Goal: Task Accomplishment & Management: Use online tool/utility

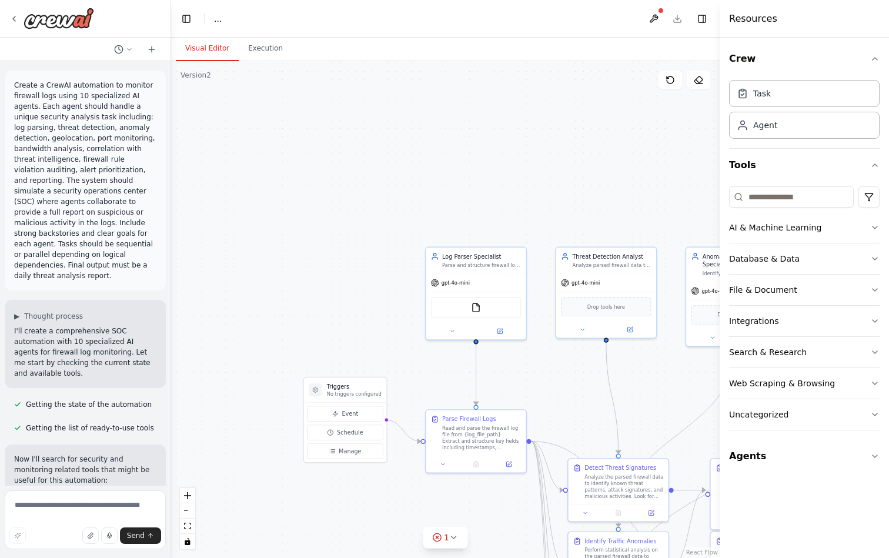
scroll to position [7128, 0]
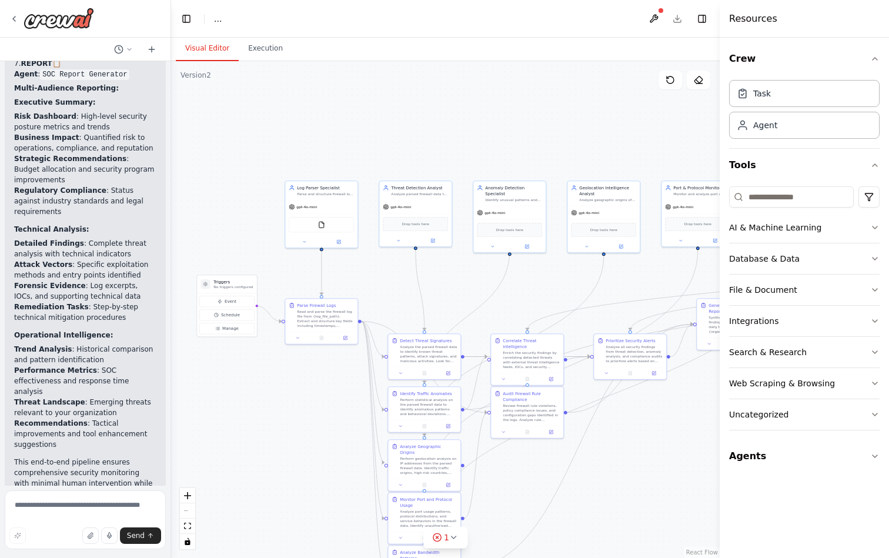
drag, startPoint x: 568, startPoint y: 196, endPoint x: 438, endPoint y: 91, distance: 166.8
click at [438, 91] on div ".deletable-edge-delete-btn { width: 20px; height: 20px; border: 0px solid #ffff…" at bounding box center [445, 309] width 549 height 497
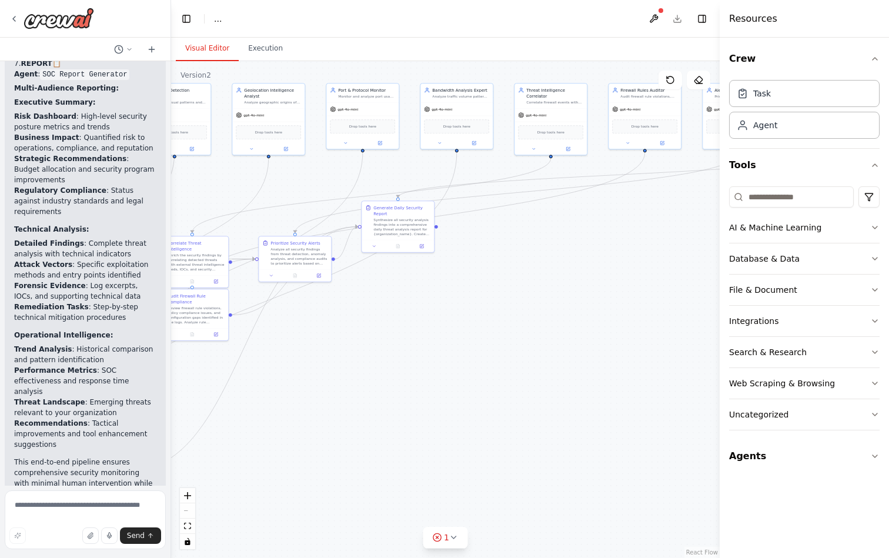
drag, startPoint x: 642, startPoint y: 396, endPoint x: 314, endPoint y: 305, distance: 340.0
click at [313, 306] on div ".deletable-edge-delete-btn { width: 20px; height: 20px; border: 0px solid #ffff…" at bounding box center [445, 309] width 549 height 497
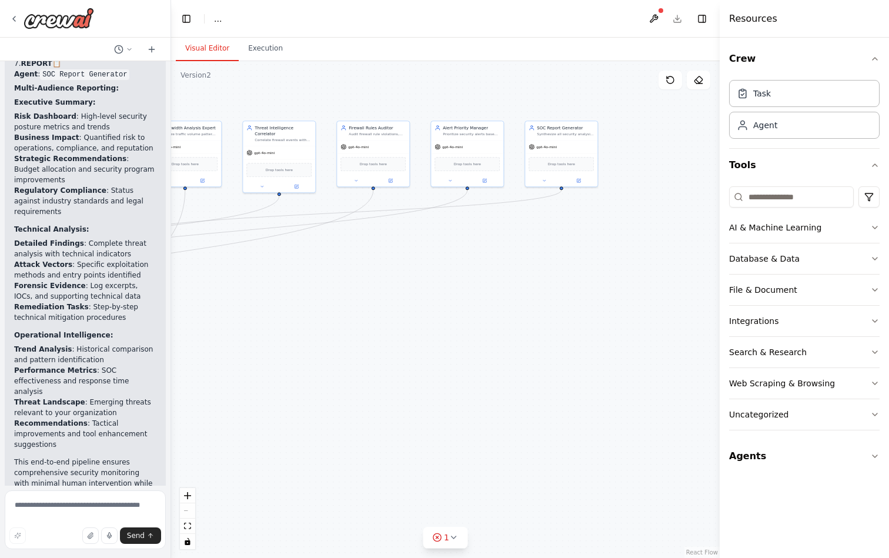
drag, startPoint x: 583, startPoint y: 289, endPoint x: 378, endPoint y: 315, distance: 207.4
click at [380, 315] on div ".deletable-edge-delete-btn { width: 20px; height: 20px; border: 0px solid #ffff…" at bounding box center [445, 309] width 549 height 497
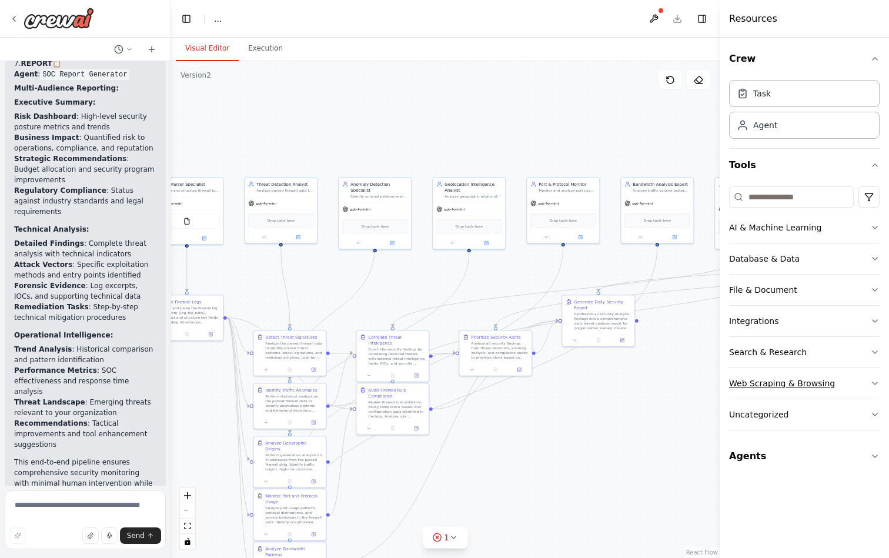
drag, startPoint x: 393, startPoint y: 327, endPoint x: 830, endPoint y: 376, distance: 440.3
click at [830, 376] on div "Create a CrewAI automation to monitor firewall logs using 10 specialized AI age…" at bounding box center [444, 279] width 889 height 558
click at [670, 81] on icon at bounding box center [670, 79] width 9 height 9
click at [262, 46] on button "Execution" at bounding box center [266, 48] width 54 height 25
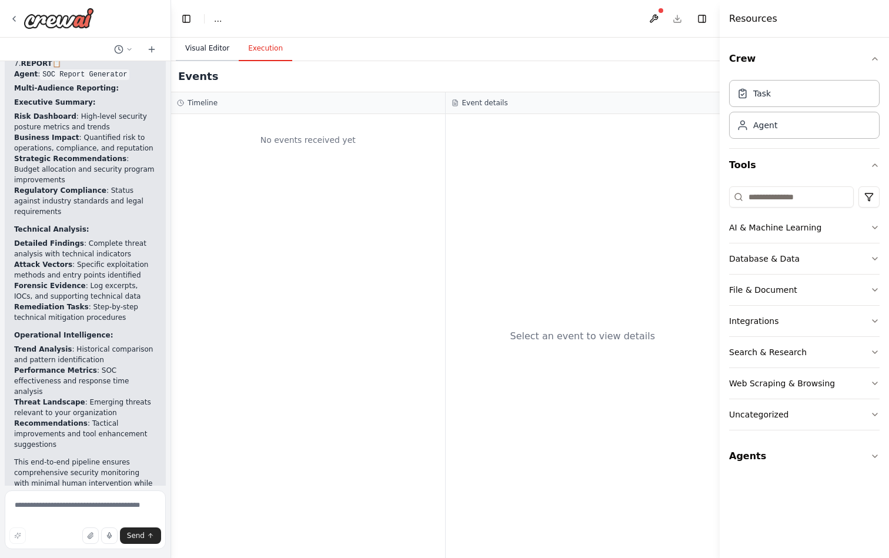
click at [214, 49] on button "Visual Editor" at bounding box center [207, 48] width 63 height 25
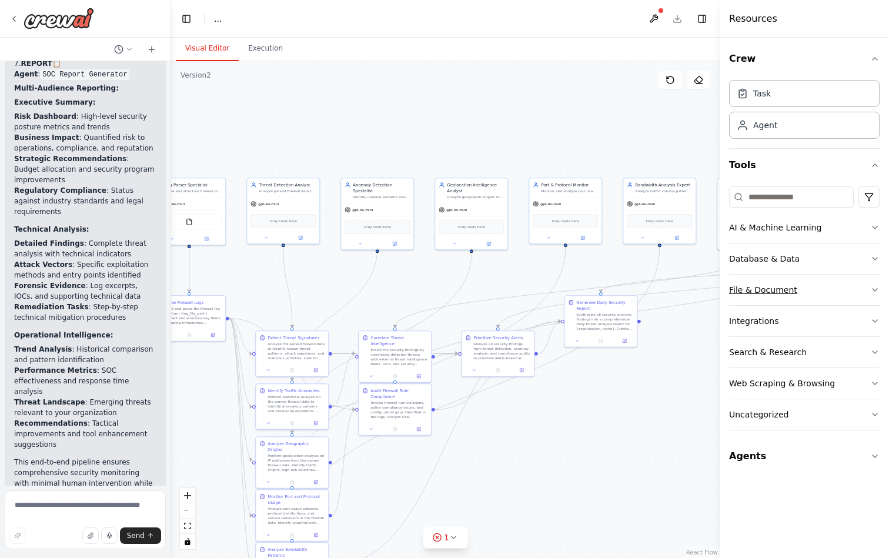
drag, startPoint x: 412, startPoint y: 303, endPoint x: 786, endPoint y: 279, distance: 374.8
click at [786, 279] on div "Create a CrewAI automation to monitor firewall logs using 10 specialized AI age…" at bounding box center [444, 279] width 889 height 558
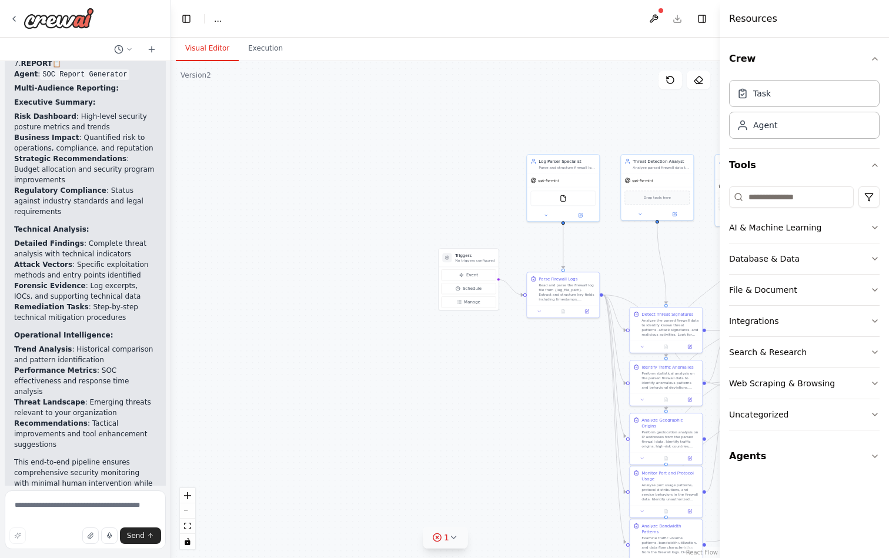
click at [452, 538] on icon at bounding box center [454, 537] width 5 height 2
click at [508, 505] on button at bounding box center [509, 507] width 20 height 14
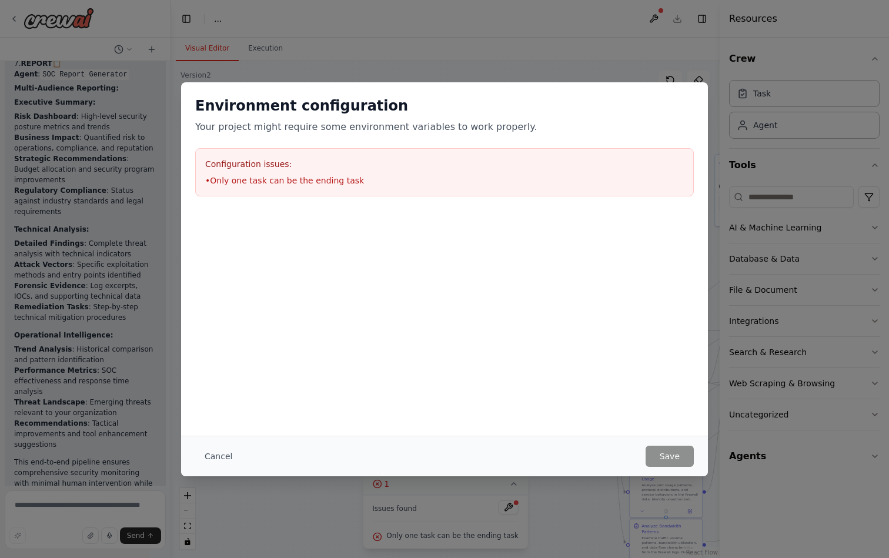
click at [238, 166] on h3 "Configuration issues:" at bounding box center [444, 164] width 479 height 12
drag, startPoint x: 216, startPoint y: 179, endPoint x: 436, endPoint y: 213, distance: 222.6
click at [434, 187] on div "Configuration issues: • Only one task can be the ending task" at bounding box center [444, 172] width 499 height 48
drag, startPoint x: 699, startPoint y: 74, endPoint x: 670, endPoint y: 72, distance: 28.3
click at [686, 72] on div "Environment configuration Your project might require some environment variables…" at bounding box center [444, 279] width 889 height 558
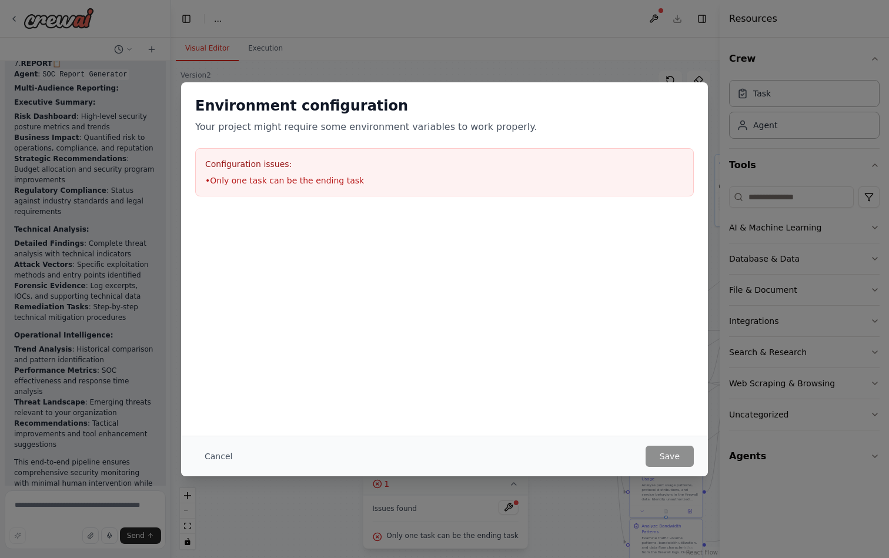
drag, startPoint x: 134, startPoint y: 55, endPoint x: 185, endPoint y: 56, distance: 51.2
click at [136, 55] on div "Environment configuration Your project might require some environment variables…" at bounding box center [444, 279] width 889 height 558
drag, startPoint x: 268, startPoint y: 58, endPoint x: 273, endPoint y: 62, distance: 6.4
click at [268, 58] on div "Environment configuration Your project might require some environment variables…" at bounding box center [444, 279] width 889 height 558
click at [366, 80] on div "Environment configuration Your project might require some environment variables…" at bounding box center [444, 279] width 889 height 558
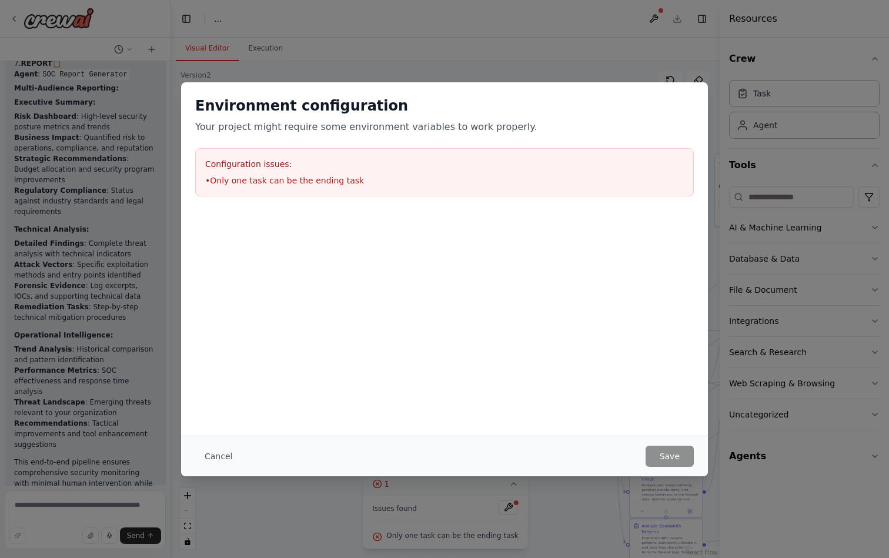
drag, startPoint x: 620, startPoint y: 89, endPoint x: 583, endPoint y: 383, distance: 296.4
click at [621, 93] on div "Environment configuration Your project might require some environment variables…" at bounding box center [444, 146] width 527 height 128
click at [223, 505] on div "Environment configuration Your project might require some environment variables…" at bounding box center [444, 279] width 889 height 558
click at [218, 460] on button "Cancel" at bounding box center [218, 456] width 46 height 21
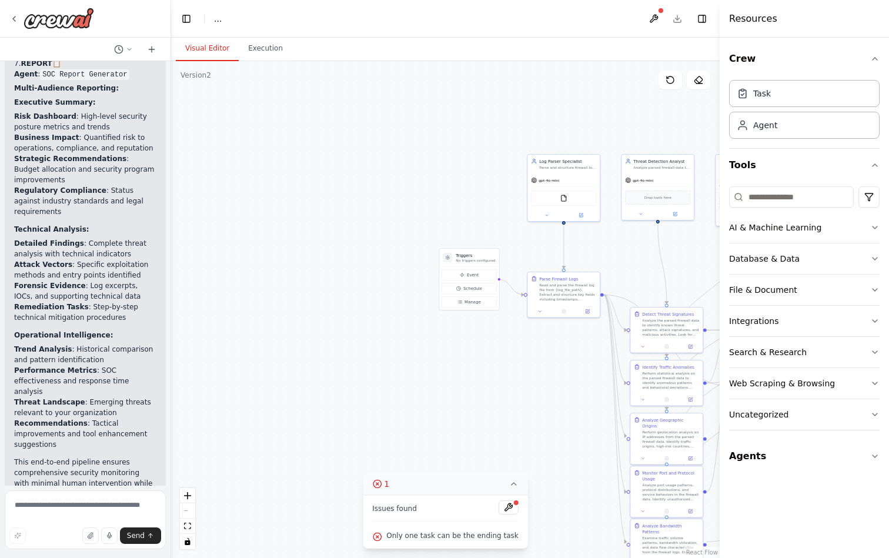
drag, startPoint x: 611, startPoint y: 80, endPoint x: 665, endPoint y: 21, distance: 80.4
click at [612, 80] on div ".deletable-edge-delete-btn { width: 20px; height: 20px; border: 0px solid #ffff…" at bounding box center [445, 309] width 549 height 497
click at [676, 19] on header "Toggle Left Sidebar Studio ... Download Toggle Right Sidebar" at bounding box center [445, 19] width 549 height 38
click at [700, 18] on button "Toggle Right Sidebar" at bounding box center [702, 19] width 16 height 16
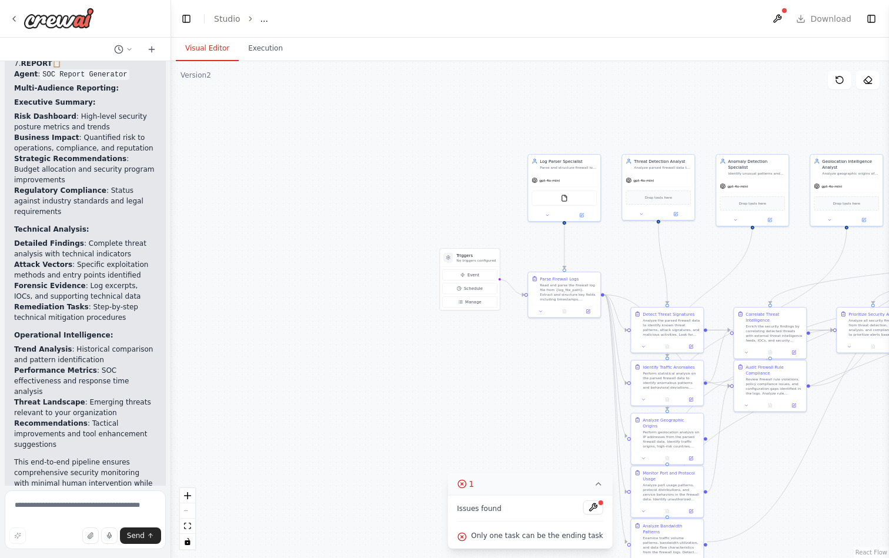
click at [799, 17] on header "Toggle Left Sidebar Studio ... Download Toggle Right Sidebar" at bounding box center [530, 19] width 718 height 38
click at [814, 21] on header "Toggle Left Sidebar Studio ... Download Toggle Right Sidebar" at bounding box center [530, 19] width 718 height 38
click at [826, 18] on header "Toggle Left Sidebar Studio ... Download Toggle Right Sidebar" at bounding box center [530, 19] width 718 height 38
click at [256, 45] on button "Execution" at bounding box center [266, 48] width 54 height 25
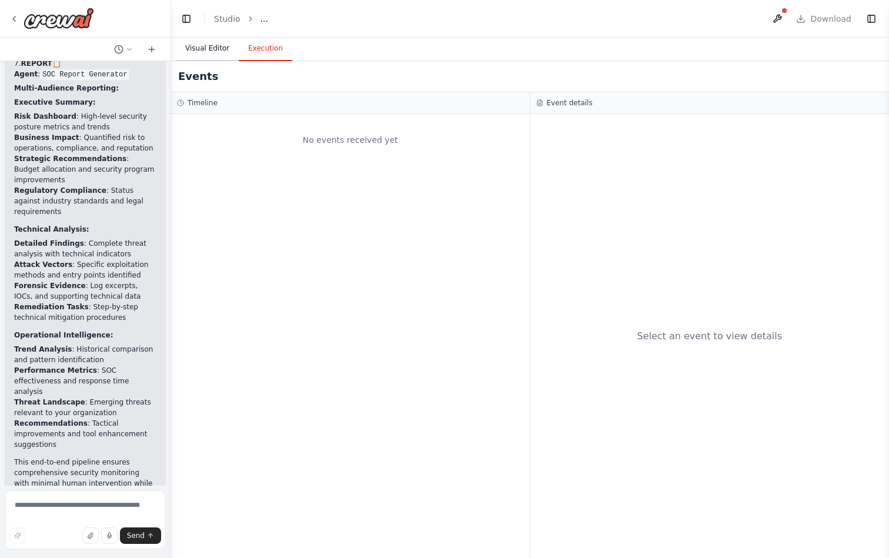
click at [208, 46] on button "Visual Editor" at bounding box center [207, 48] width 63 height 25
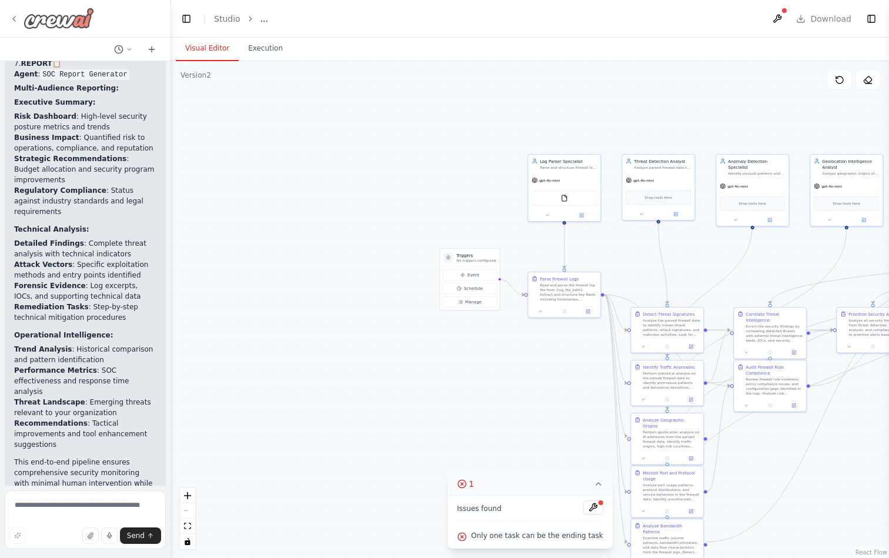
click at [17, 16] on icon at bounding box center [13, 18] width 9 height 9
click at [230, 24] on header "Toggle Left Sidebar Studio ... Download Toggle Right Sidebar" at bounding box center [530, 19] width 718 height 38
click at [232, 17] on link "Studio" at bounding box center [227, 18] width 26 height 9
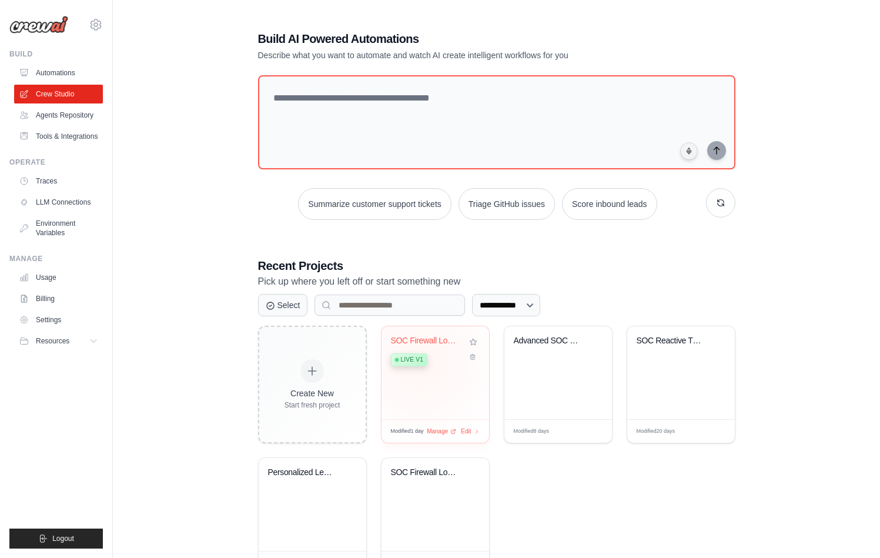
click at [421, 363] on div "Live v1" at bounding box center [409, 359] width 36 height 13
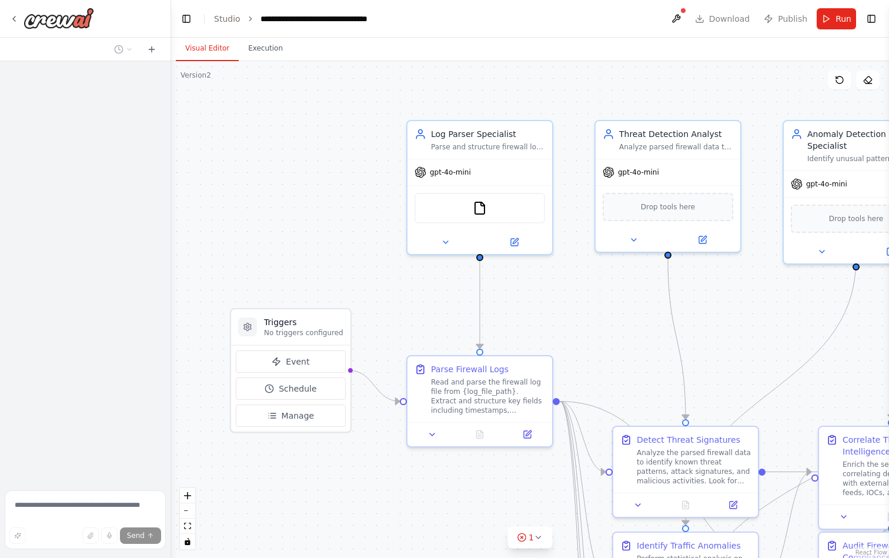
click at [723, 21] on header "**********" at bounding box center [530, 19] width 718 height 38
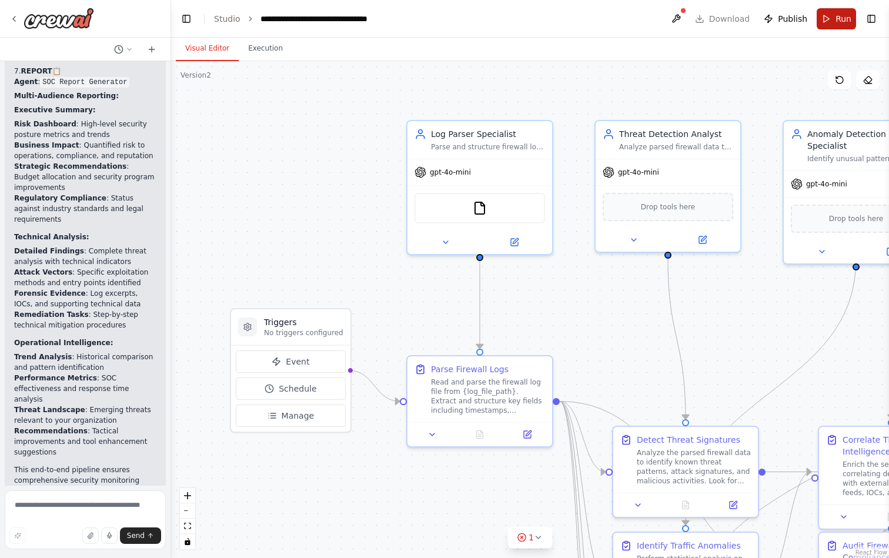
click at [833, 19] on button "Run" at bounding box center [836, 18] width 39 height 21
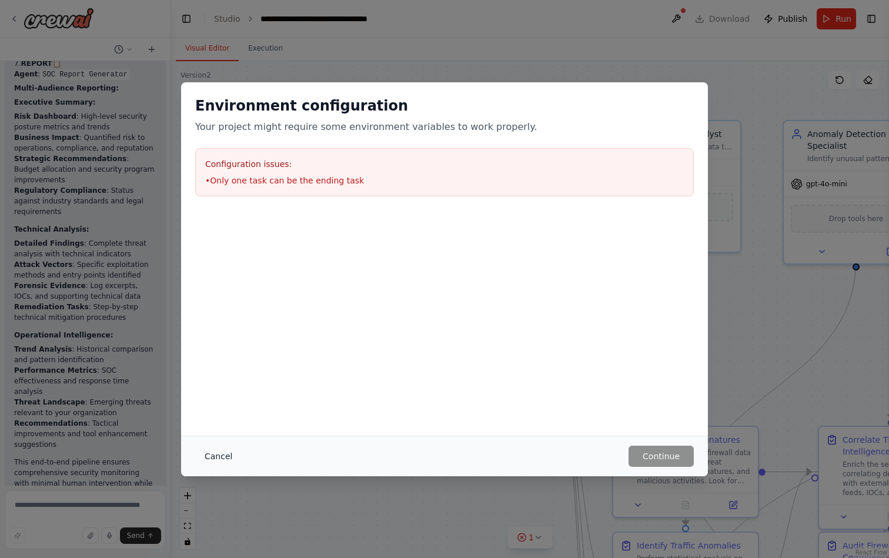
click at [218, 456] on button "Cancel" at bounding box center [218, 456] width 46 height 21
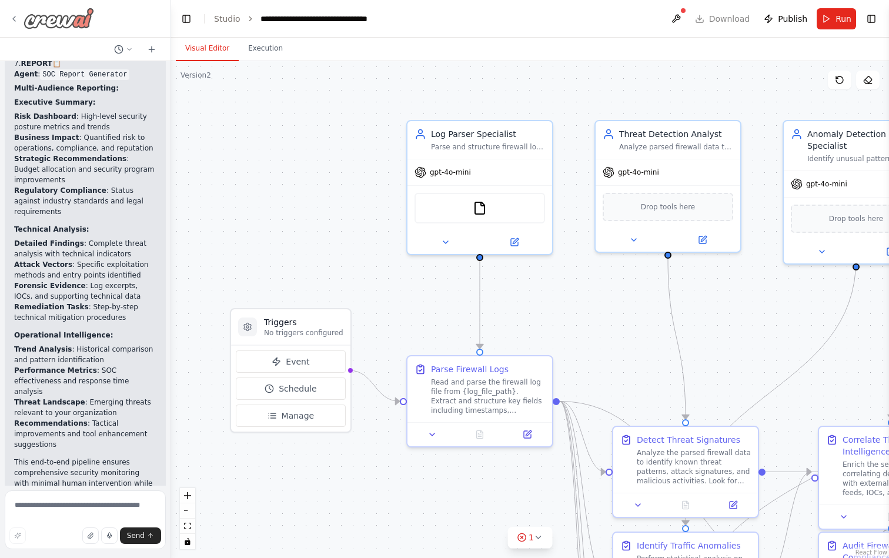
click at [9, 18] on icon at bounding box center [13, 18] width 9 height 9
click at [16, 18] on icon at bounding box center [13, 18] width 9 height 9
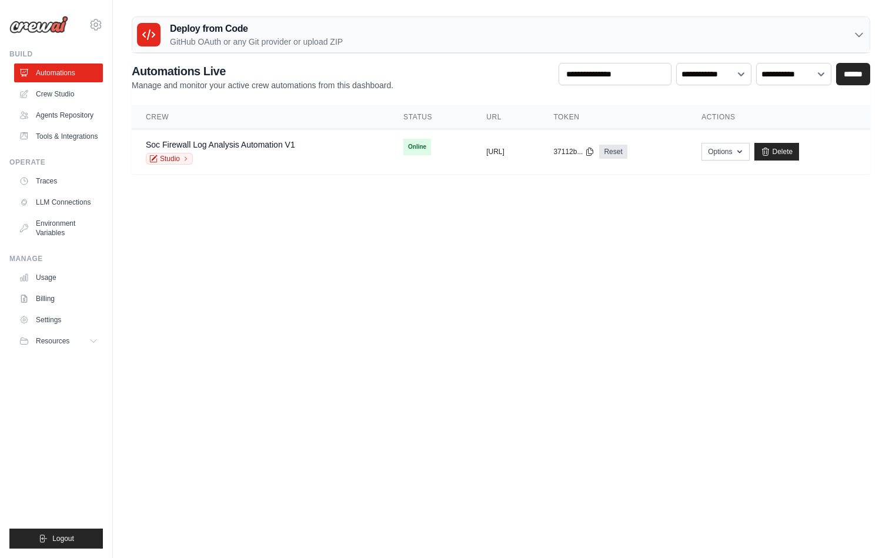
click at [49, 308] on ul "Usage Billing Settings Resources GitHub" at bounding box center [58, 309] width 89 height 82
click at [49, 301] on link "Billing" at bounding box center [59, 298] width 89 height 19
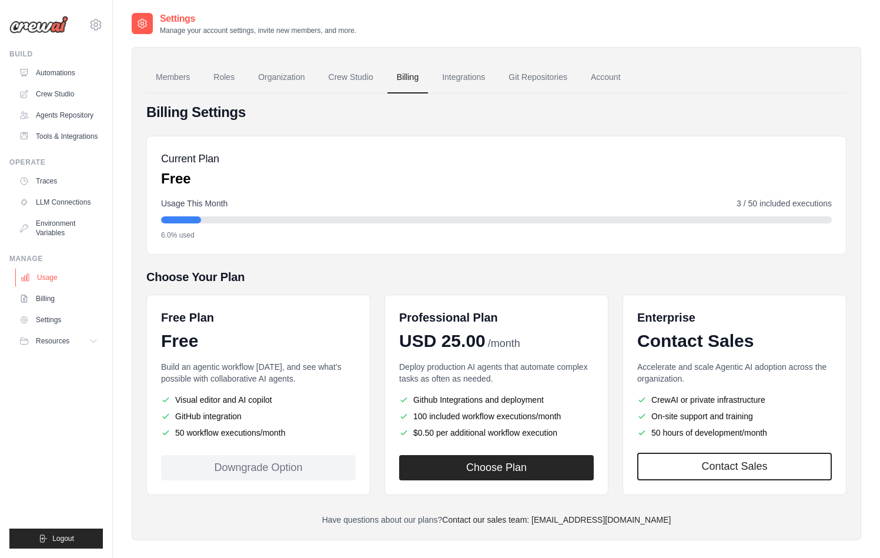
click at [47, 275] on link "Usage" at bounding box center [59, 277] width 89 height 19
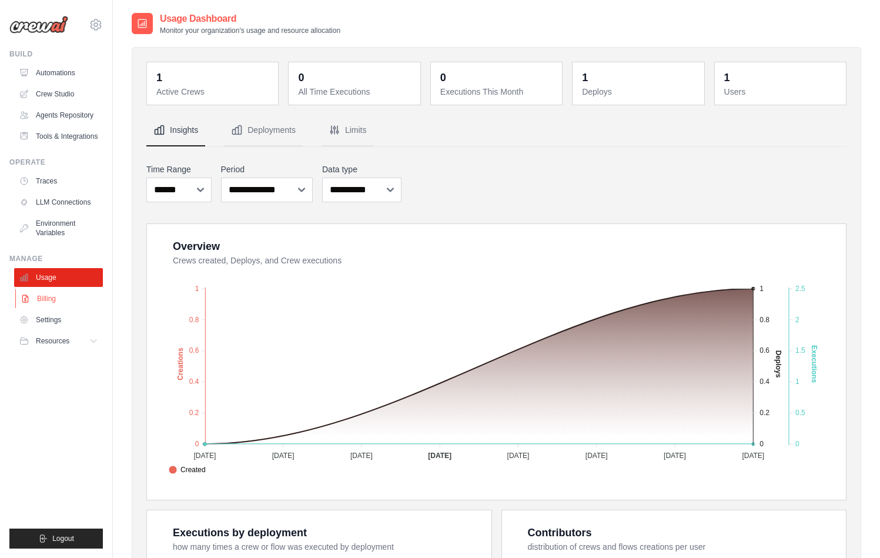
click at [48, 301] on link "Billing" at bounding box center [59, 298] width 89 height 19
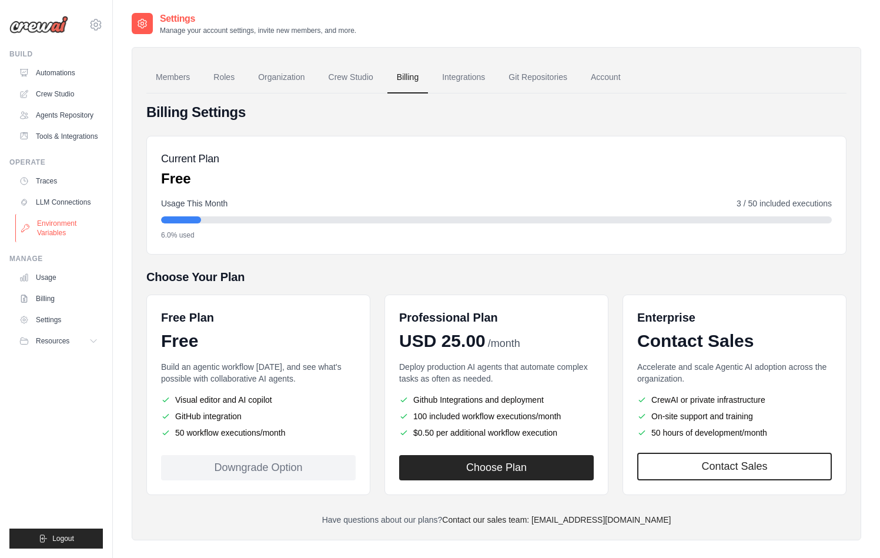
click at [58, 230] on link "Environment Variables" at bounding box center [59, 228] width 89 height 28
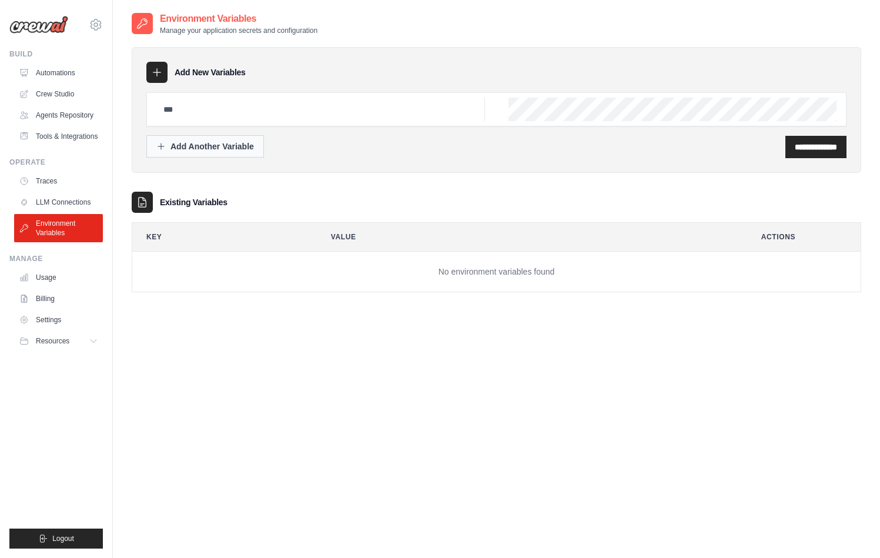
click at [192, 148] on div "Add Another Variable" at bounding box center [205, 147] width 98 height 12
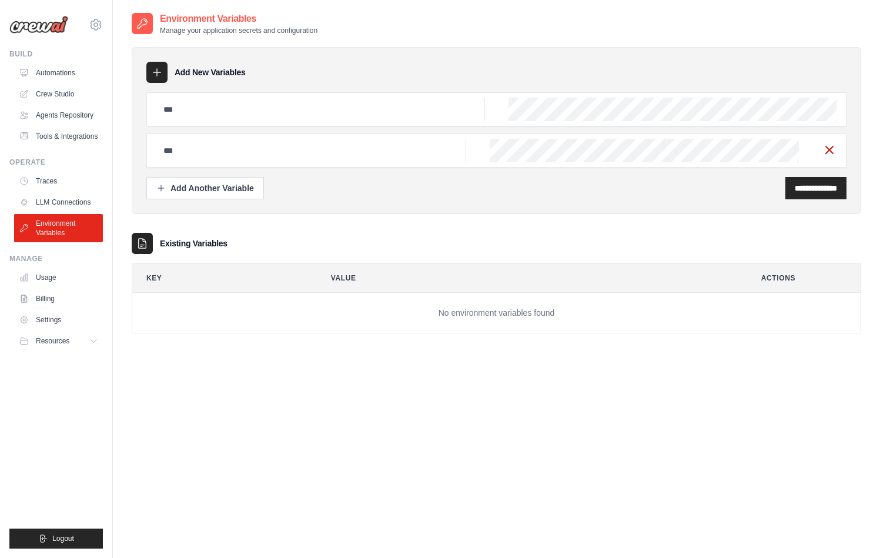
click at [835, 150] on icon "button" at bounding box center [830, 150] width 14 height 14
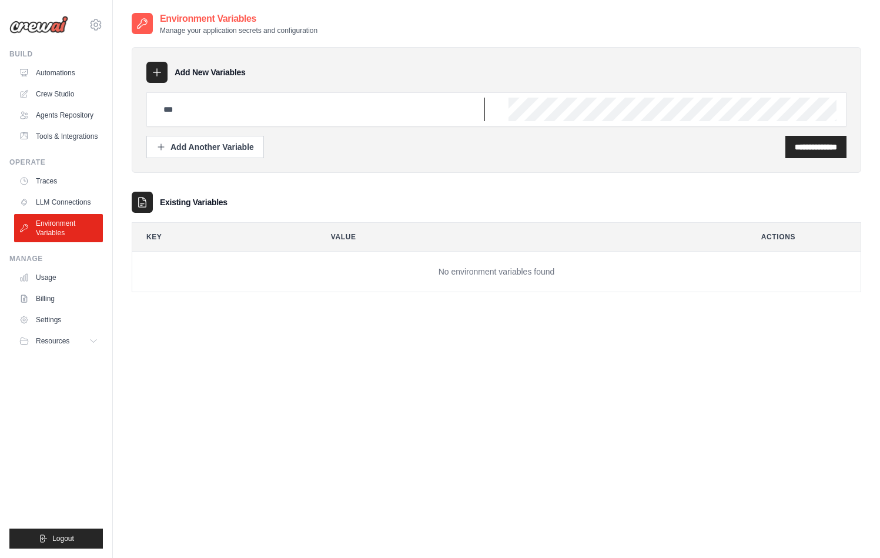
click at [350, 108] on input "text" at bounding box center [320, 110] width 329 height 24
click at [57, 183] on link "Traces" at bounding box center [59, 181] width 89 height 19
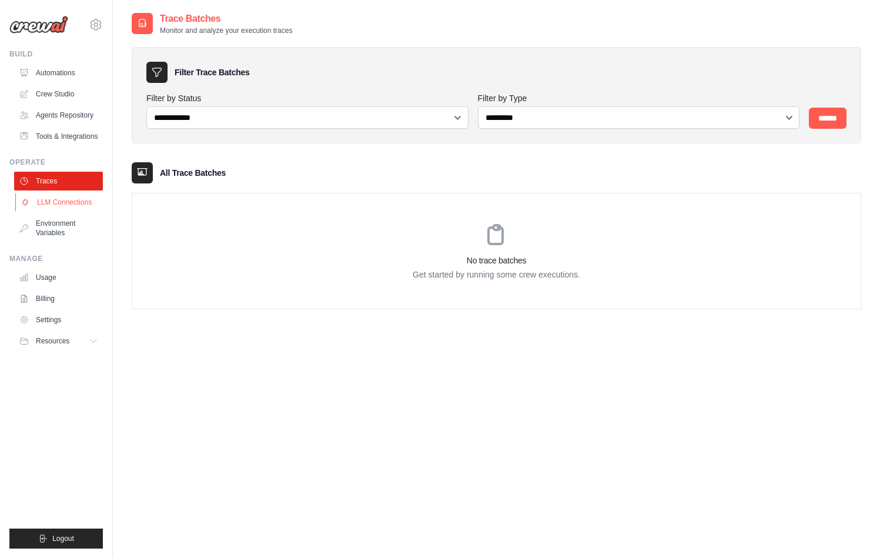
click at [74, 207] on link "LLM Connections" at bounding box center [59, 202] width 89 height 19
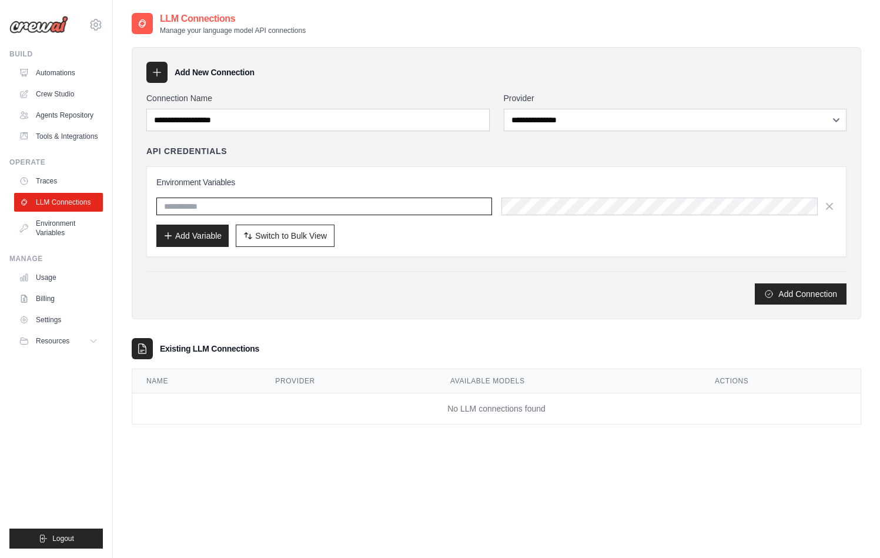
click at [268, 208] on input "text" at bounding box center [324, 207] width 336 height 18
paste input "**********"
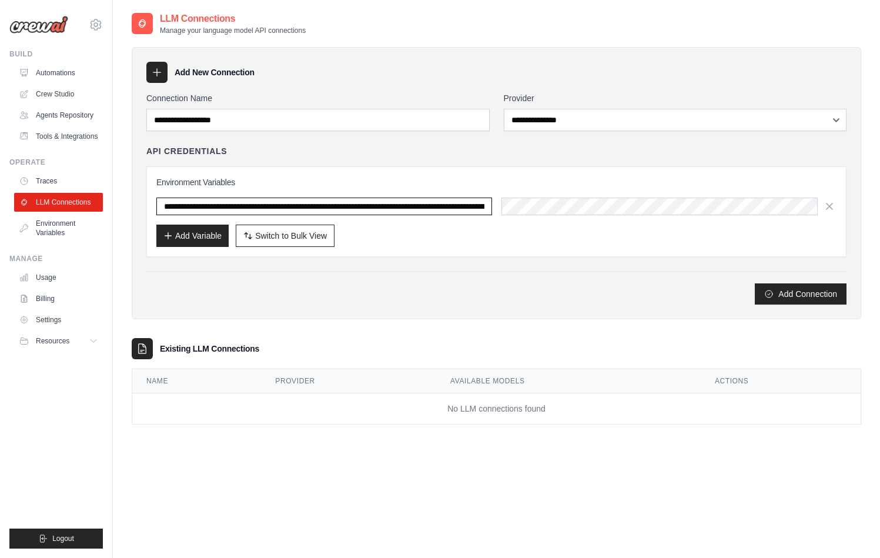
scroll to position [0, 492]
type input "**********"
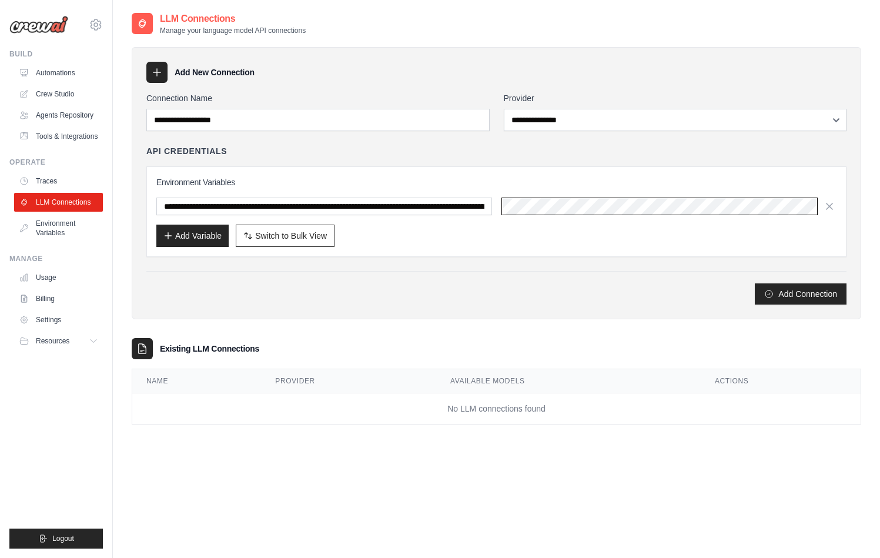
scroll to position [0, 511]
click at [586, 239] on div "Add Variable Switch to Bulk View Switch to Table View" at bounding box center [496, 236] width 680 height 22
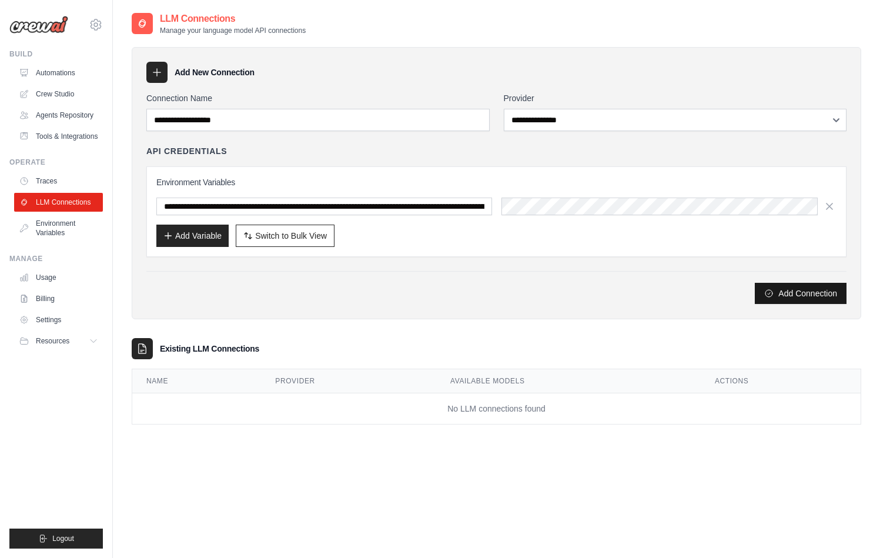
click at [786, 293] on button "Add Connection" at bounding box center [801, 293] width 92 height 21
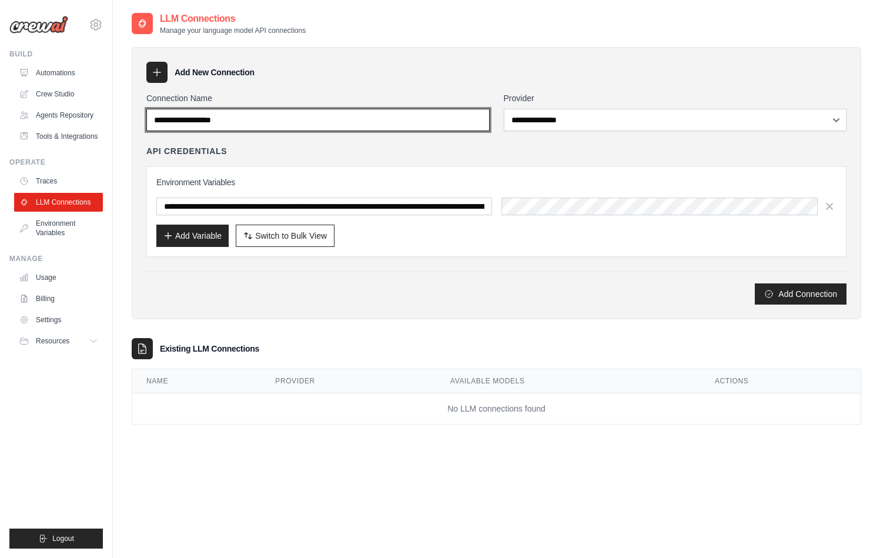
click at [295, 121] on input "Connection Name" at bounding box center [317, 120] width 343 height 22
type input "***"
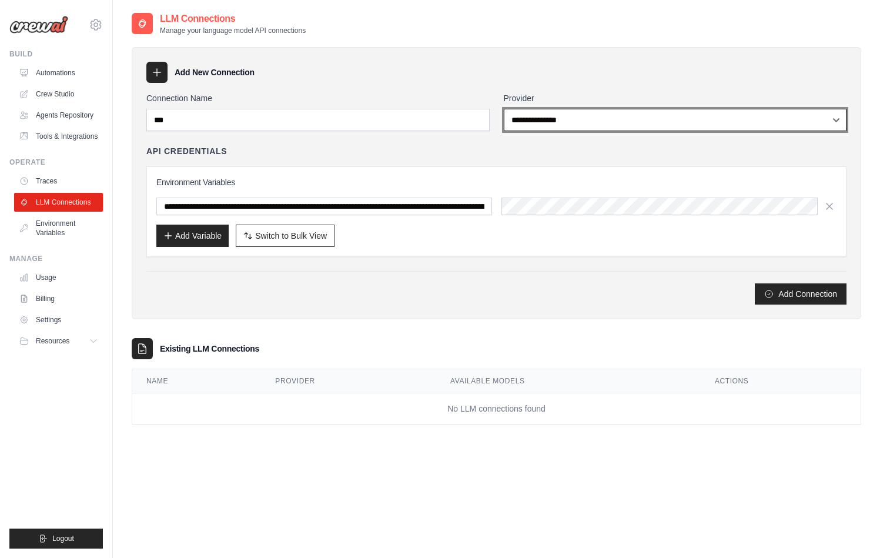
click at [612, 122] on select "**********" at bounding box center [675, 120] width 343 height 22
select select "******"
click at [504, 109] on select "**********" at bounding box center [675, 120] width 343 height 22
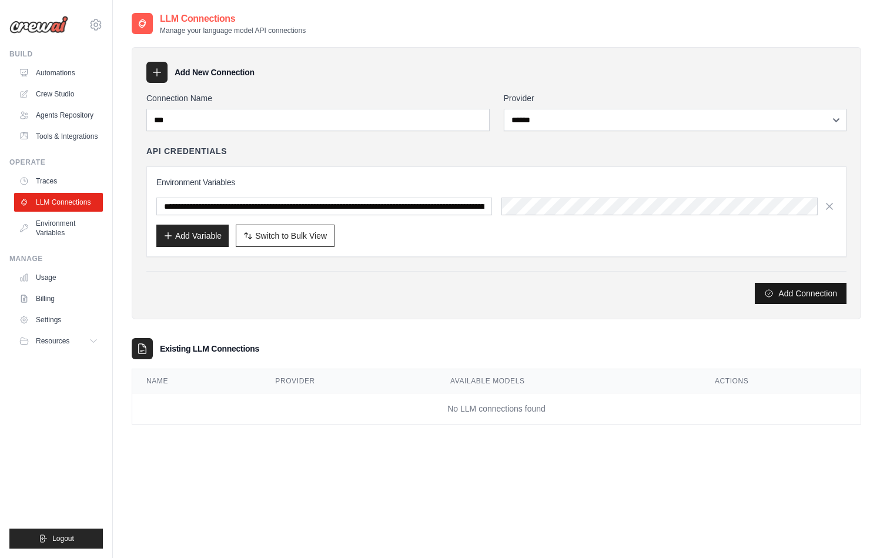
click at [806, 294] on button "Add Connection" at bounding box center [801, 293] width 92 height 21
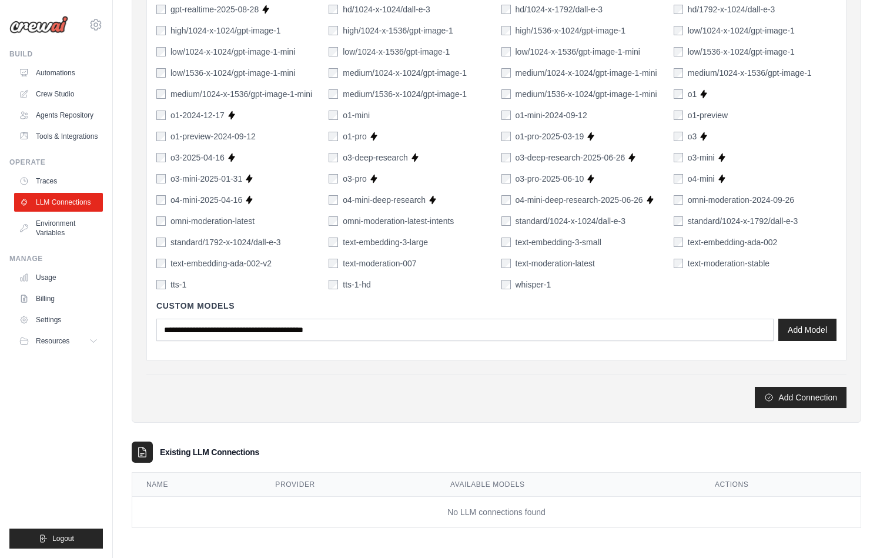
scroll to position [765, 0]
click at [808, 396] on button "Add Connection" at bounding box center [801, 396] width 92 height 21
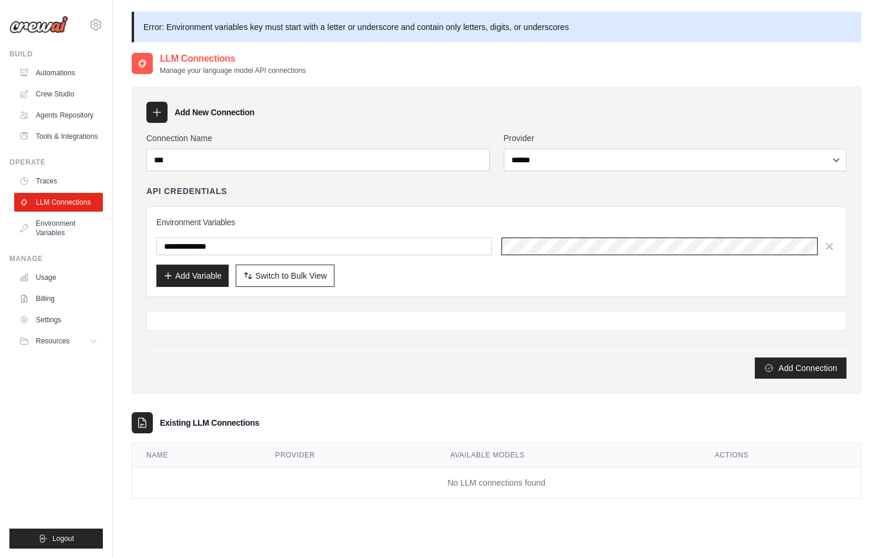
scroll to position [0, 511]
click at [643, 293] on div "**********" at bounding box center [496, 251] width 700 height 91
click at [802, 370] on button "Add Connection" at bounding box center [801, 367] width 92 height 21
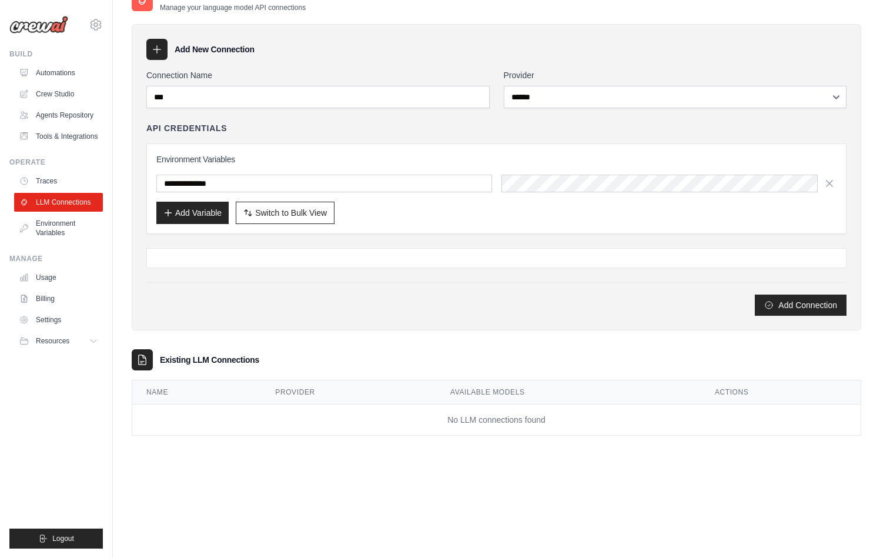
scroll to position [64, 0]
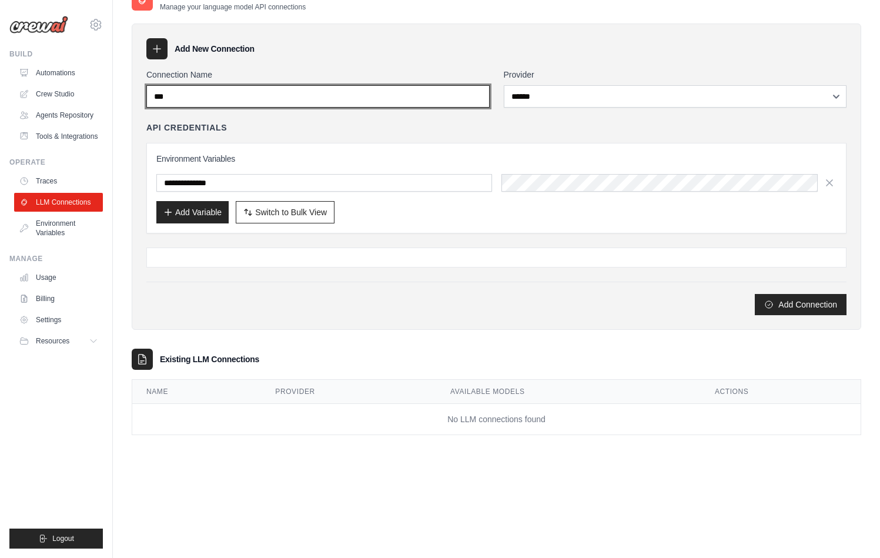
click at [338, 99] on input "***" at bounding box center [317, 96] width 343 height 22
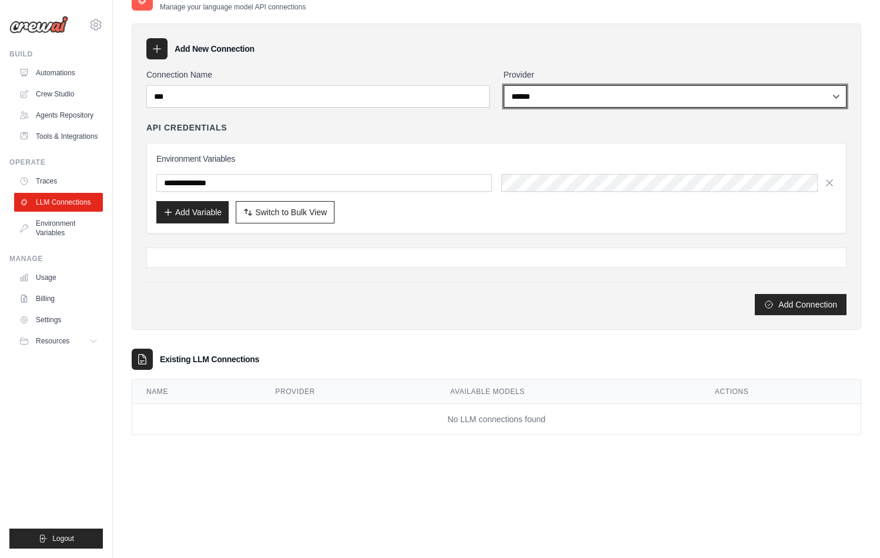
click at [573, 96] on select "**********" at bounding box center [675, 96] width 343 height 22
click at [504, 85] on select "**********" at bounding box center [675, 96] width 343 height 22
click at [565, 93] on select "**********" at bounding box center [675, 96] width 343 height 22
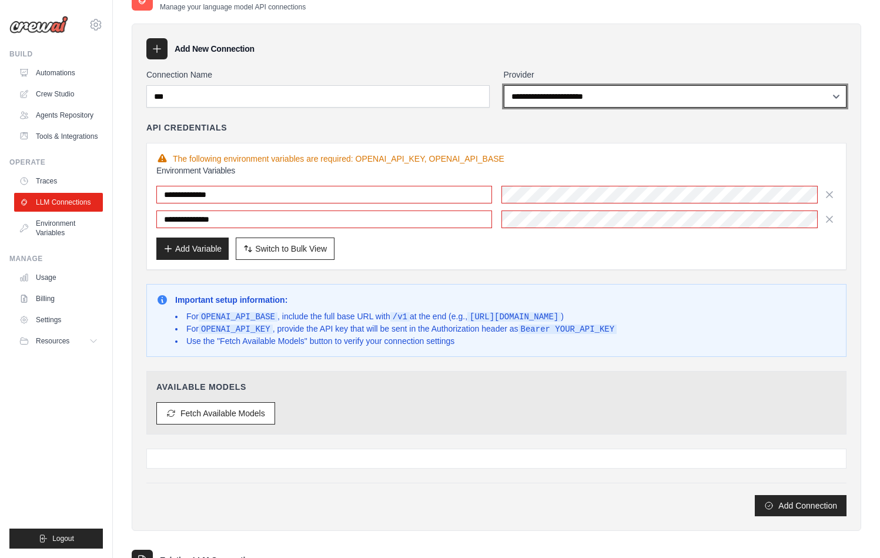
select select "******"
click at [504, 85] on select "**********" at bounding box center [675, 96] width 343 height 22
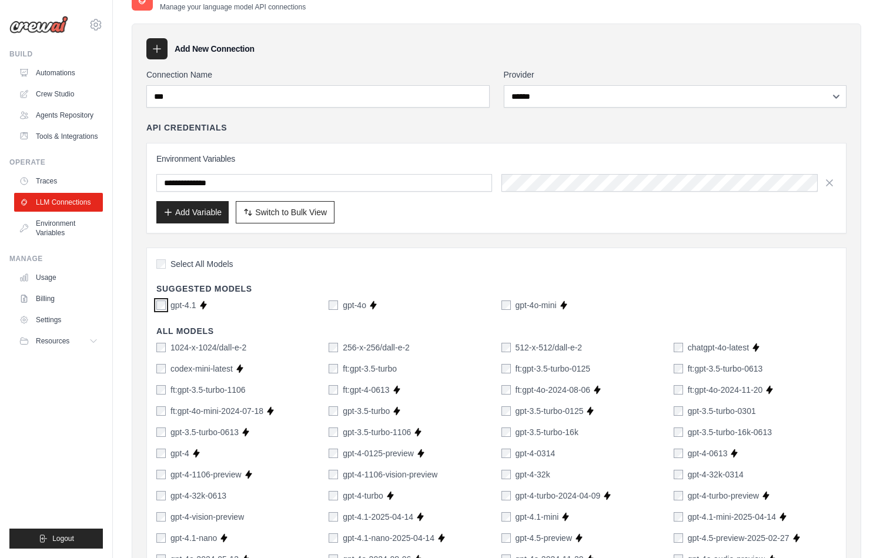
scroll to position [805, 0]
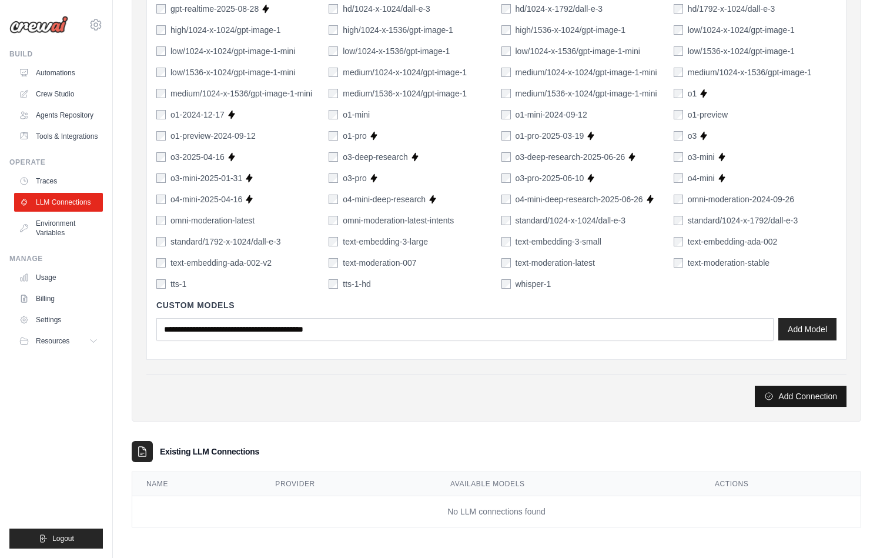
click at [792, 399] on button "Add Connection" at bounding box center [801, 396] width 92 height 21
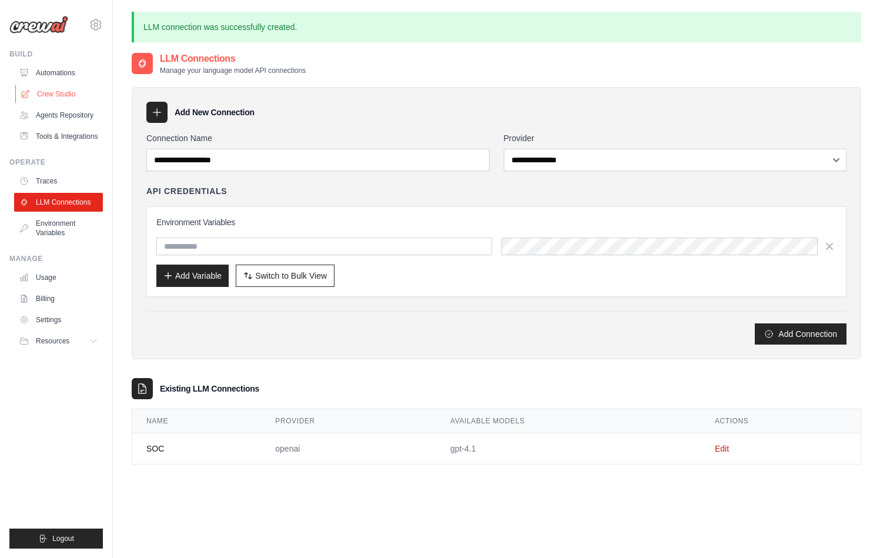
click at [58, 91] on link "Crew Studio" at bounding box center [59, 94] width 89 height 19
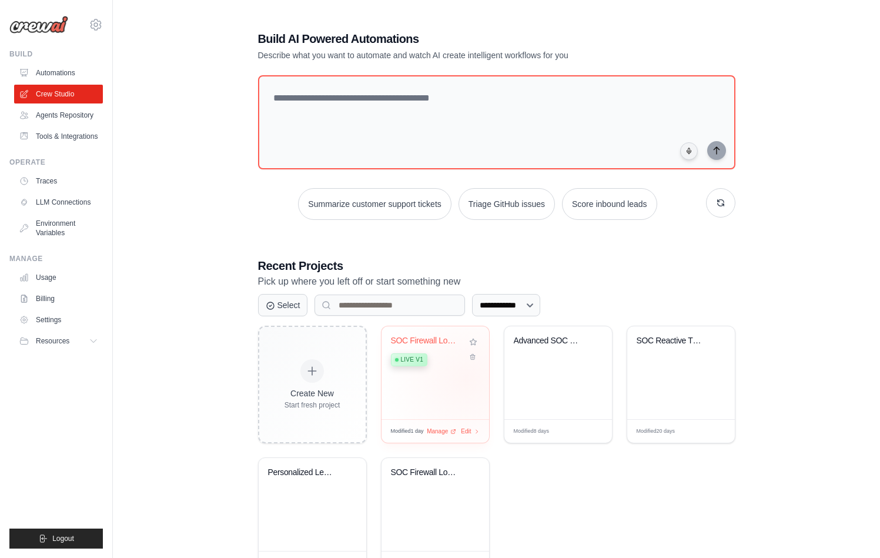
click at [466, 380] on div "SOC Firewall Log Analysis Automatio... Live v1" at bounding box center [436, 372] width 108 height 93
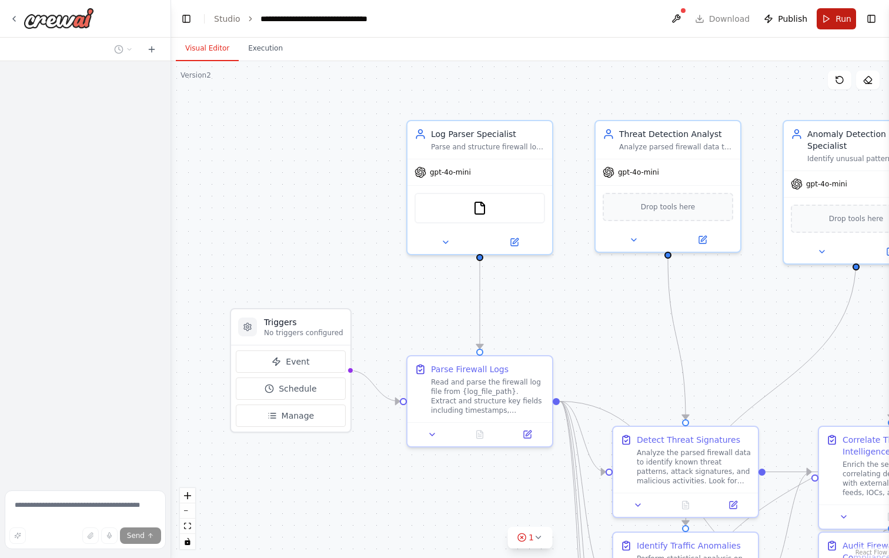
click at [836, 19] on span "Run" at bounding box center [844, 19] width 16 height 12
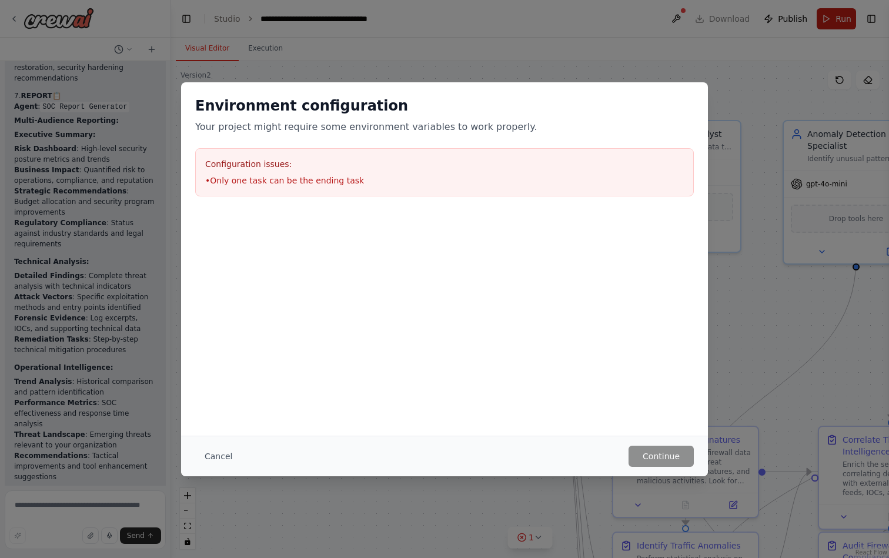
scroll to position [7128, 0]
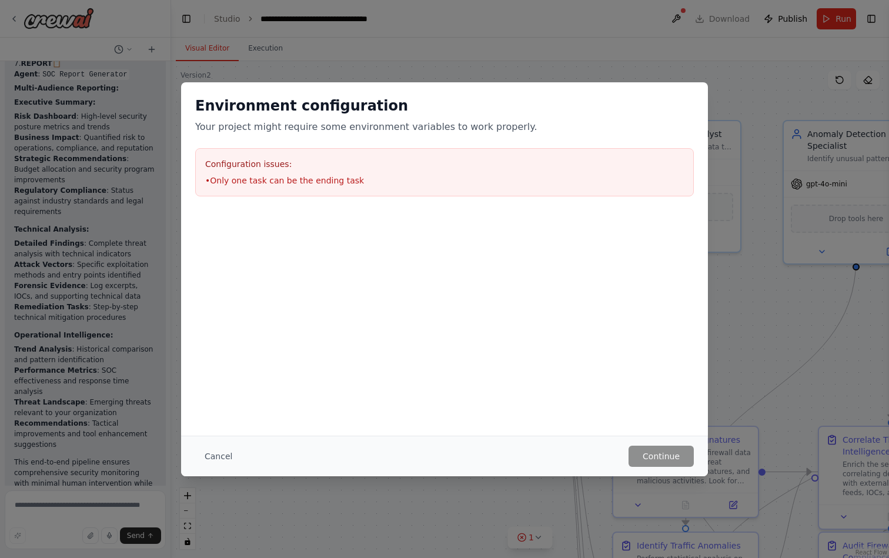
click at [285, 141] on div "Environment configuration Your project might require some environment variables…" at bounding box center [444, 146] width 527 height 128
click at [277, 166] on h3 "Configuration issues:" at bounding box center [444, 164] width 479 height 12
click at [297, 179] on li "• Only one task can be the ending task" at bounding box center [444, 181] width 479 height 12
click at [296, 179] on li "• Only one task can be the ending task" at bounding box center [444, 181] width 479 height 12
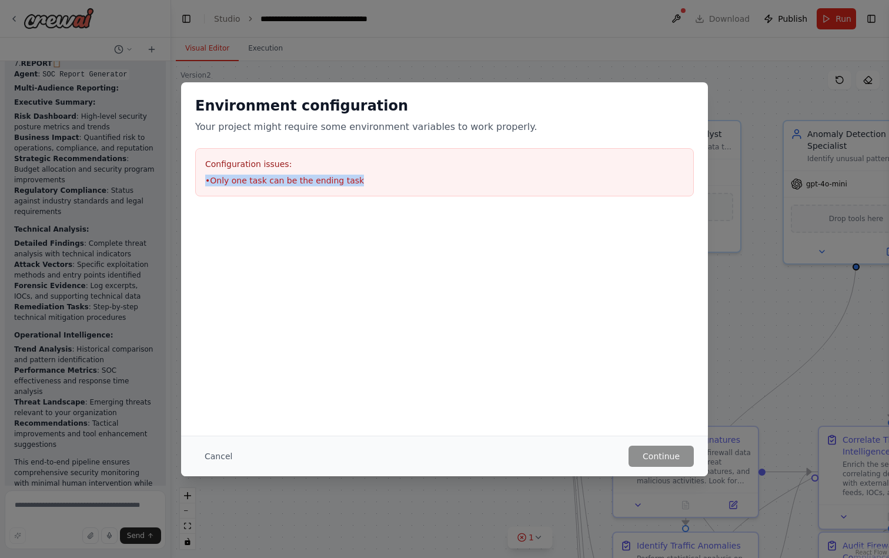
click at [296, 179] on li "• Only one task can be the ending task" at bounding box center [444, 181] width 479 height 12
click at [219, 451] on button "Cancel" at bounding box center [218, 456] width 46 height 21
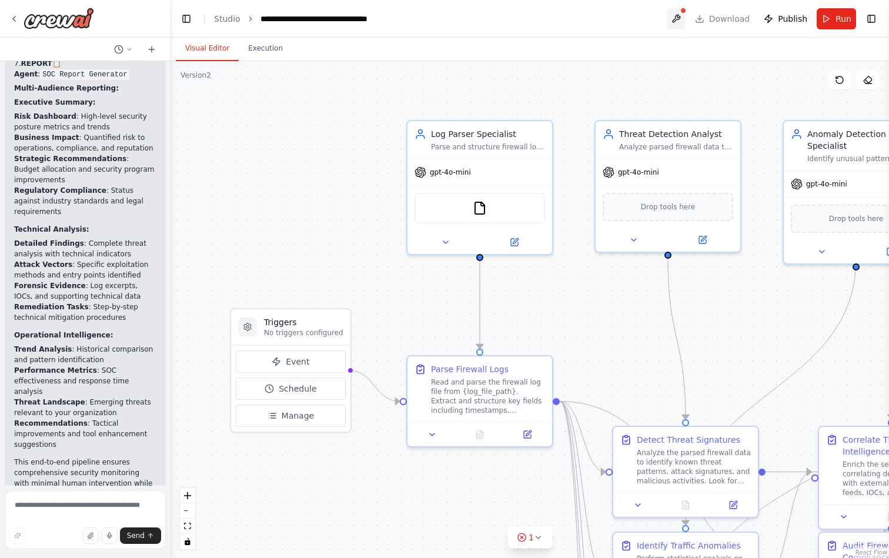
click at [685, 16] on button at bounding box center [676, 18] width 19 height 21
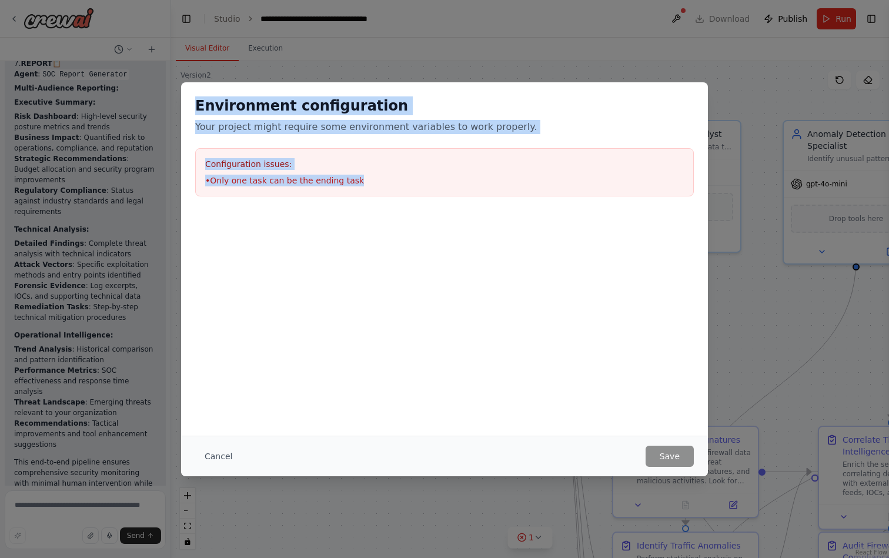
drag, startPoint x: 197, startPoint y: 104, endPoint x: 362, endPoint y: 182, distance: 182.3
click at [362, 182] on div "Environment configuration Your project might require some environment variables…" at bounding box center [444, 146] width 527 height 128
copy div "Environment configuration Your project might require some environment variables…"
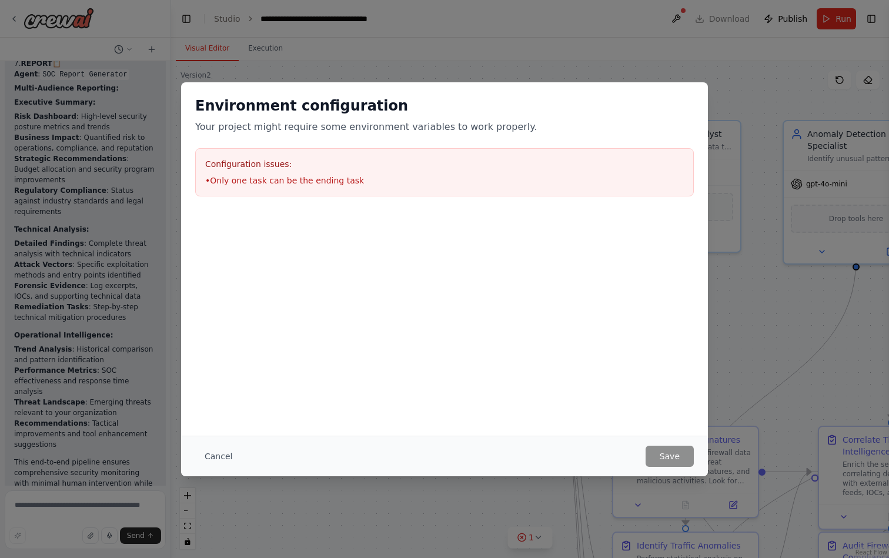
click at [286, 296] on div at bounding box center [444, 270] width 527 height 118
drag, startPoint x: 173, startPoint y: 52, endPoint x: 189, endPoint y: 42, distance: 19.1
click at [173, 51] on div "Environment configuration Your project might require some environment variables…" at bounding box center [444, 279] width 889 height 558
click at [228, 456] on button "Cancel" at bounding box center [218, 456] width 46 height 21
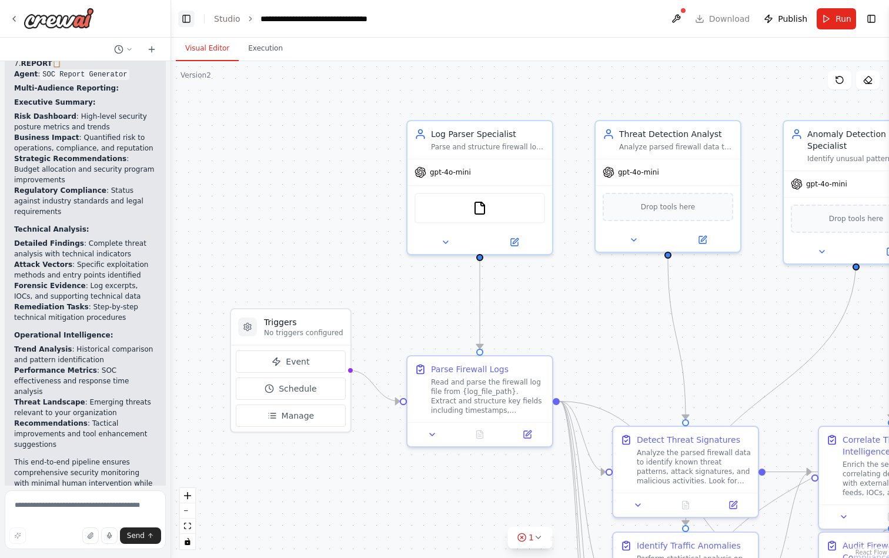
click at [179, 20] on button "Toggle Left Sidebar" at bounding box center [186, 19] width 16 height 16
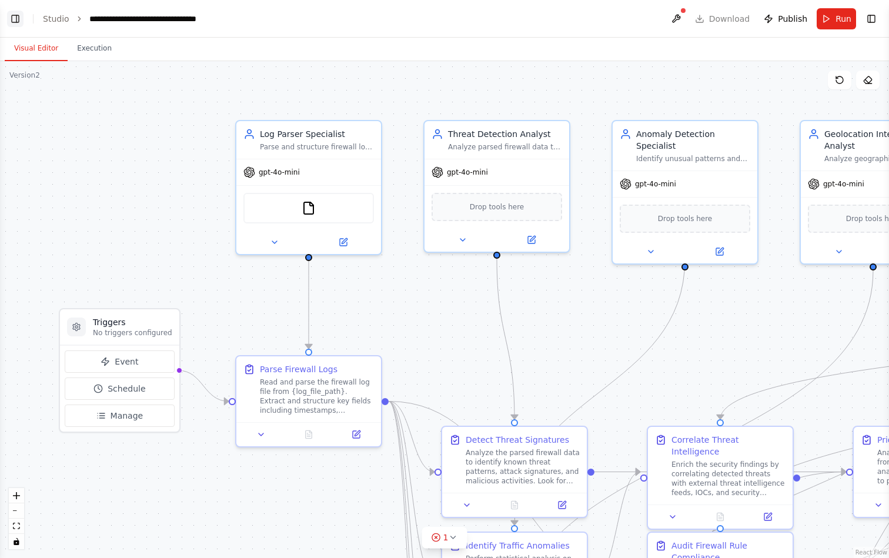
click at [11, 22] on button "Toggle Left Sidebar" at bounding box center [15, 19] width 16 height 16
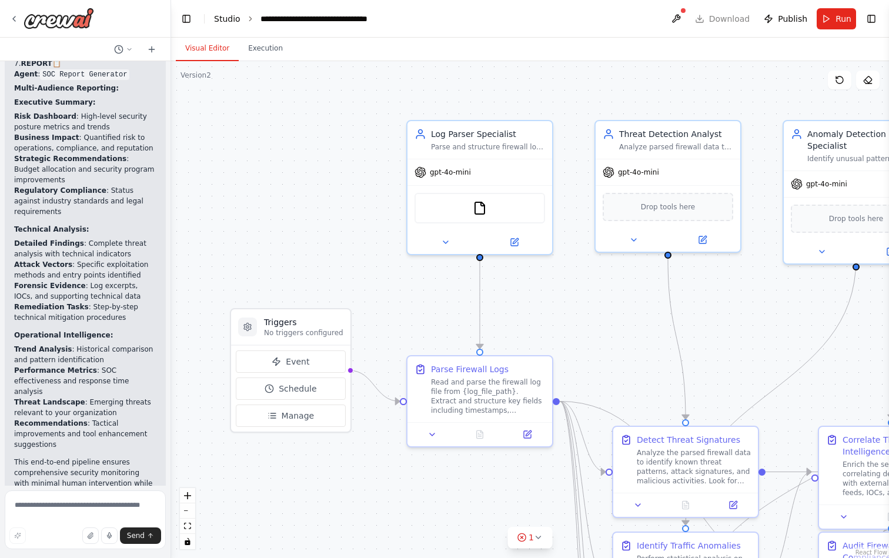
click at [236, 22] on link "Studio" at bounding box center [227, 18] width 26 height 9
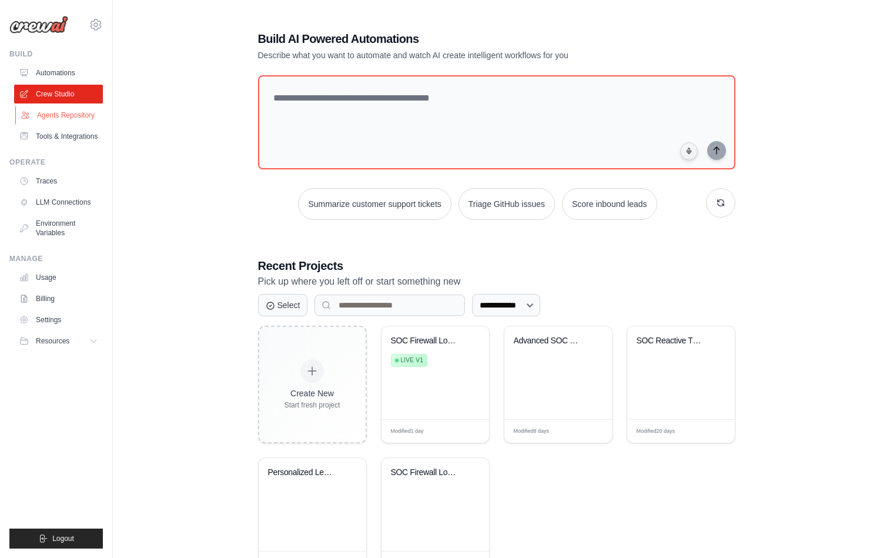
click at [63, 107] on link "Agents Repository" at bounding box center [59, 115] width 89 height 19
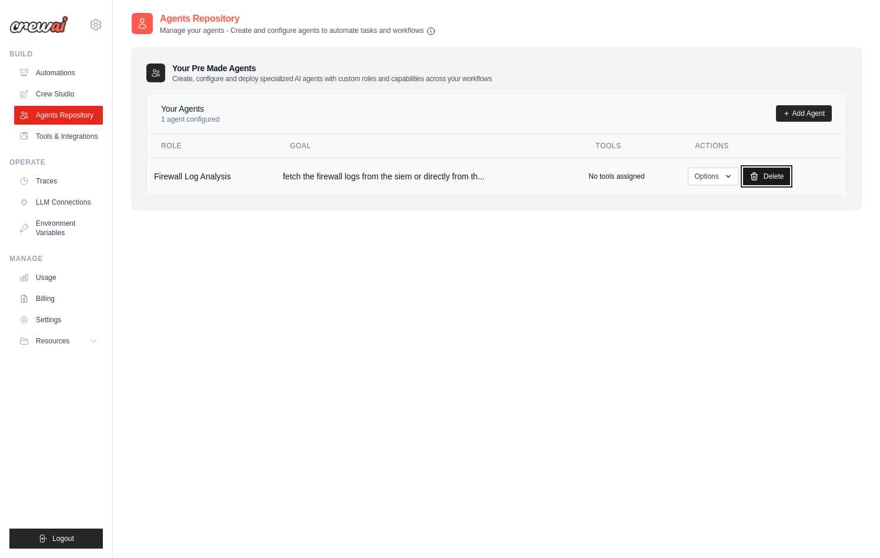
click at [765, 180] on link "Delete" at bounding box center [767, 177] width 48 height 18
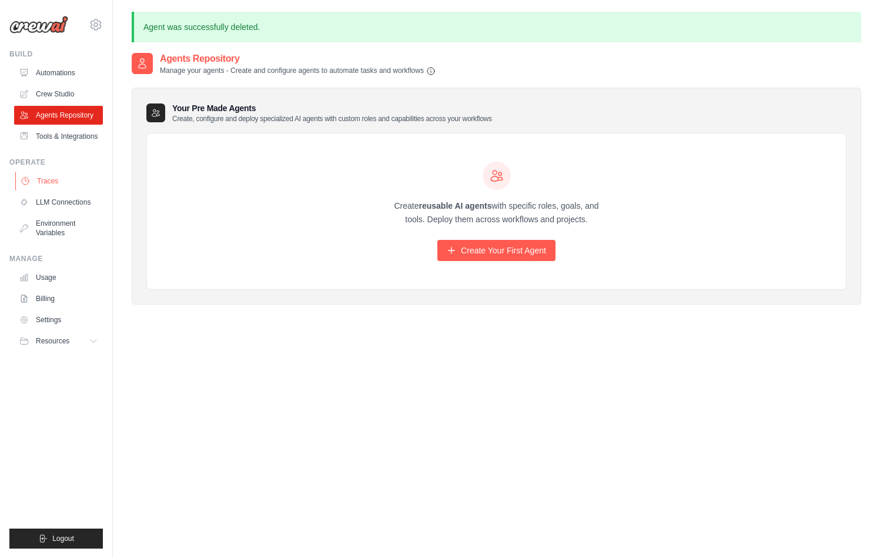
click at [55, 180] on link "Traces" at bounding box center [59, 181] width 89 height 19
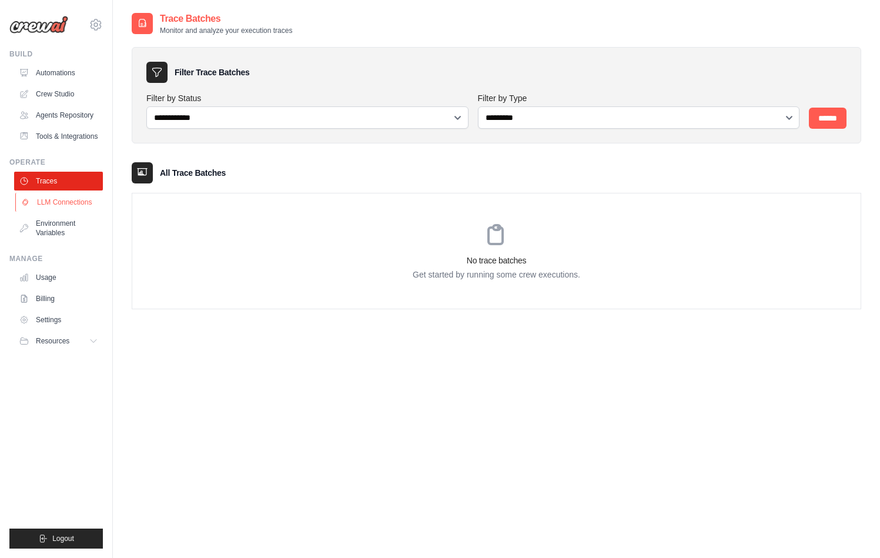
click at [58, 202] on link "LLM Connections" at bounding box center [59, 202] width 89 height 19
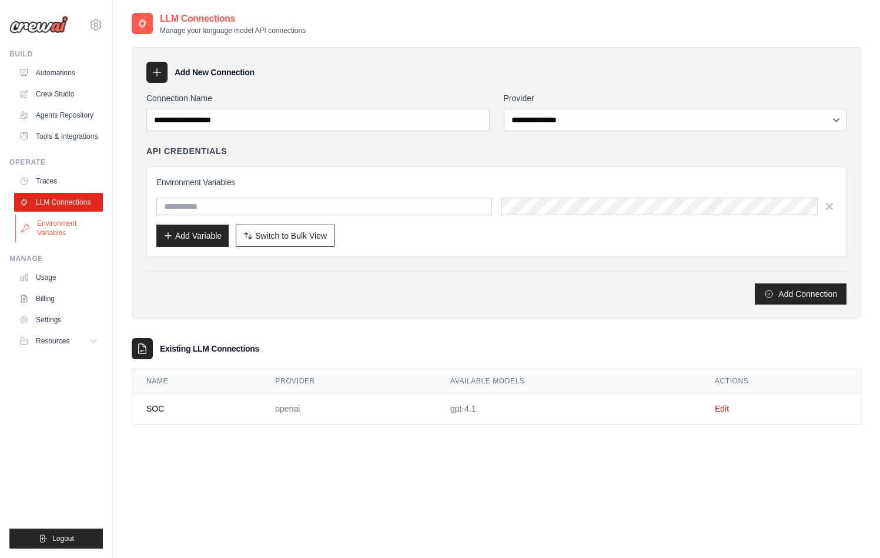
click at [60, 234] on link "Environment Variables" at bounding box center [59, 228] width 89 height 28
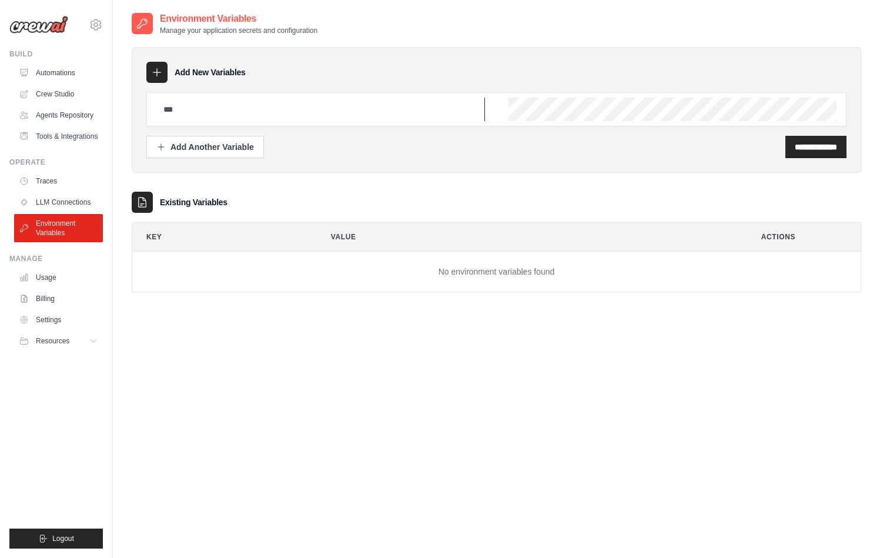
click at [199, 109] on input "text" at bounding box center [320, 110] width 329 height 24
click at [64, 193] on link "LLM Connections" at bounding box center [59, 202] width 89 height 19
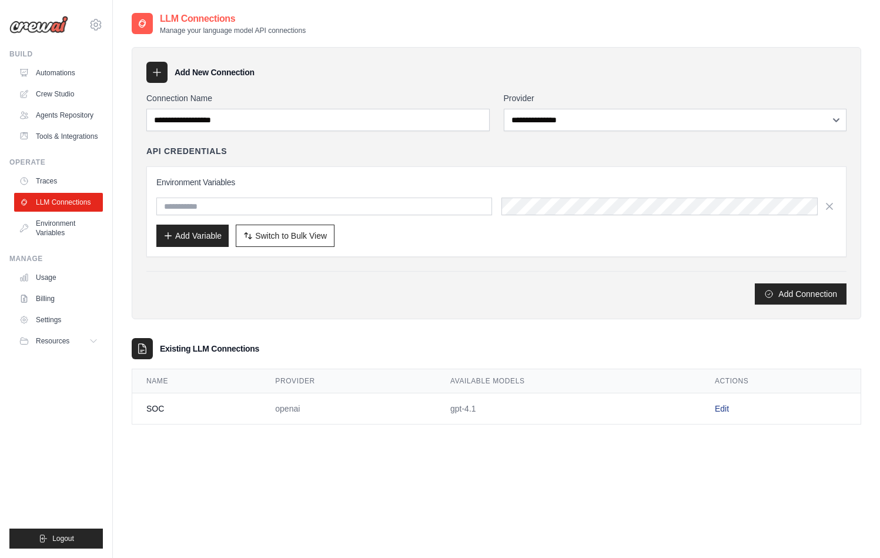
click at [722, 410] on link "Edit" at bounding box center [722, 408] width 14 height 9
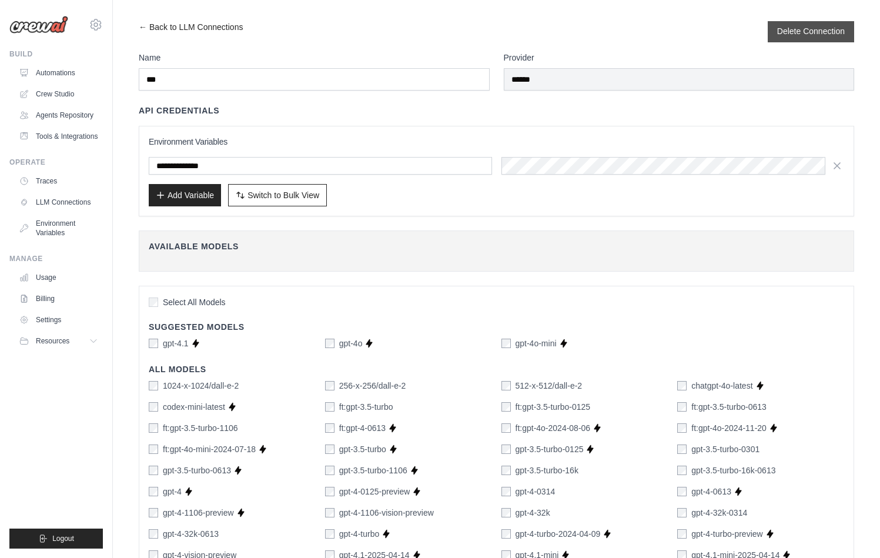
click at [803, 34] on button "Delete Connection" at bounding box center [812, 31] width 68 height 12
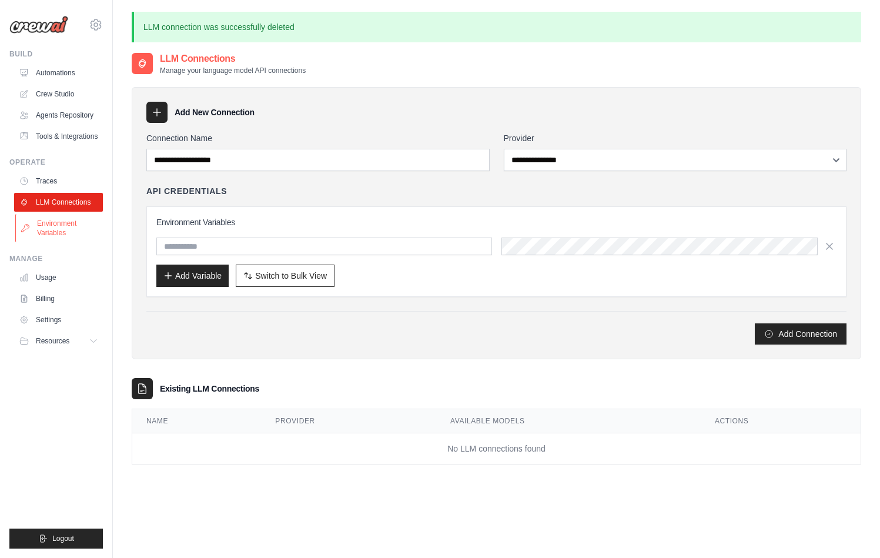
click at [48, 214] on link "Environment Variables" at bounding box center [59, 228] width 89 height 28
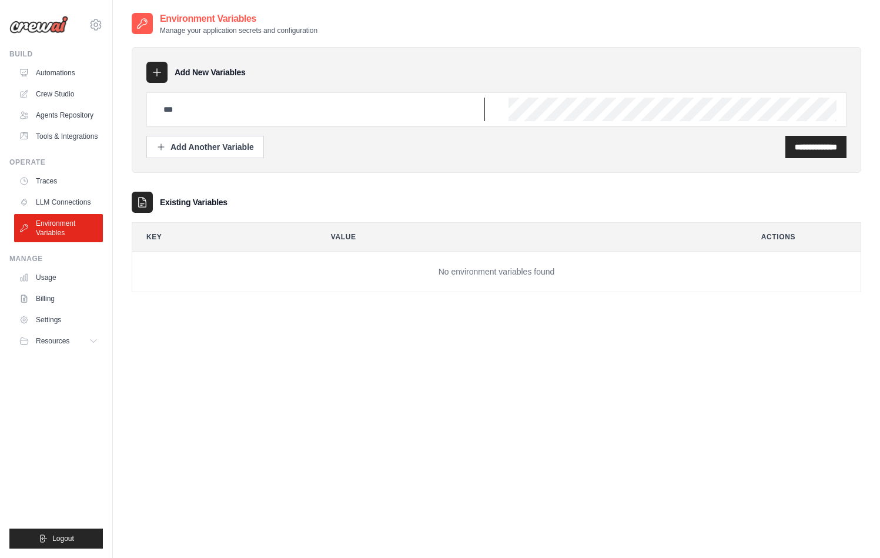
click at [223, 113] on input "text" at bounding box center [320, 110] width 329 height 24
click at [291, 109] on input "text" at bounding box center [320, 110] width 329 height 24
click at [54, 86] on link "Crew Studio" at bounding box center [59, 94] width 89 height 19
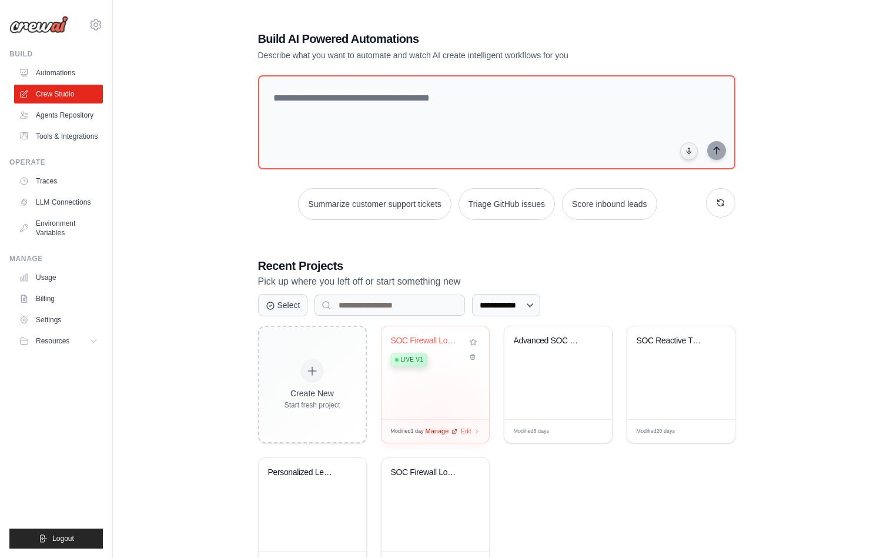
click at [438, 431] on span "Manage" at bounding box center [438, 431] width 24 height 10
click at [435, 433] on div "Modified 1 day Manage Edit" at bounding box center [436, 431] width 108 height 24
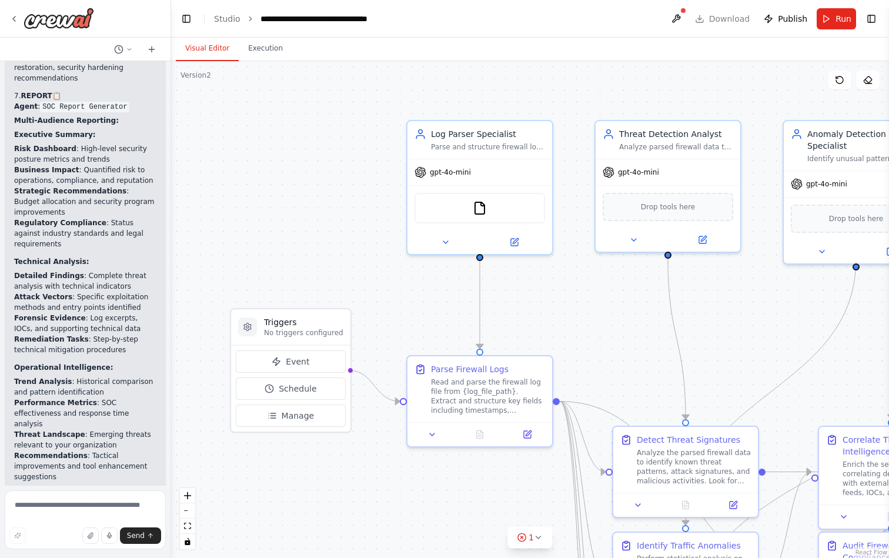
scroll to position [7128, 0]
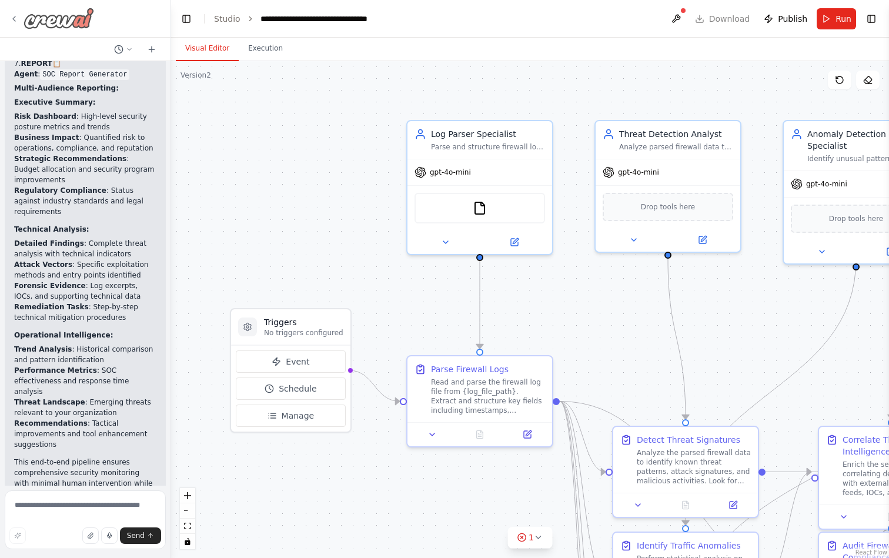
click at [13, 19] on icon at bounding box center [14, 18] width 2 height 5
click at [228, 21] on link "Studio" at bounding box center [227, 18] width 26 height 9
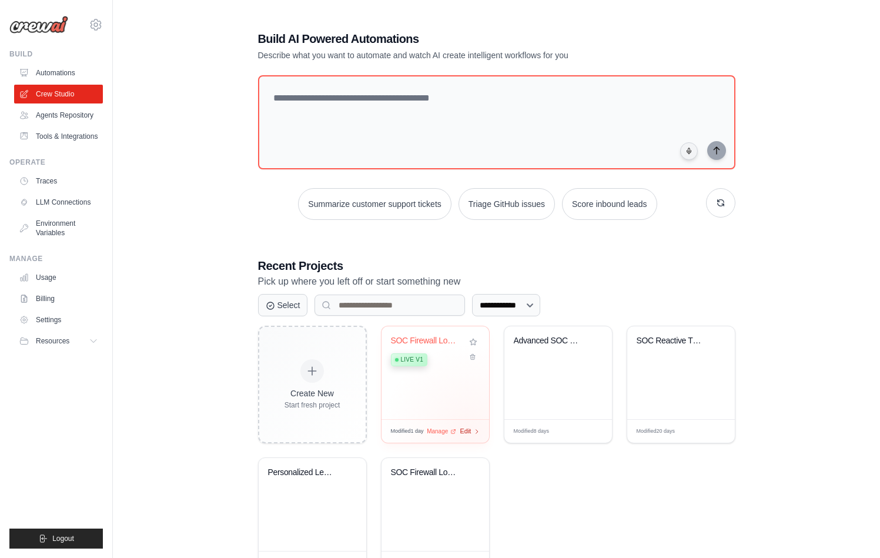
click at [469, 431] on span "Edit" at bounding box center [466, 431] width 11 height 10
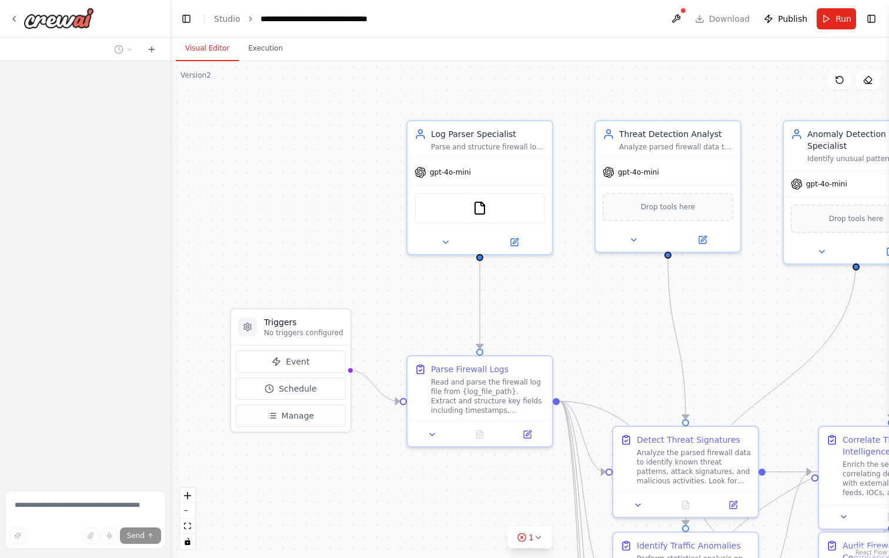
click at [710, 16] on header "**********" at bounding box center [530, 19] width 718 height 38
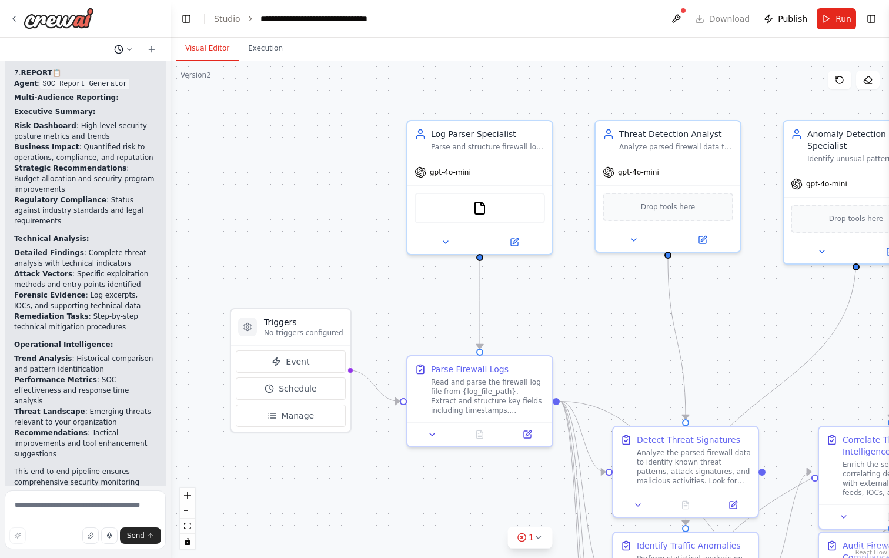
scroll to position [7128, 0]
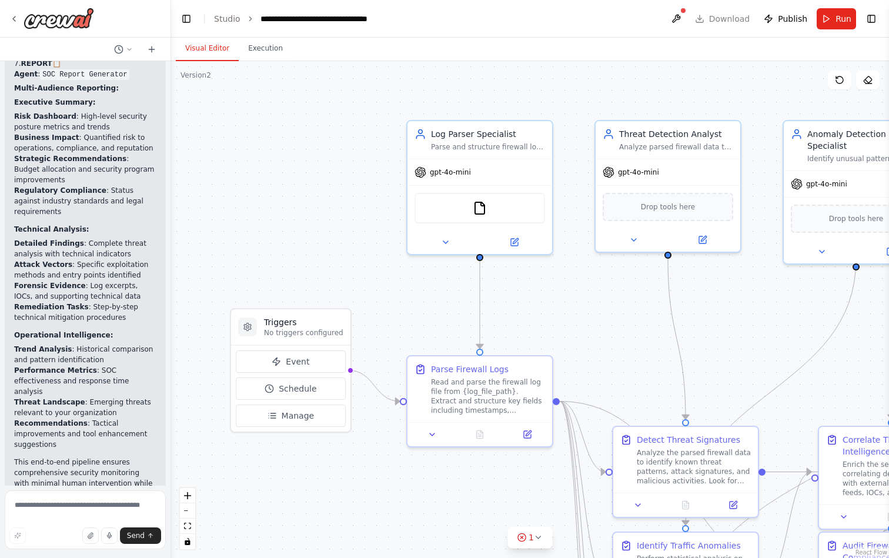
click at [1, 18] on button "Toggle Sidebar" at bounding box center [-1, 279] width 9 height 558
click at [180, 19] on button "Toggle Left Sidebar" at bounding box center [186, 19] width 16 height 16
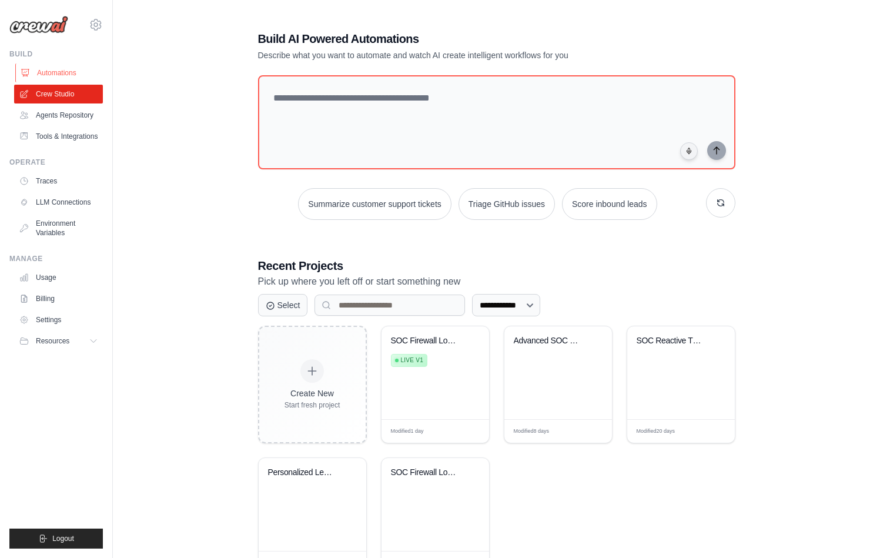
click at [54, 74] on link "Automations" at bounding box center [59, 73] width 89 height 19
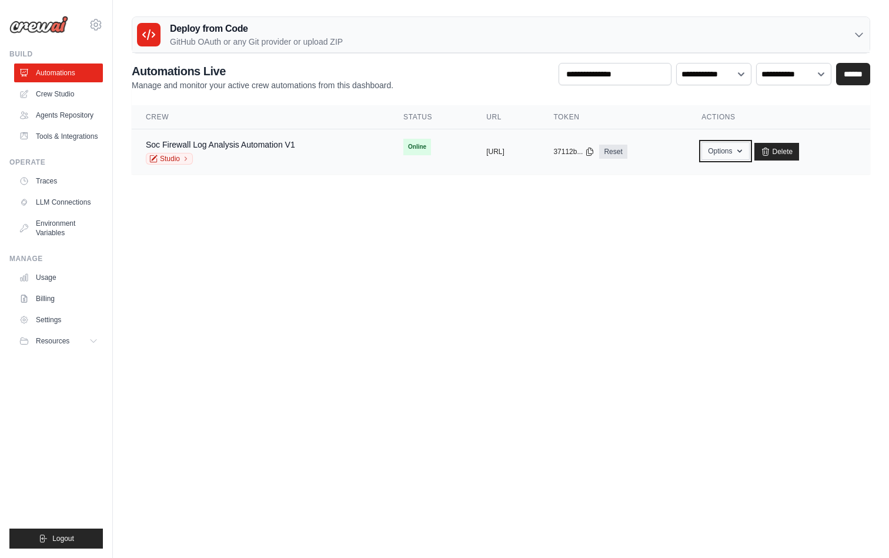
click at [749, 152] on button "Options" at bounding box center [726, 151] width 48 height 18
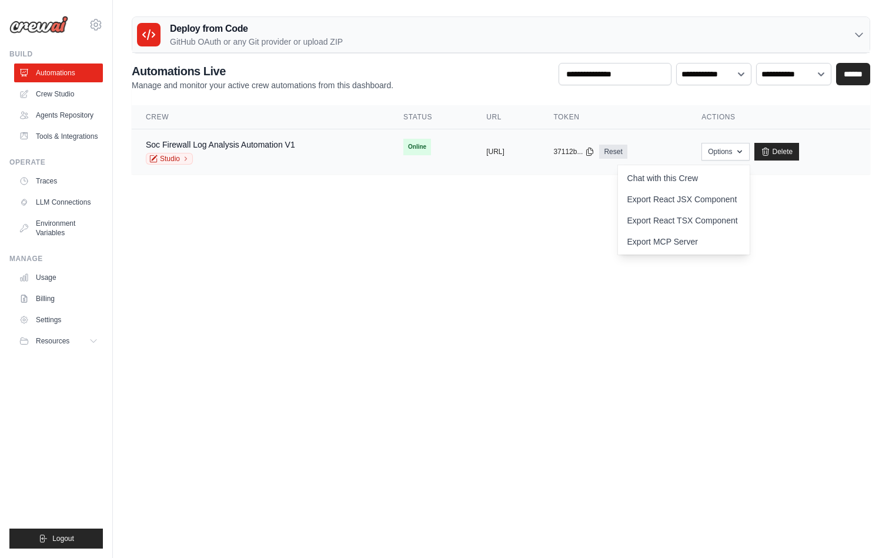
drag, startPoint x: 448, startPoint y: 148, endPoint x: 579, endPoint y: 147, distance: 130.6
click at [539, 147] on td "copied [URL]" at bounding box center [505, 151] width 67 height 45
click at [229, 148] on link "Soc Firewall Log Analysis Automation V1" at bounding box center [220, 144] width 149 height 9
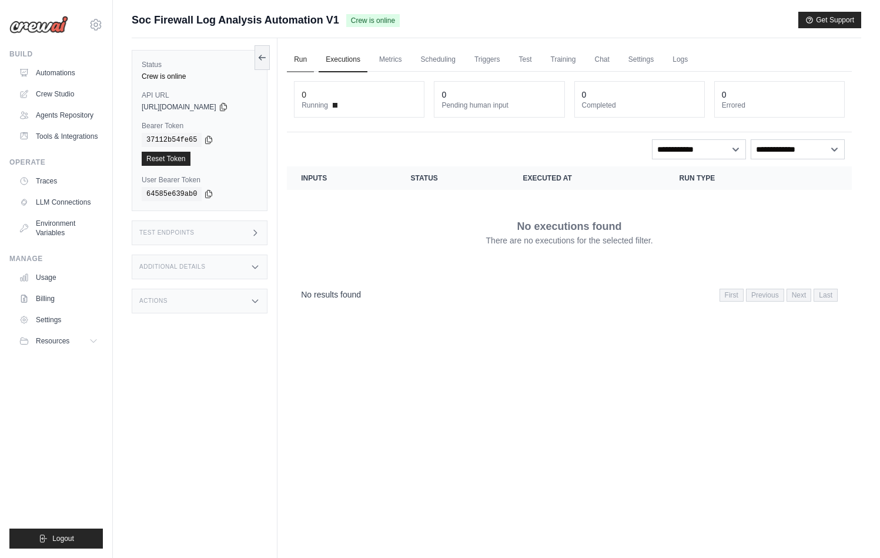
click at [300, 57] on link "Run" at bounding box center [300, 60] width 27 height 25
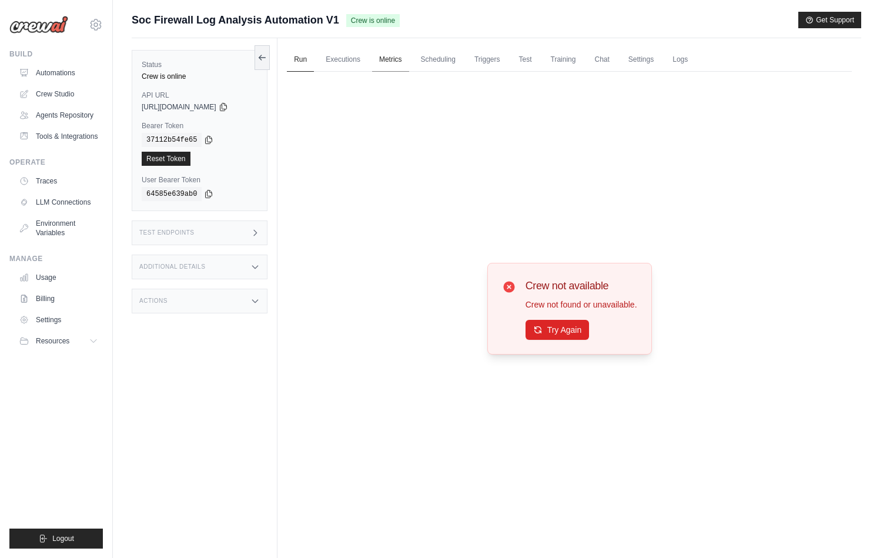
click at [405, 60] on link "Metrics" at bounding box center [390, 60] width 37 height 25
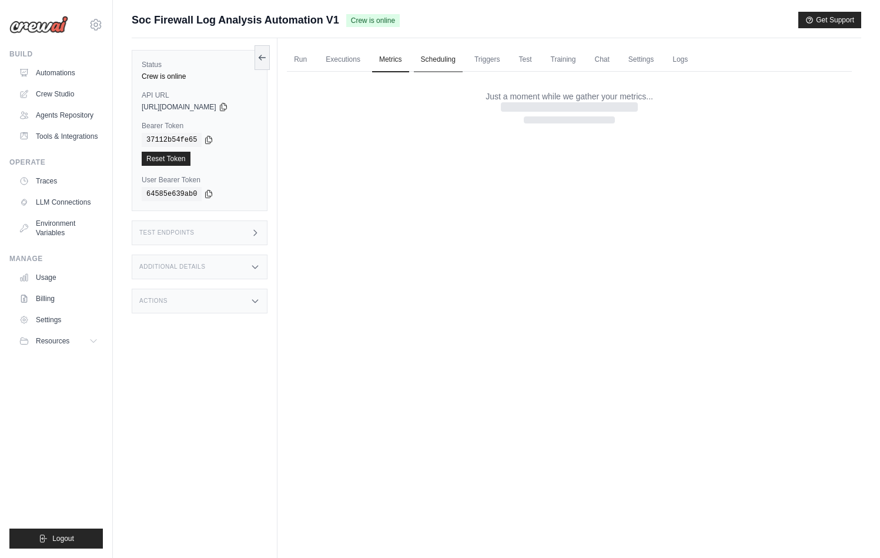
click at [431, 60] on link "Scheduling" at bounding box center [438, 60] width 49 height 25
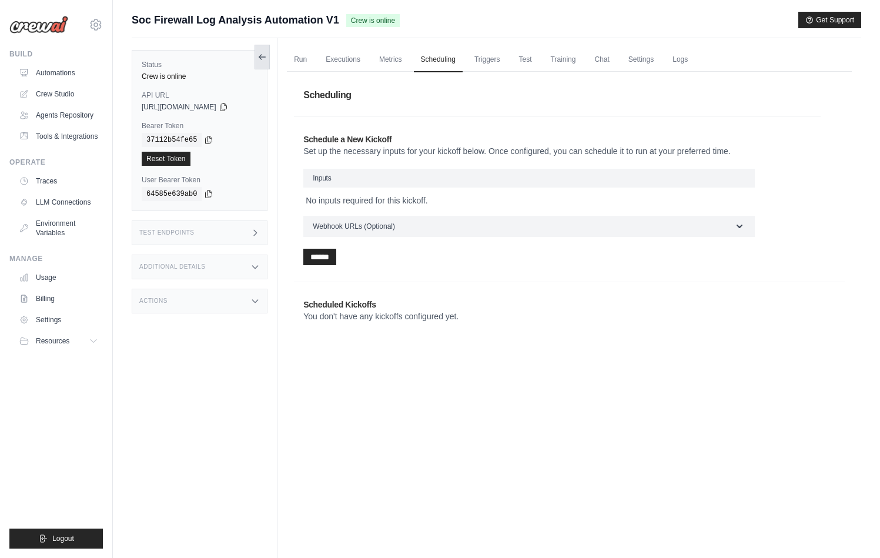
click at [270, 58] on button at bounding box center [262, 57] width 15 height 25
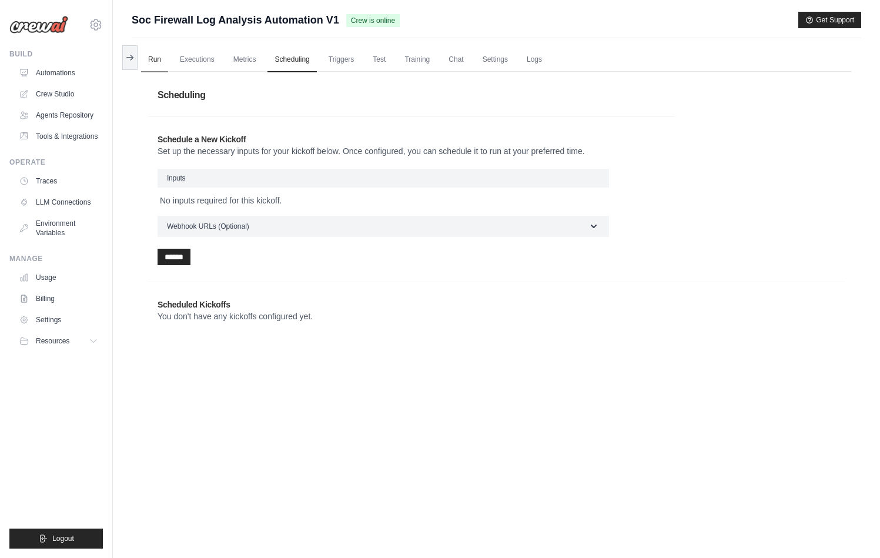
click at [157, 59] on link "Run" at bounding box center [154, 60] width 27 height 25
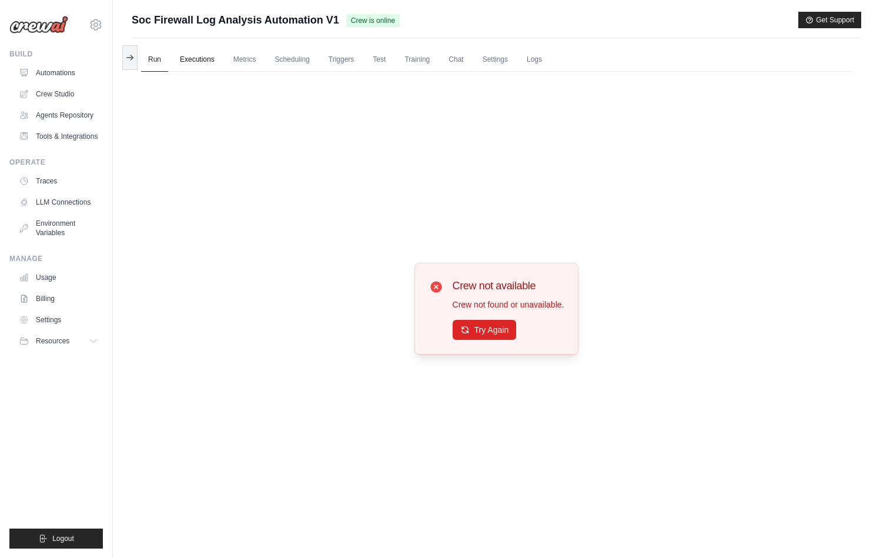
click at [206, 61] on link "Executions" at bounding box center [197, 60] width 49 height 25
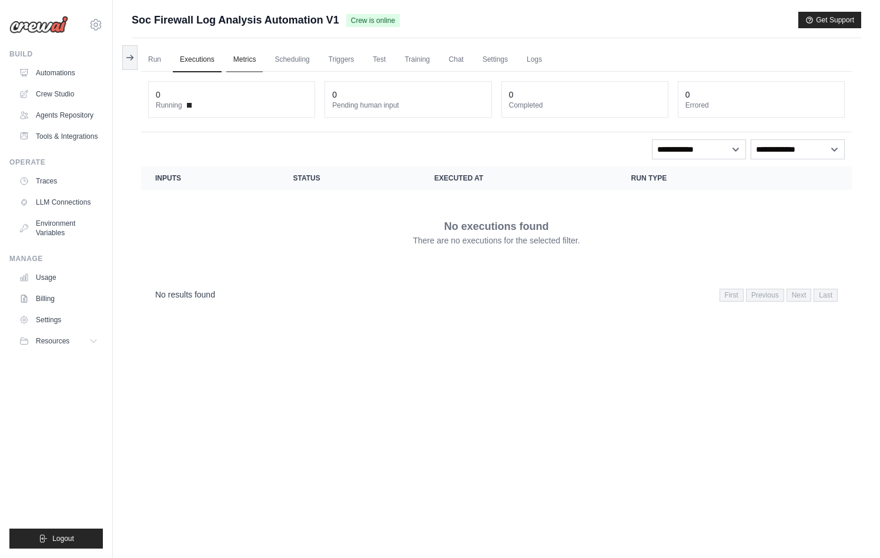
click at [242, 62] on link "Metrics" at bounding box center [244, 60] width 37 height 25
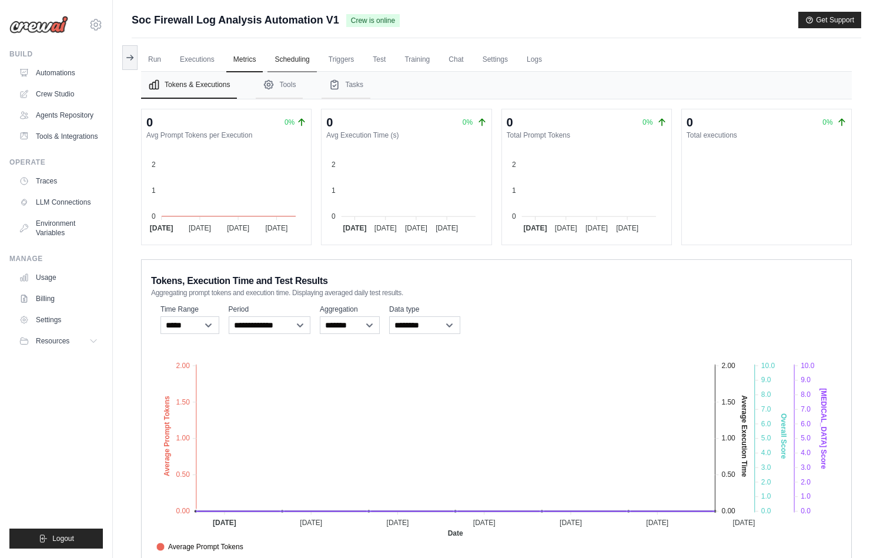
click at [289, 63] on link "Scheduling" at bounding box center [292, 60] width 49 height 25
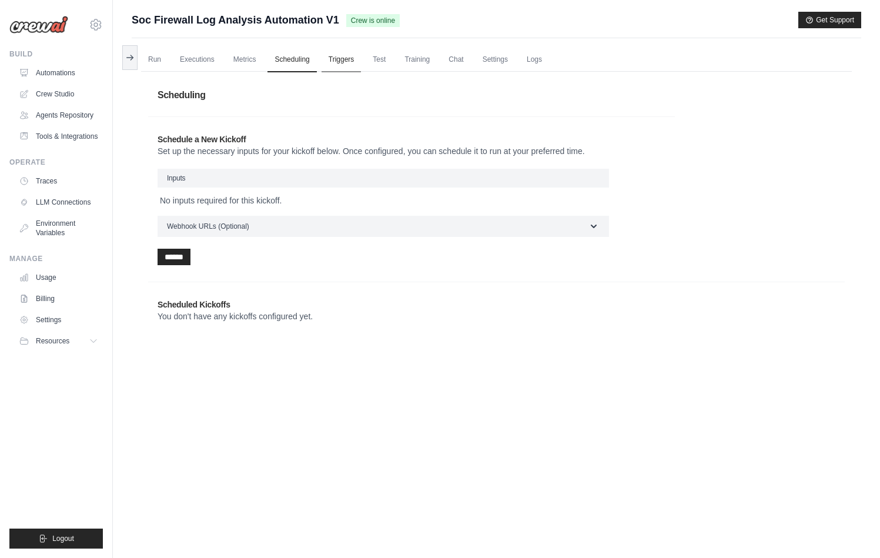
click at [340, 62] on link "Triggers" at bounding box center [342, 60] width 40 height 25
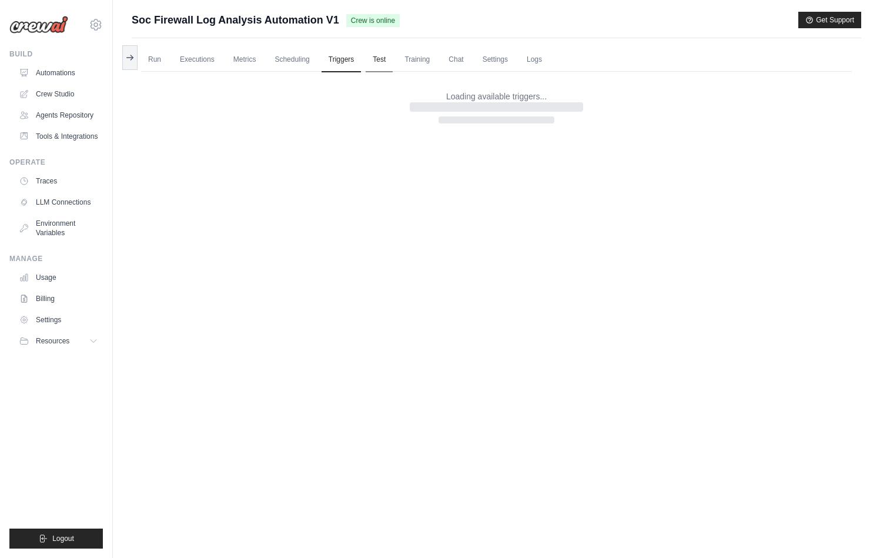
click at [381, 64] on link "Test" at bounding box center [379, 60] width 27 height 25
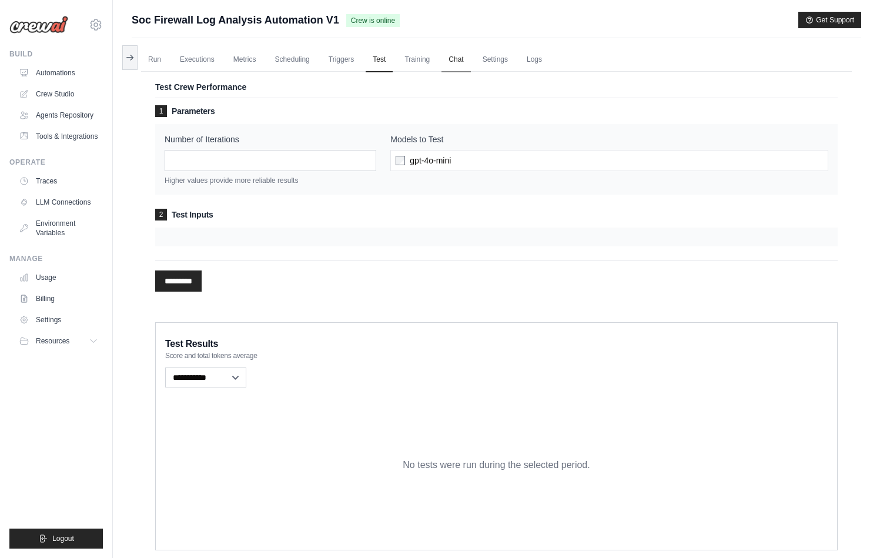
click at [445, 62] on link "Chat" at bounding box center [456, 60] width 29 height 25
click at [495, 58] on link "Settings" at bounding box center [495, 60] width 39 height 25
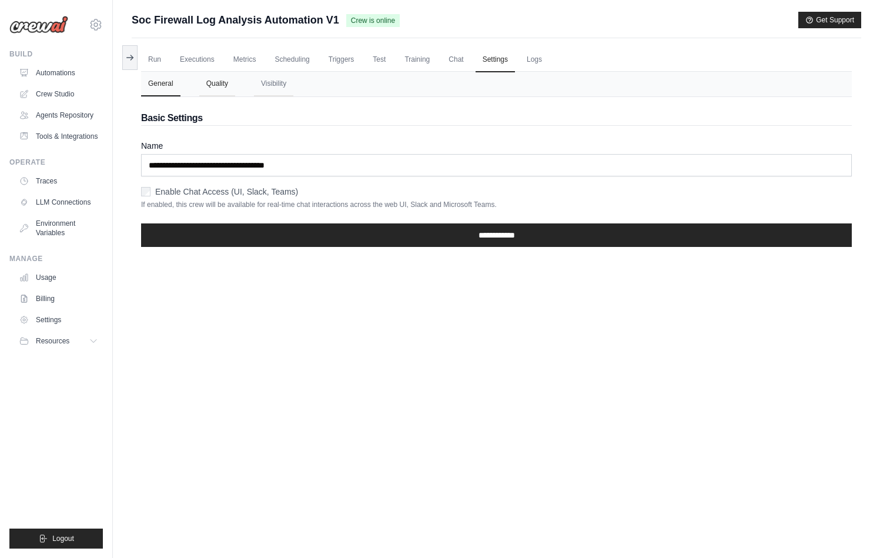
click at [215, 84] on button "Quality" at bounding box center [217, 84] width 36 height 25
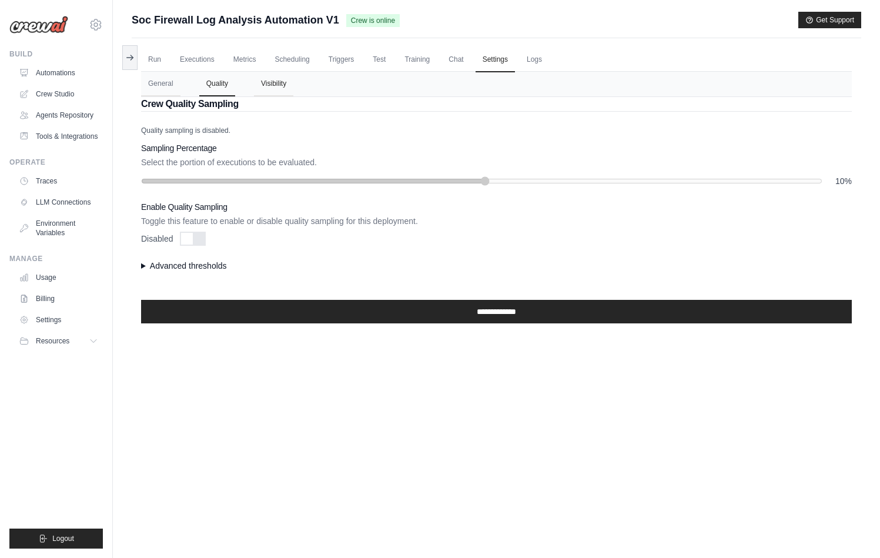
click at [268, 85] on button "Visibility" at bounding box center [273, 84] width 39 height 25
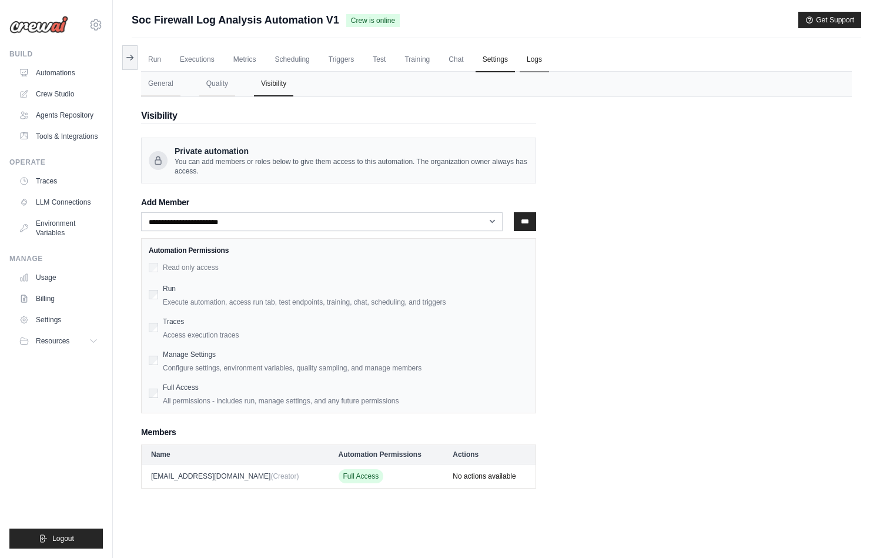
click at [522, 65] on link "Logs" at bounding box center [534, 60] width 29 height 25
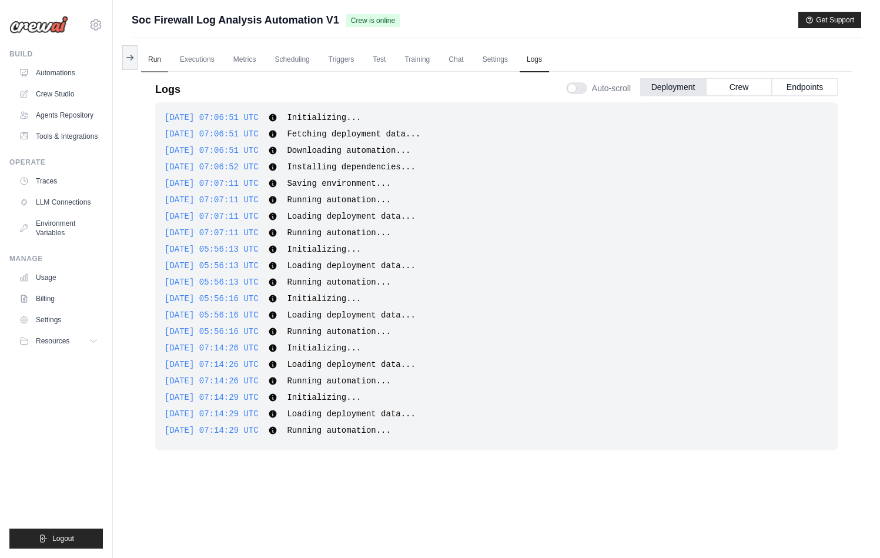
click at [158, 60] on link "Run" at bounding box center [154, 60] width 27 height 25
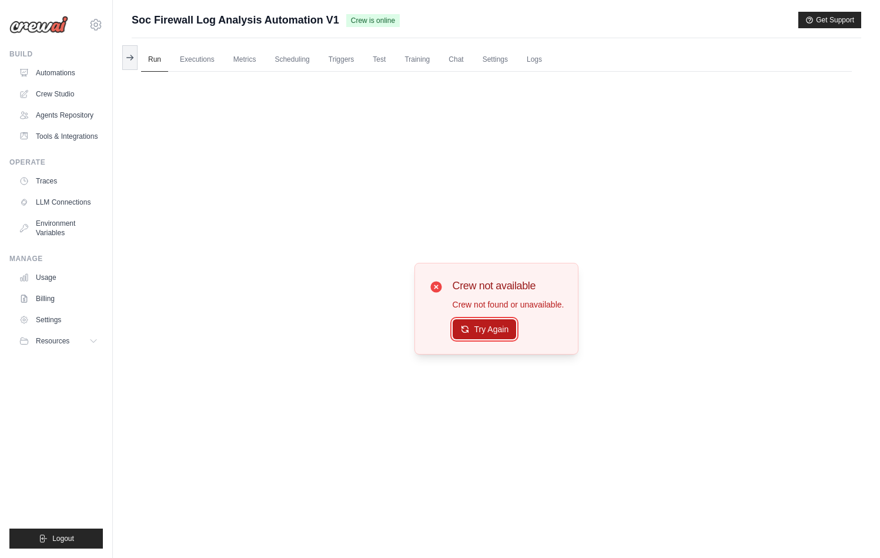
click at [478, 333] on button "Try Again" at bounding box center [485, 329] width 64 height 20
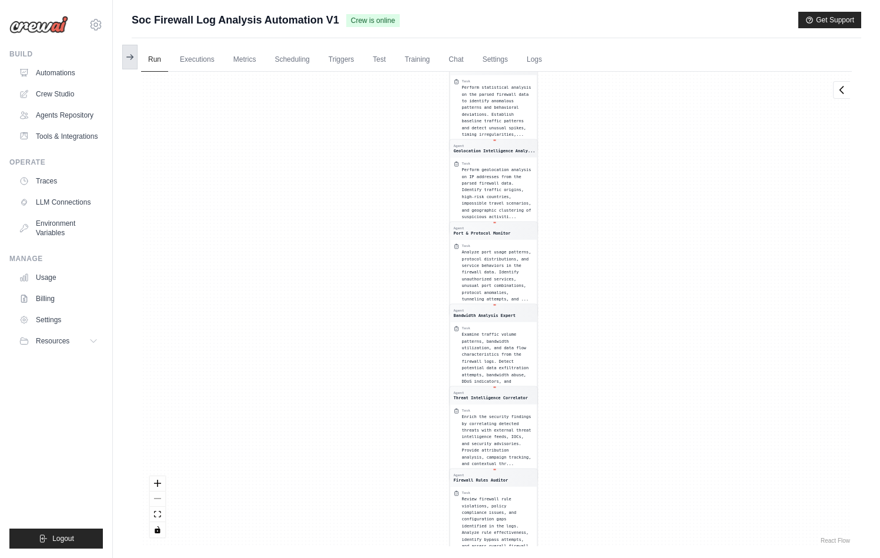
click at [132, 61] on icon at bounding box center [129, 56] width 9 height 9
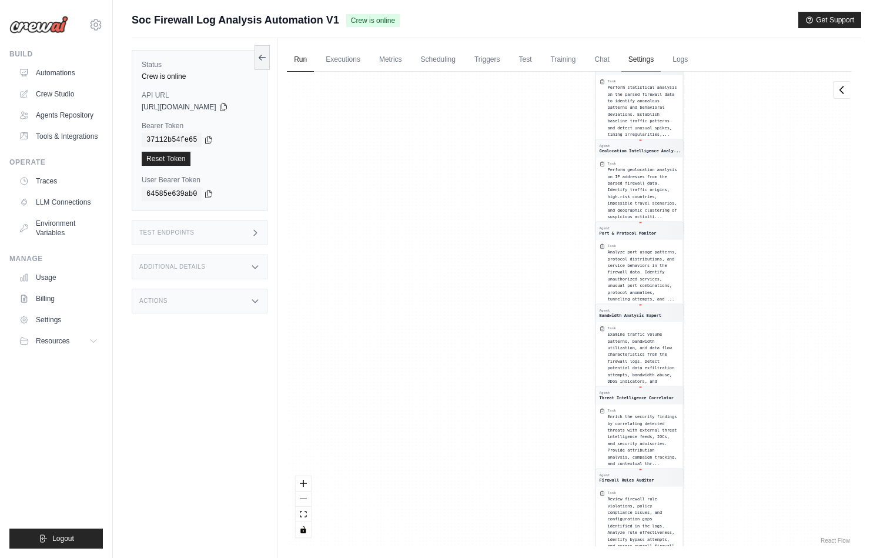
click at [635, 63] on link "Settings" at bounding box center [641, 60] width 39 height 25
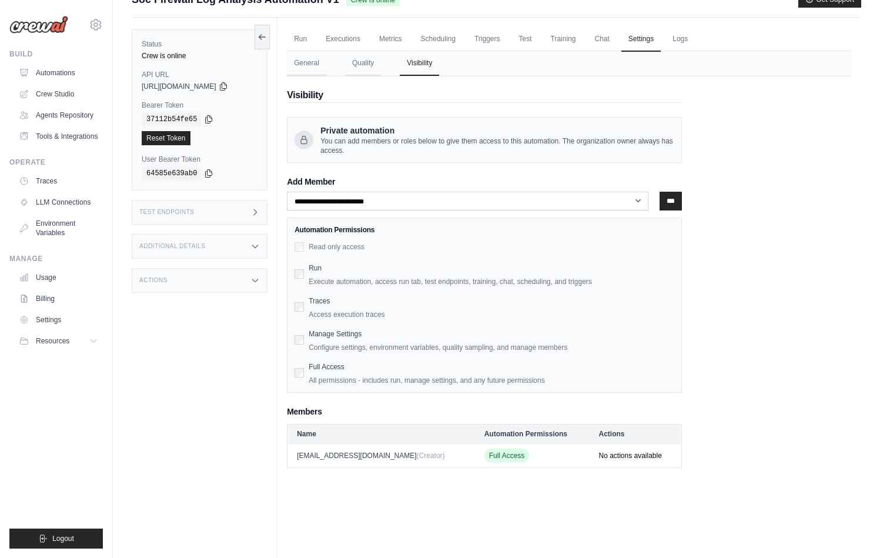
scroll to position [50, 0]
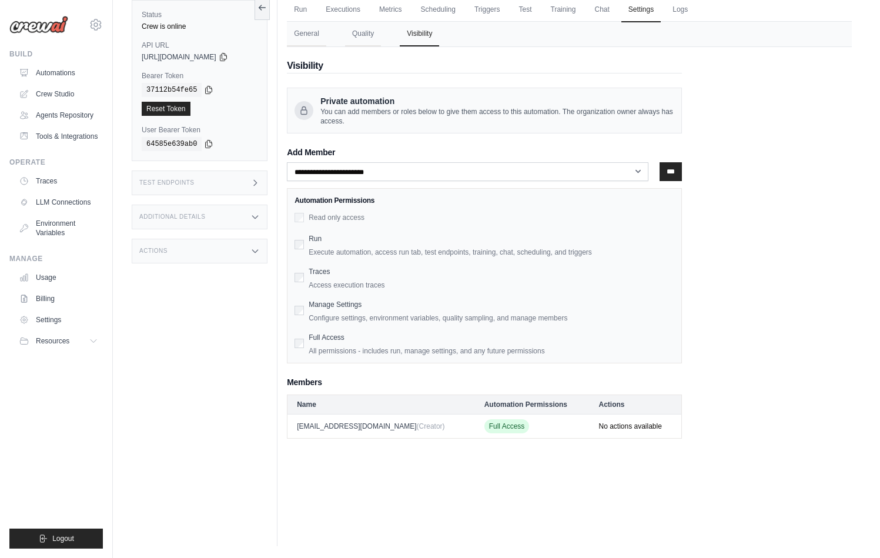
click at [485, 429] on span "Full Access" at bounding box center [507, 426] width 45 height 14
click at [417, 428] on span "(Creator)" at bounding box center [431, 426] width 28 height 8
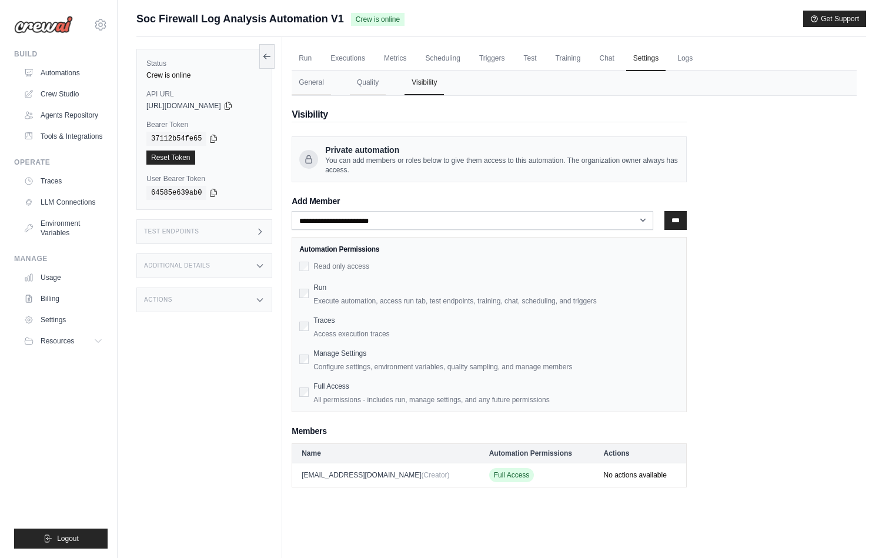
scroll to position [0, 0]
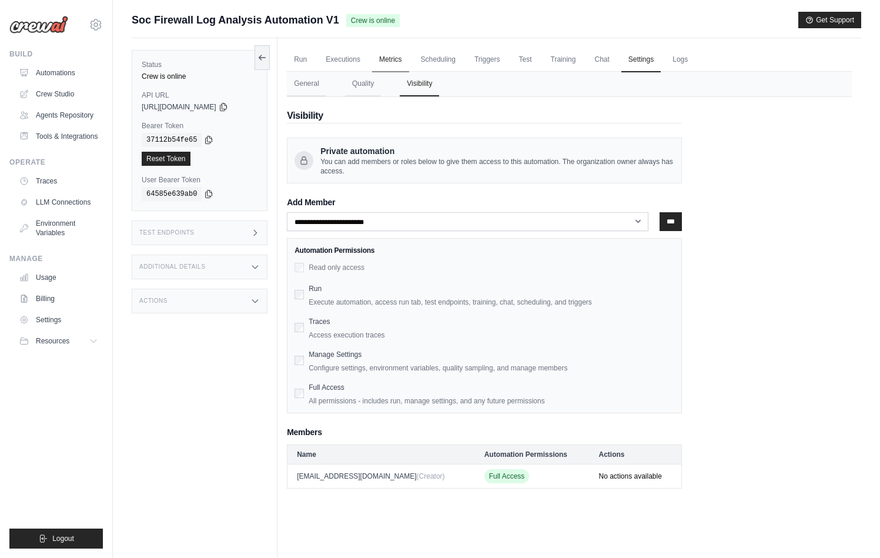
click at [385, 62] on link "Metrics" at bounding box center [390, 60] width 37 height 25
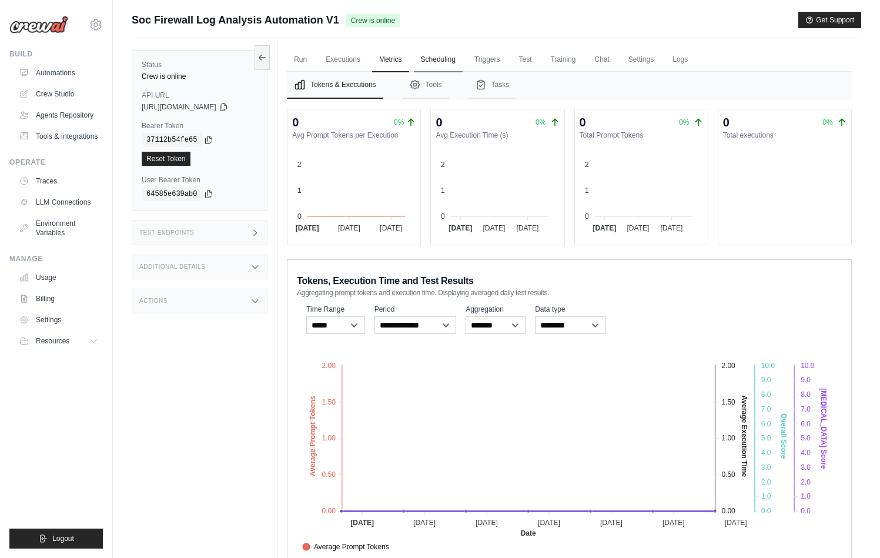
click at [452, 62] on link "Scheduling" at bounding box center [438, 60] width 49 height 25
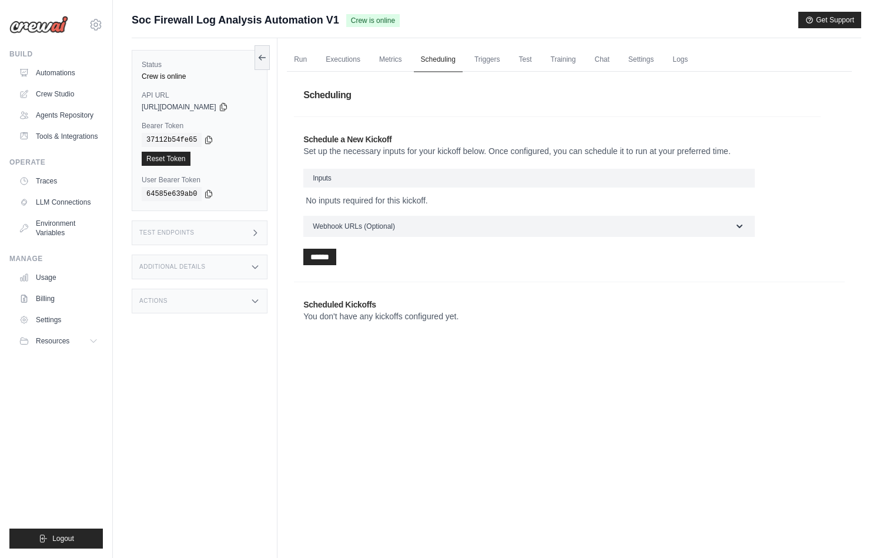
drag, startPoint x: 481, startPoint y: 59, endPoint x: 456, endPoint y: 64, distance: 25.0
click at [481, 59] on link "Triggers" at bounding box center [488, 60] width 40 height 25
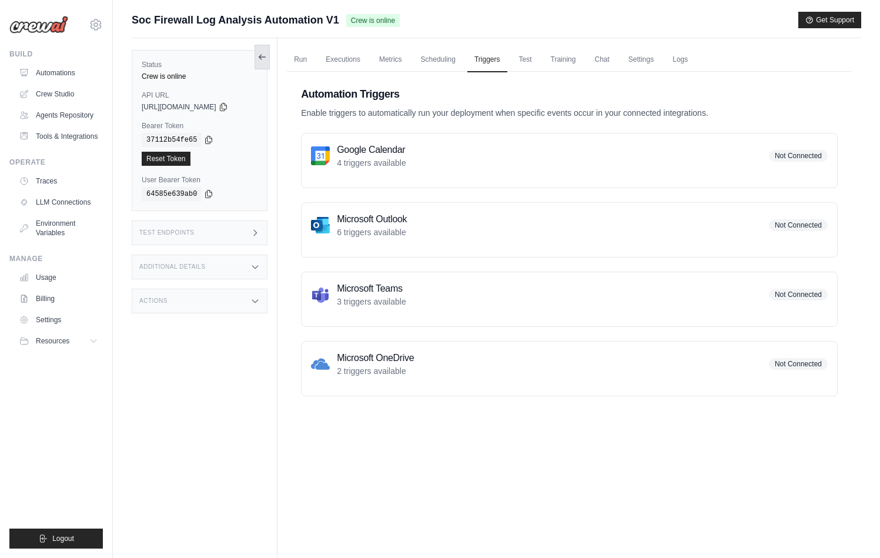
click at [258, 55] on button at bounding box center [262, 57] width 15 height 25
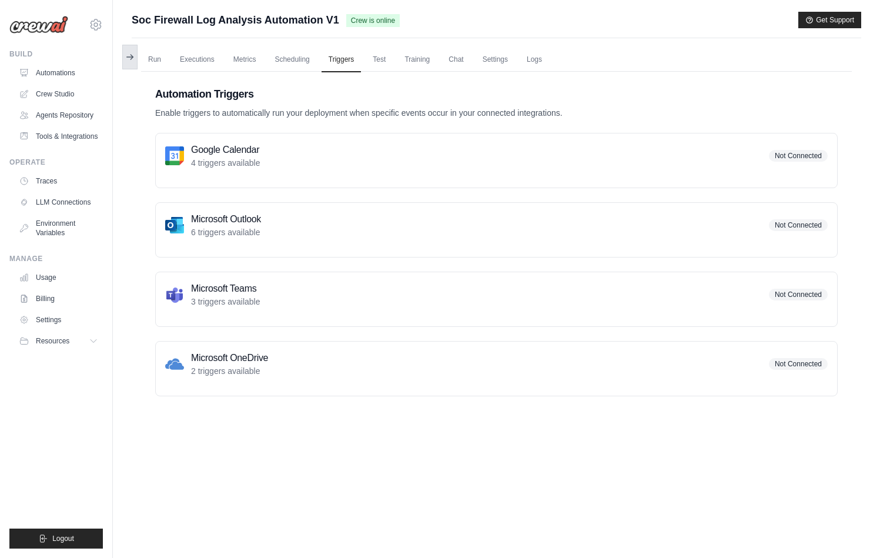
click at [122, 56] on button at bounding box center [129, 57] width 15 height 25
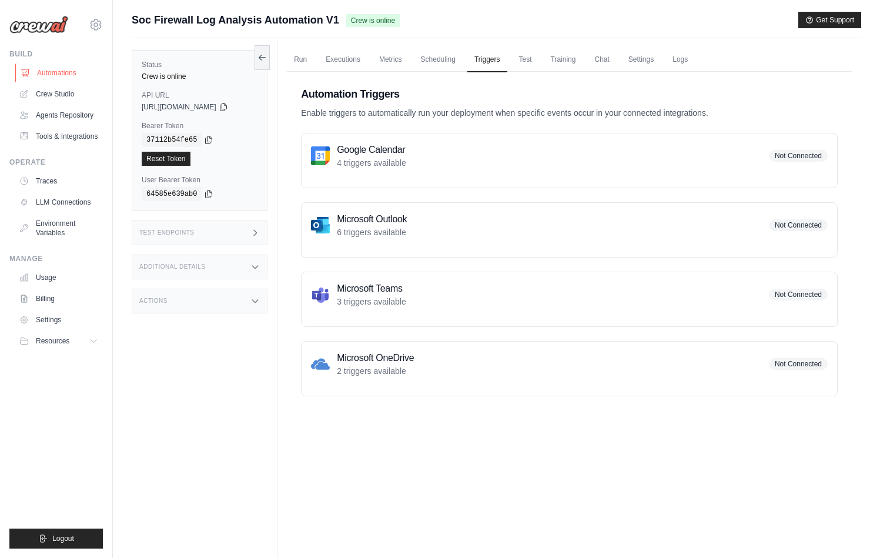
click at [59, 71] on link "Automations" at bounding box center [59, 73] width 89 height 19
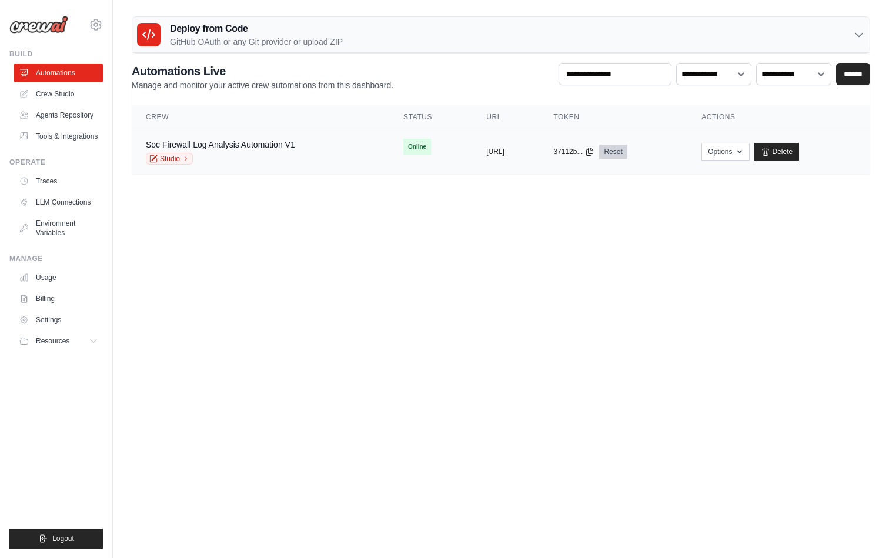
click at [627, 152] on link "Reset" at bounding box center [613, 152] width 28 height 14
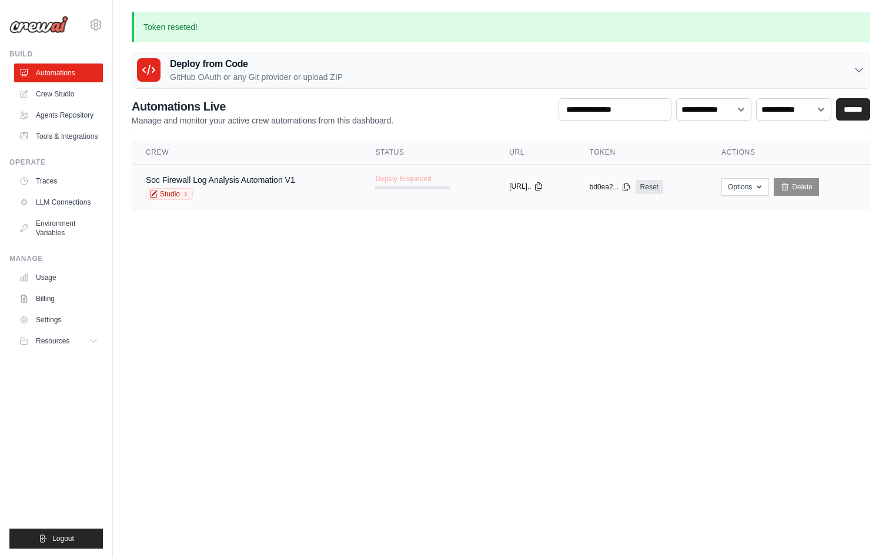
click at [543, 187] on icon at bounding box center [538, 186] width 9 height 9
click at [181, 197] on link "Studio" at bounding box center [169, 194] width 47 height 12
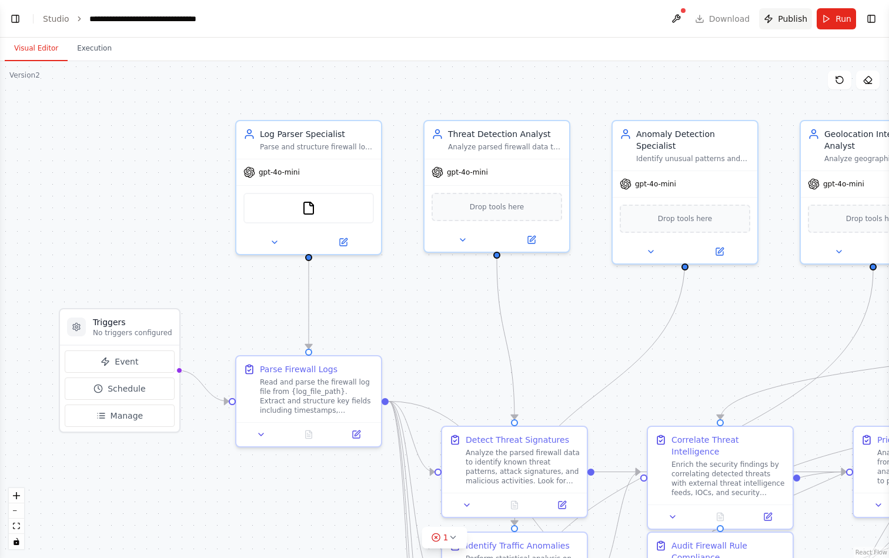
click at [782, 22] on span "Publish" at bounding box center [792, 19] width 29 height 12
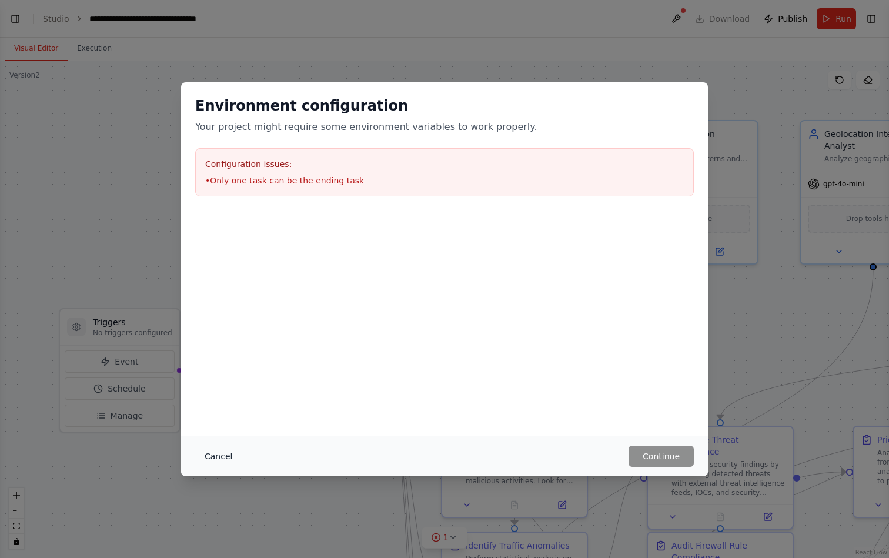
click at [212, 458] on button "Cancel" at bounding box center [218, 456] width 46 height 21
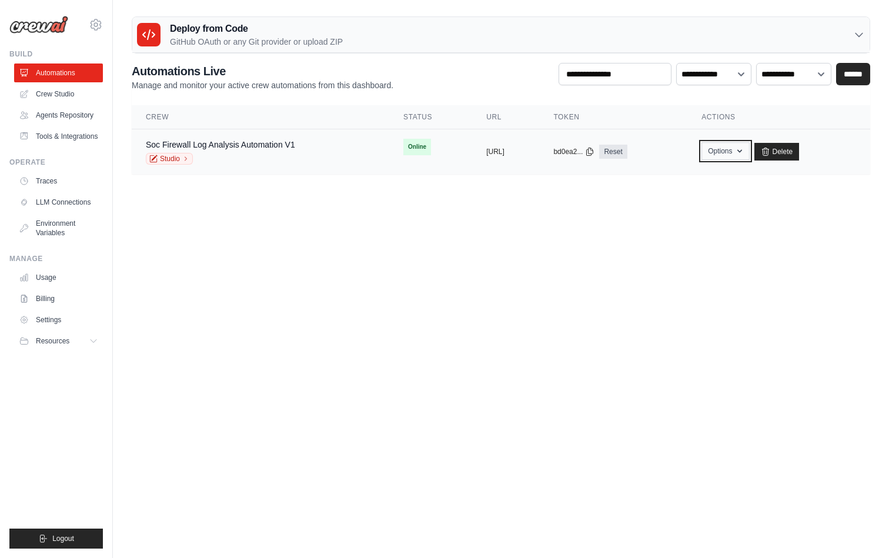
click at [749, 151] on button "Options" at bounding box center [726, 151] width 48 height 18
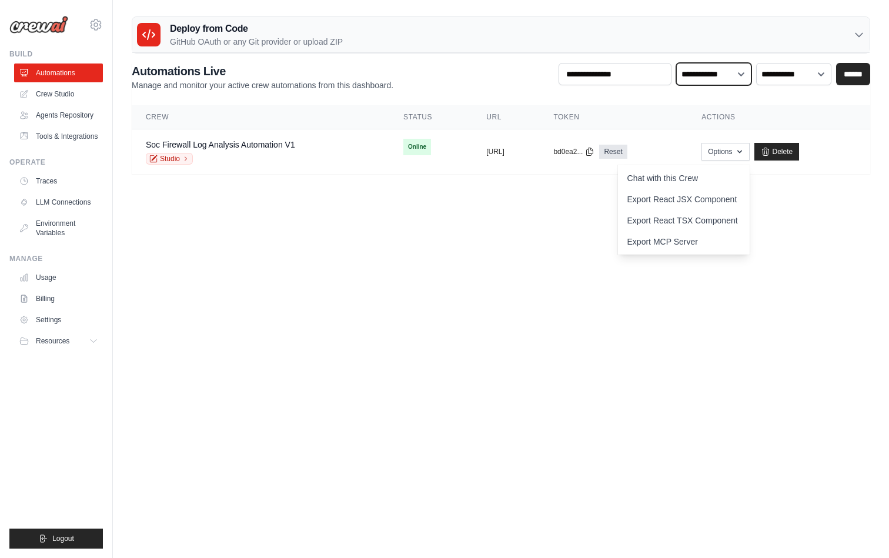
click at [697, 64] on select "**********" at bounding box center [713, 74] width 75 height 22
select select "******"
click at [676, 63] on select "**********" at bounding box center [713, 74] width 75 height 22
click at [742, 78] on select "**********" at bounding box center [713, 74] width 75 height 22
click at [676, 63] on select "**********" at bounding box center [713, 74] width 75 height 22
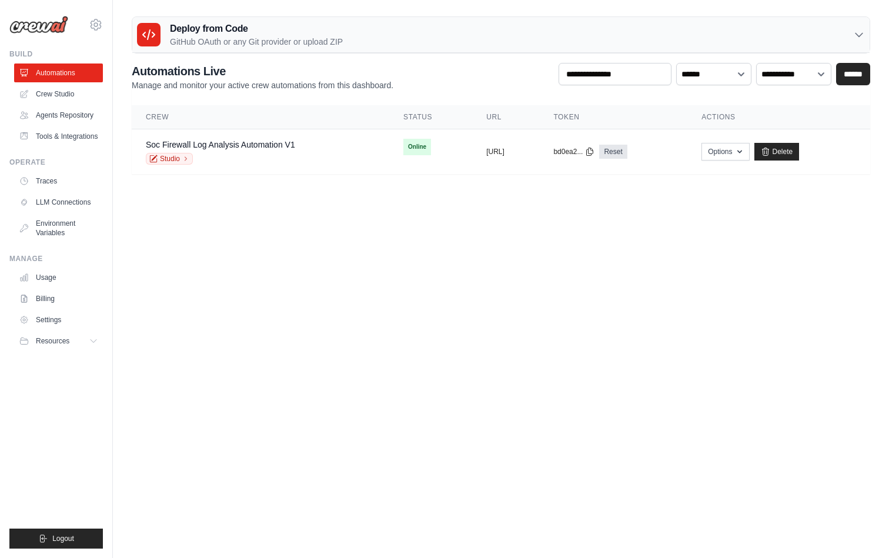
click at [355, 36] on div "Deploy from Code GitHub OAuth or any Git provider or upload ZIP" at bounding box center [501, 35] width 738 height 36
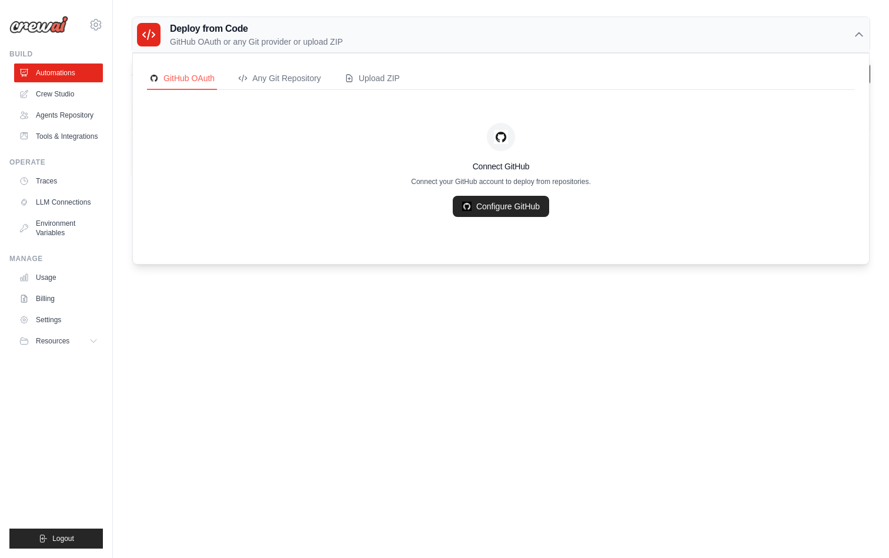
click at [355, 36] on div "Deploy from Code GitHub OAuth or any Git provider or upload ZIP" at bounding box center [501, 35] width 738 height 36
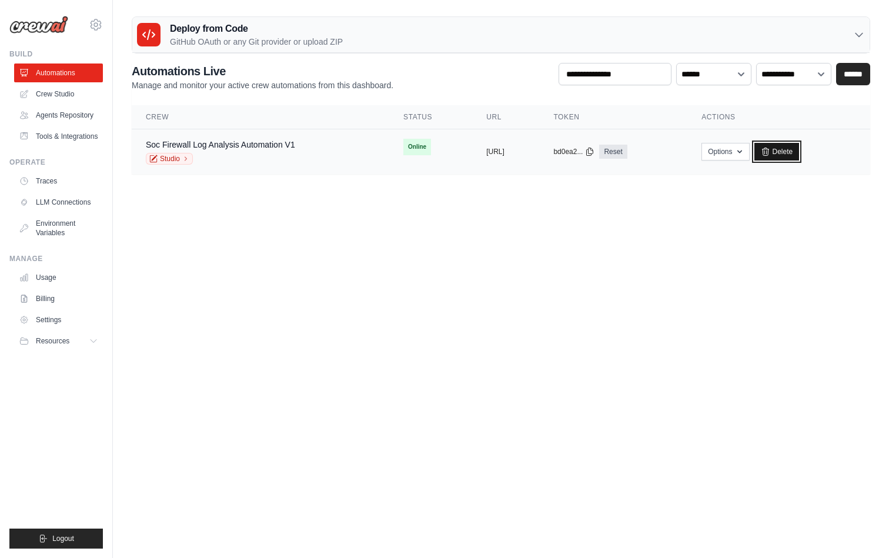
click at [800, 152] on link "Delete" at bounding box center [777, 152] width 45 height 18
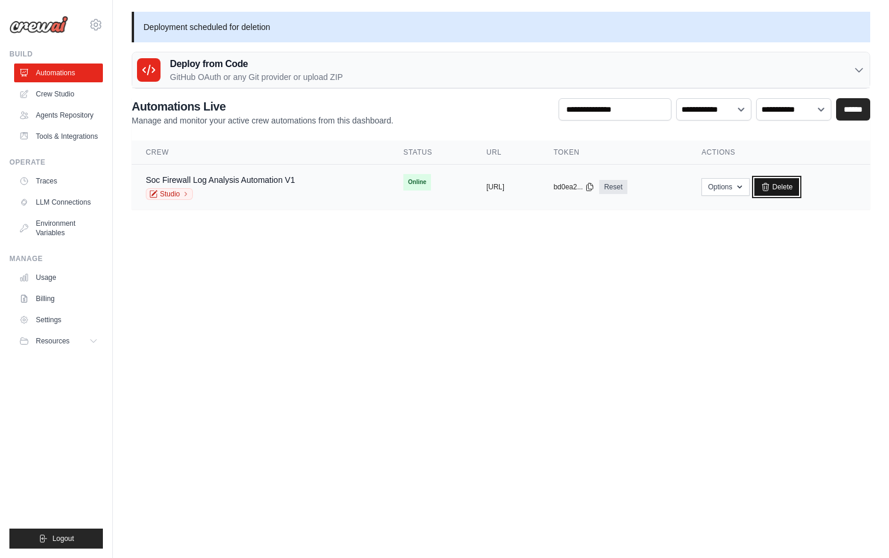
click at [800, 181] on link "Delete" at bounding box center [777, 187] width 45 height 18
click at [170, 192] on link "Studio" at bounding box center [169, 194] width 47 height 12
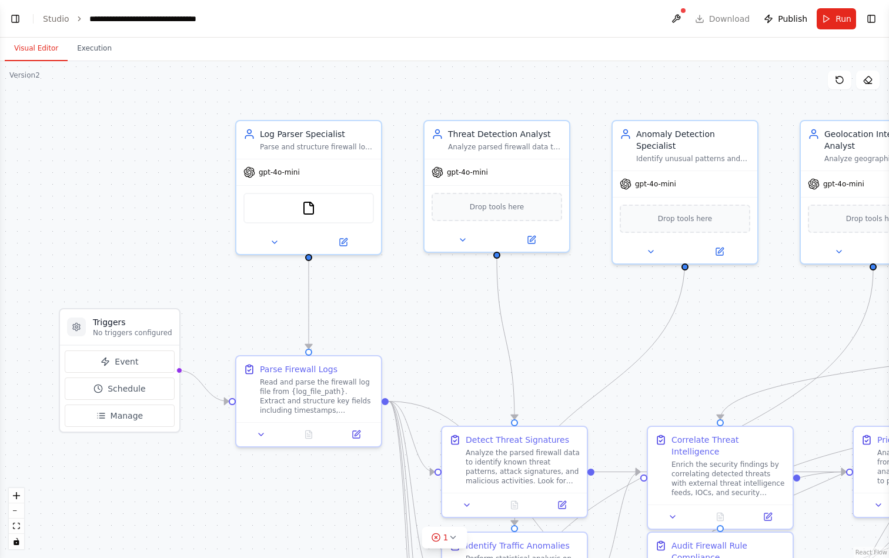
click at [733, 19] on header "**********" at bounding box center [444, 19] width 889 height 38
click at [726, 19] on header "**********" at bounding box center [444, 19] width 889 height 38
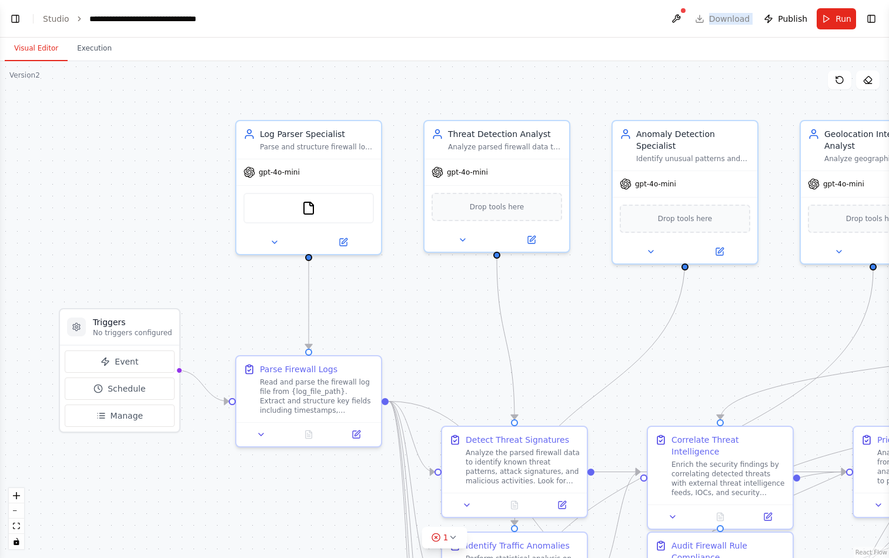
click at [726, 19] on header "**********" at bounding box center [444, 19] width 889 height 38
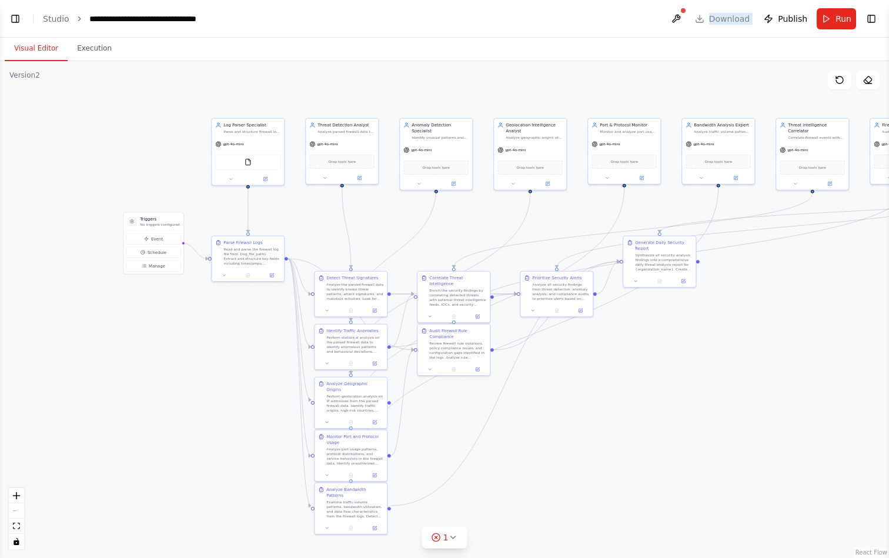
drag, startPoint x: 272, startPoint y: 107, endPoint x: 226, endPoint y: 55, distance: 69.6
click at [222, 65] on div ".deletable-edge-delete-btn { width: 20px; height: 20px; border: 0px solid #ffff…" at bounding box center [444, 309] width 889 height 497
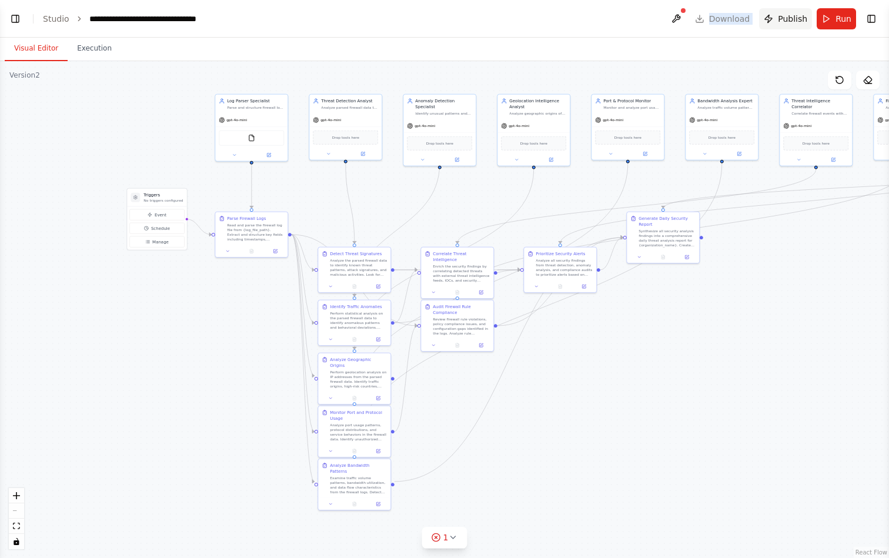
click at [785, 19] on span "Publish" at bounding box center [792, 19] width 29 height 12
click at [835, 19] on button "Run" at bounding box center [836, 18] width 39 height 21
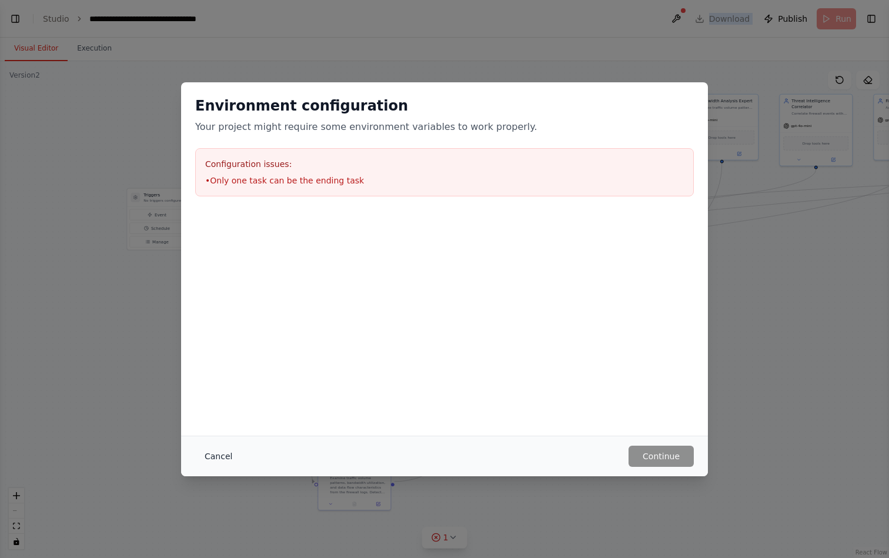
click at [211, 38] on header "**********" at bounding box center [444, 19] width 889 height 38
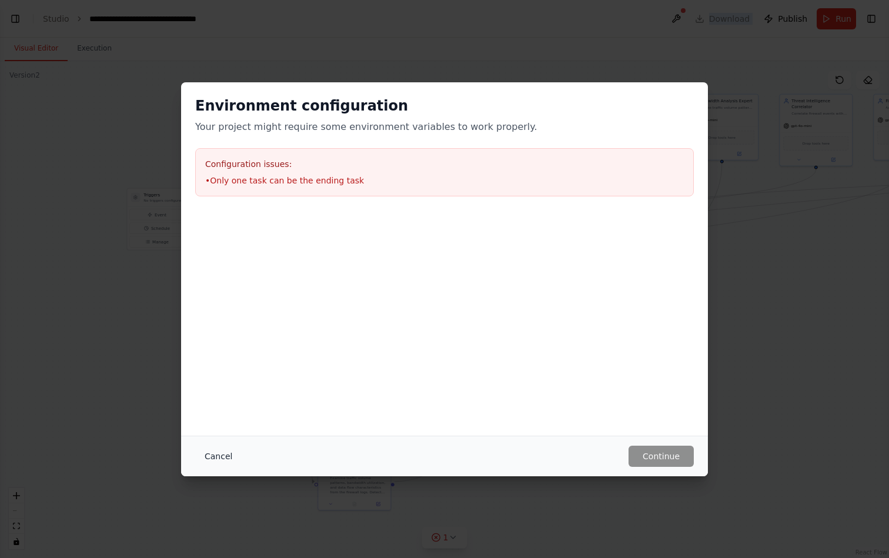
click at [228, 456] on button "Cancel" at bounding box center [218, 456] width 46 height 21
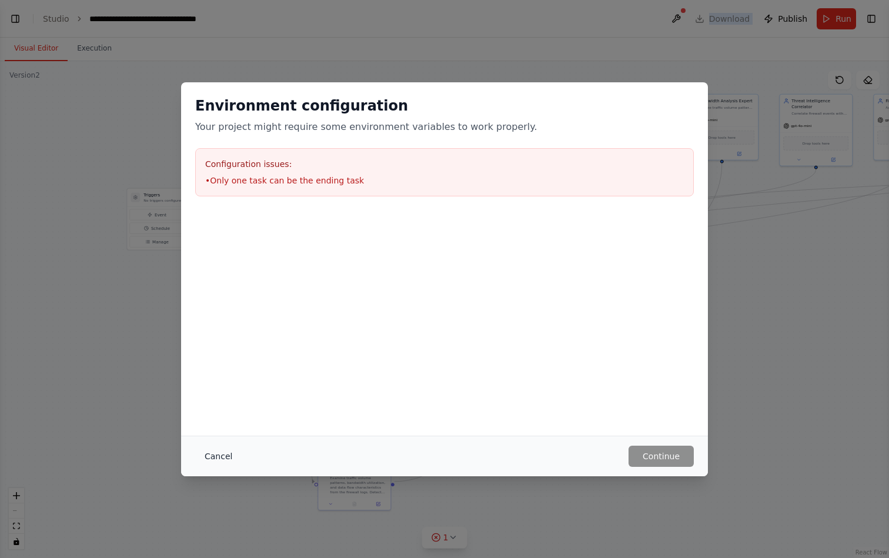
click at [226, 457] on button "Cancel" at bounding box center [218, 456] width 46 height 21
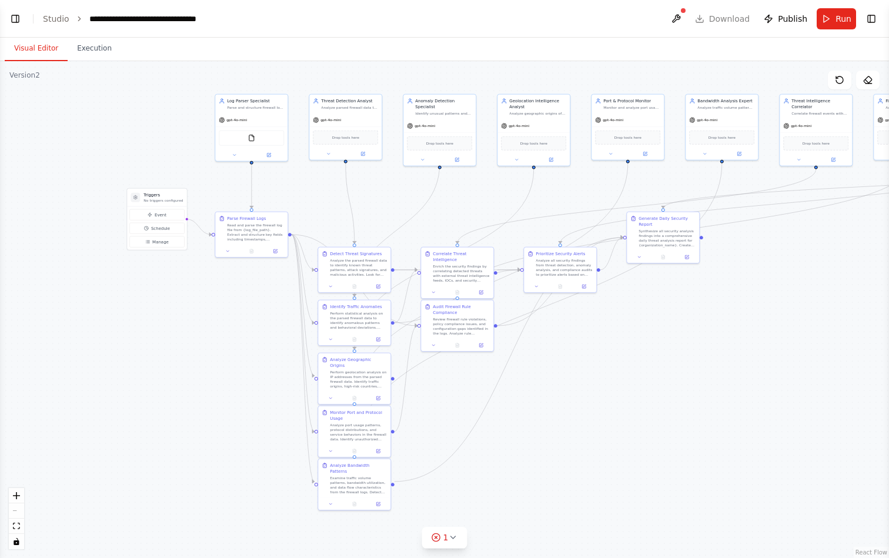
click at [702, 19] on header "**********" at bounding box center [444, 19] width 889 height 38
click at [684, 14] on button at bounding box center [676, 18] width 19 height 21
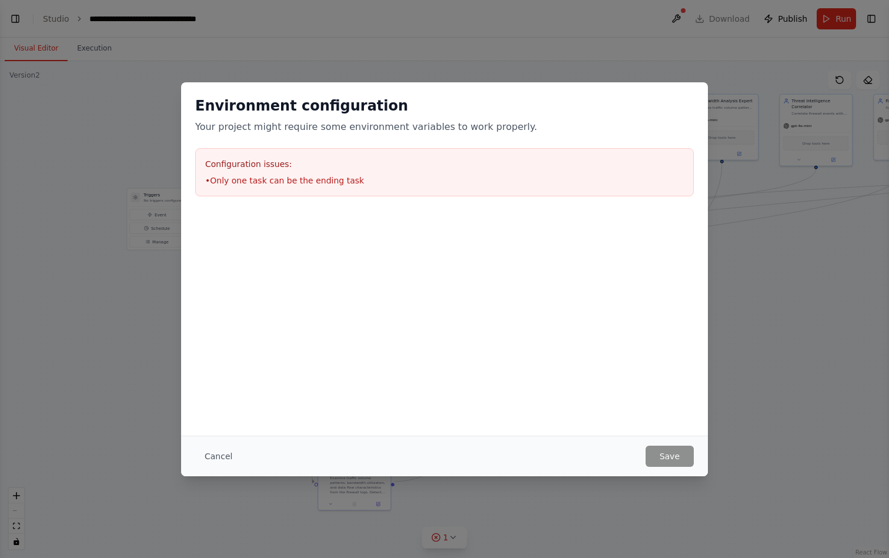
click at [877, 21] on div "Environment configuration Your project might require some environment variables…" at bounding box center [444, 279] width 889 height 558
click at [198, 459] on button "Cancel" at bounding box center [218, 456] width 46 height 21
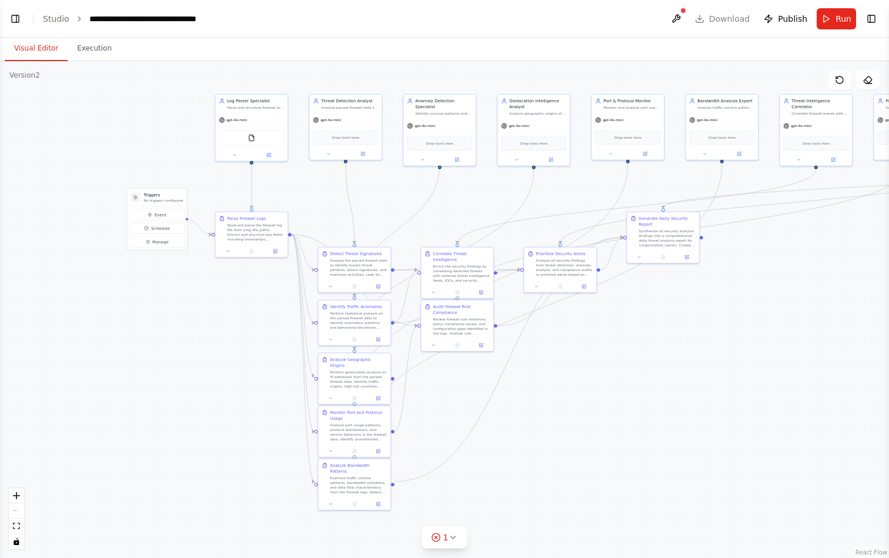
click at [69, 21] on ol "**********" at bounding box center [132, 19] width 179 height 12
click at [76, 19] on icon "breadcrumb" at bounding box center [79, 19] width 8 height 8
click at [16, 21] on button "Toggle Left Sidebar" at bounding box center [15, 19] width 16 height 16
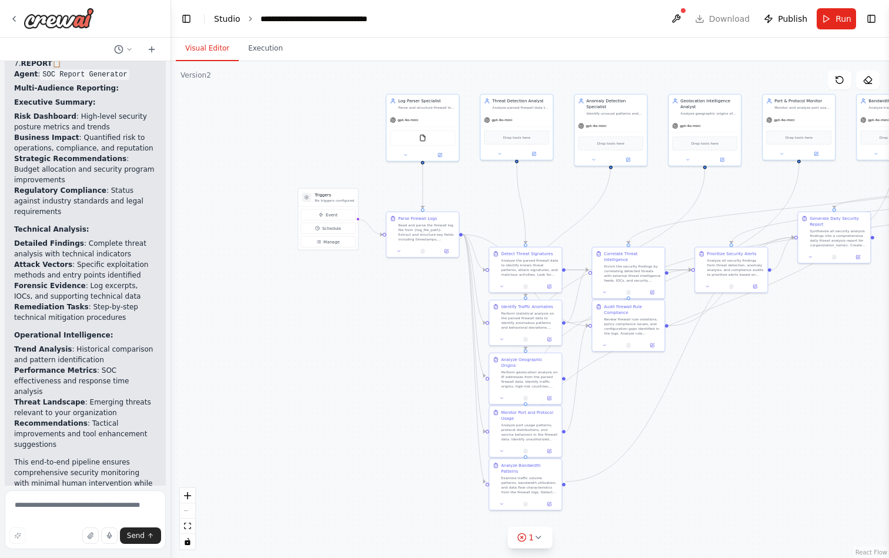
click at [222, 21] on link "Studio" at bounding box center [227, 18] width 26 height 9
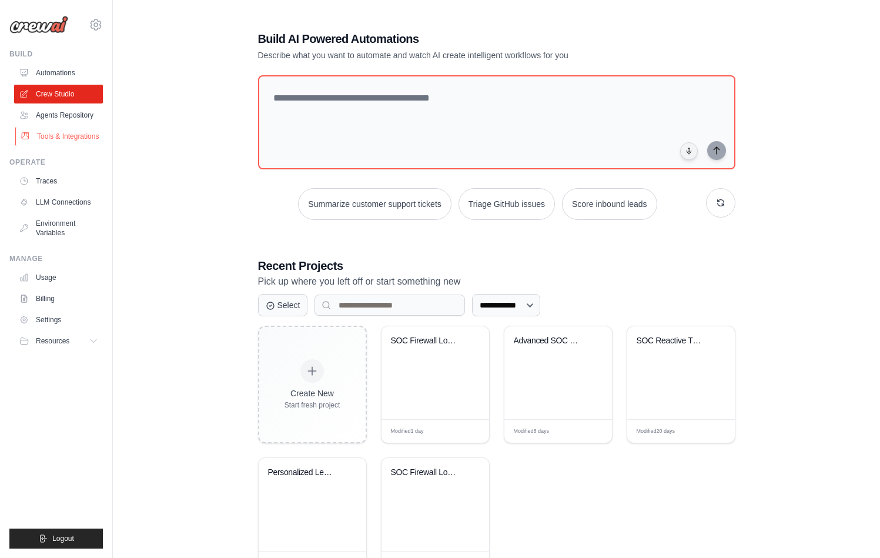
click at [47, 137] on link "Tools & Integrations" at bounding box center [59, 136] width 89 height 19
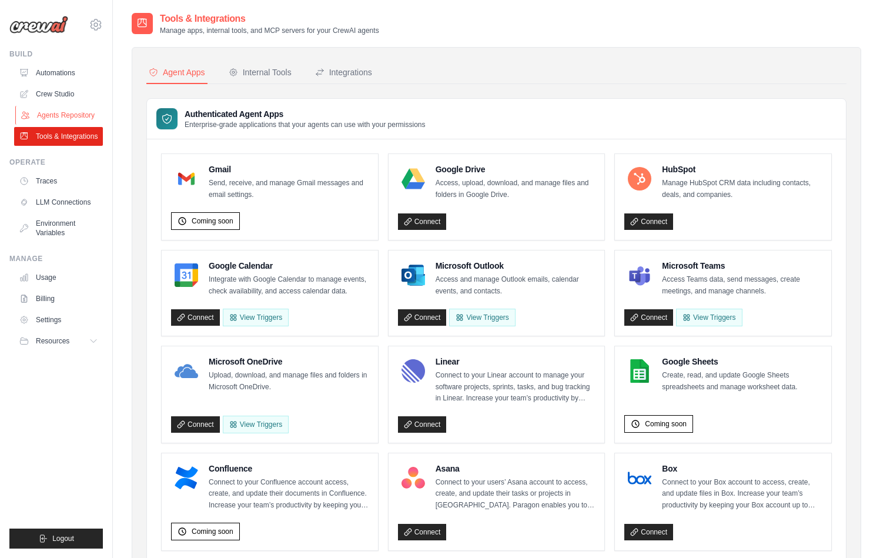
click at [59, 116] on link "Agents Repository" at bounding box center [59, 115] width 89 height 19
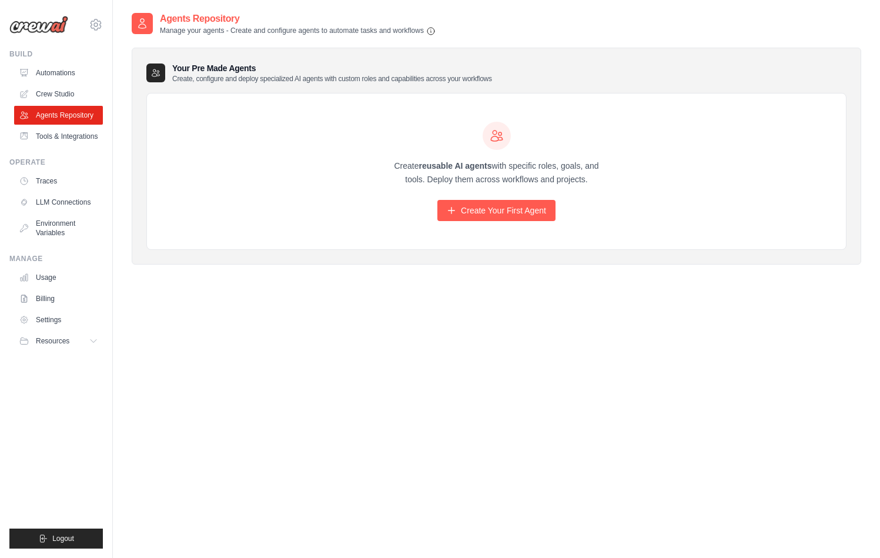
click at [65, 126] on ul "Automations Crew Studio Agents Repository Tools & Integrations" at bounding box center [58, 105] width 89 height 82
click at [65, 134] on link "Tools & Integrations" at bounding box center [59, 136] width 89 height 19
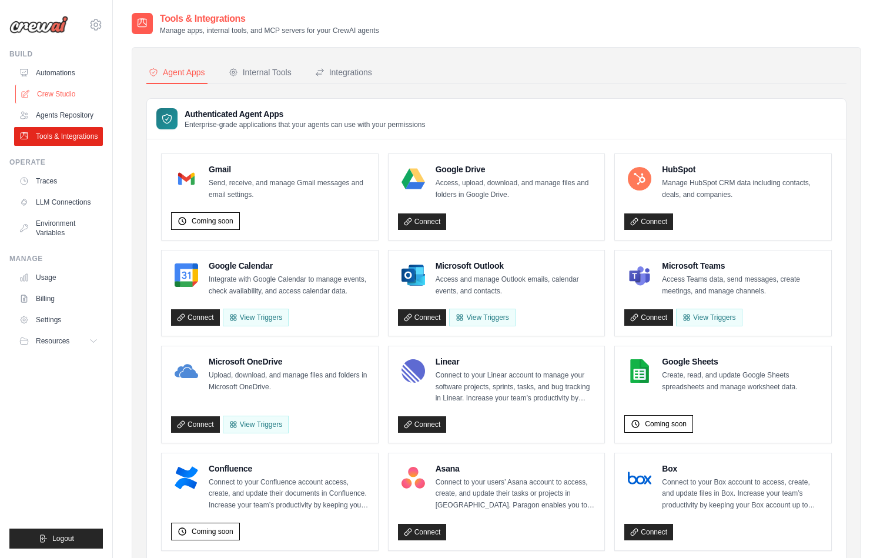
click at [68, 87] on link "Crew Studio" at bounding box center [59, 94] width 89 height 19
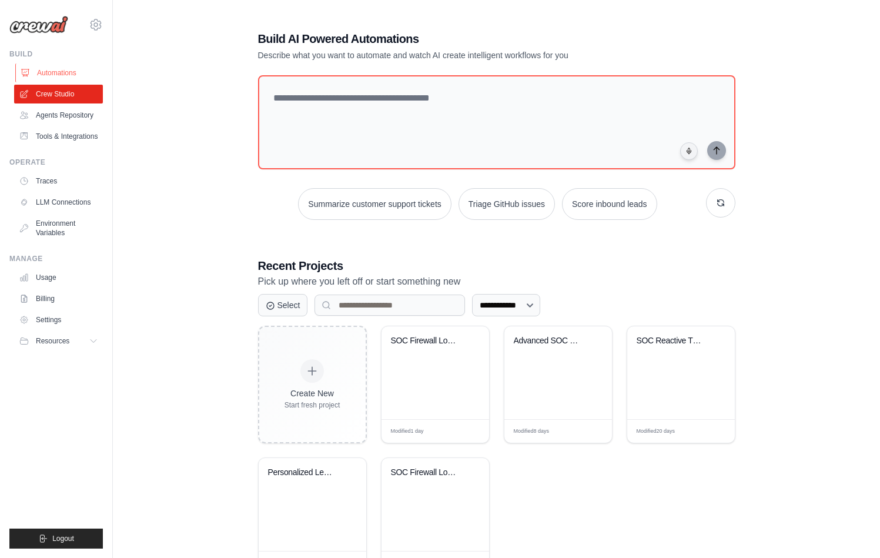
click at [61, 71] on link "Automations" at bounding box center [59, 73] width 89 height 19
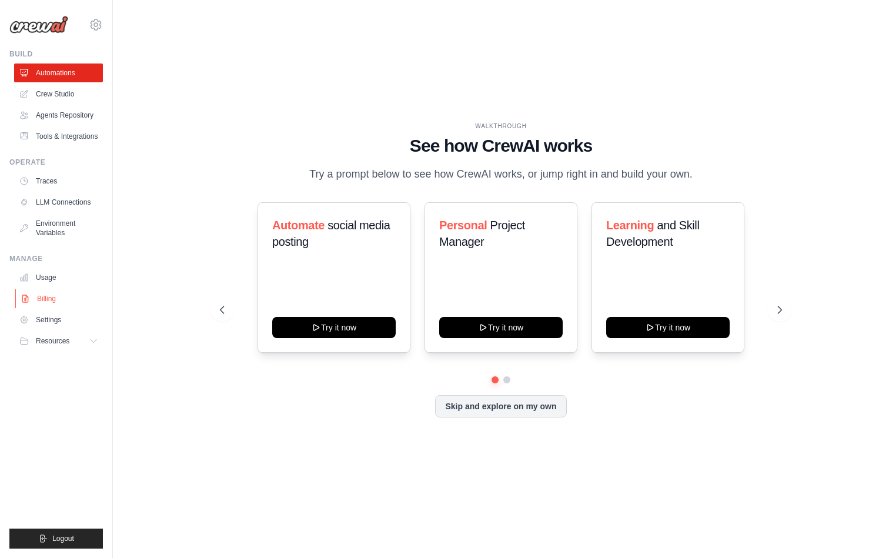
click at [48, 297] on link "Billing" at bounding box center [59, 298] width 89 height 19
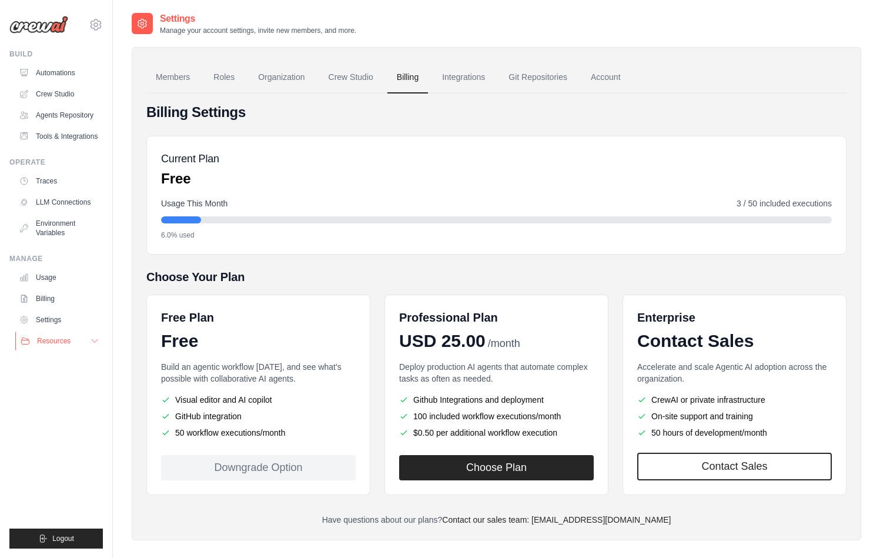
click at [54, 344] on span "Resources" at bounding box center [54, 340] width 34 height 9
click at [51, 228] on link "Environment Variables" at bounding box center [59, 228] width 89 height 28
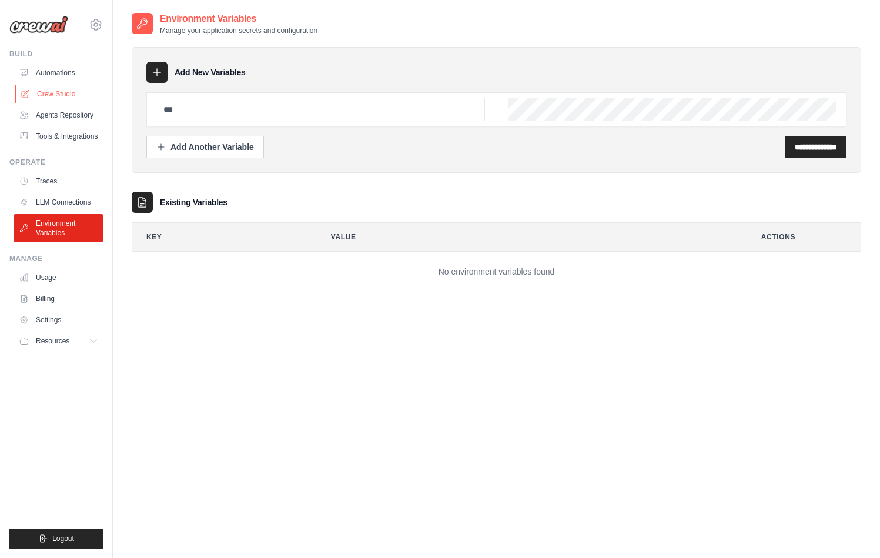
click at [55, 101] on link "Crew Studio" at bounding box center [59, 94] width 89 height 19
click at [54, 95] on link "Crew Studio" at bounding box center [59, 94] width 89 height 19
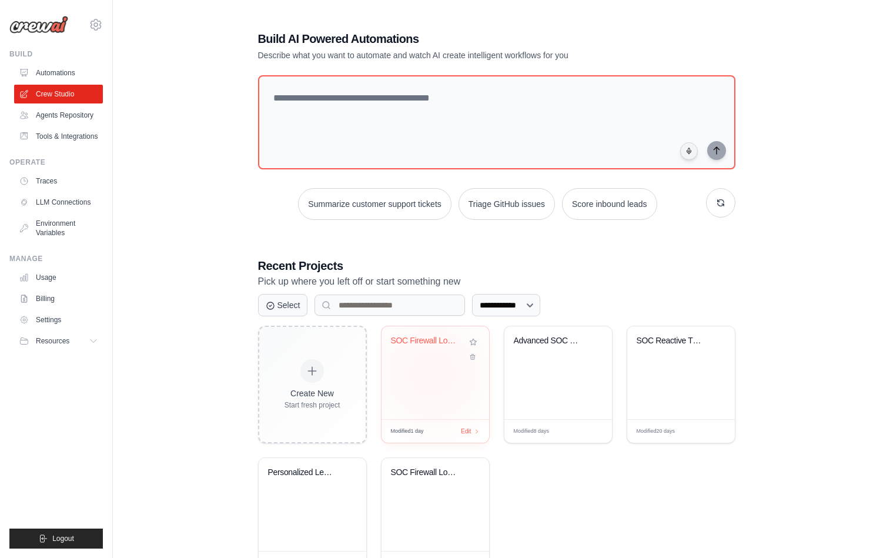
click at [432, 373] on div "SOC Firewall Log Analysis Automatio..." at bounding box center [436, 372] width 108 height 93
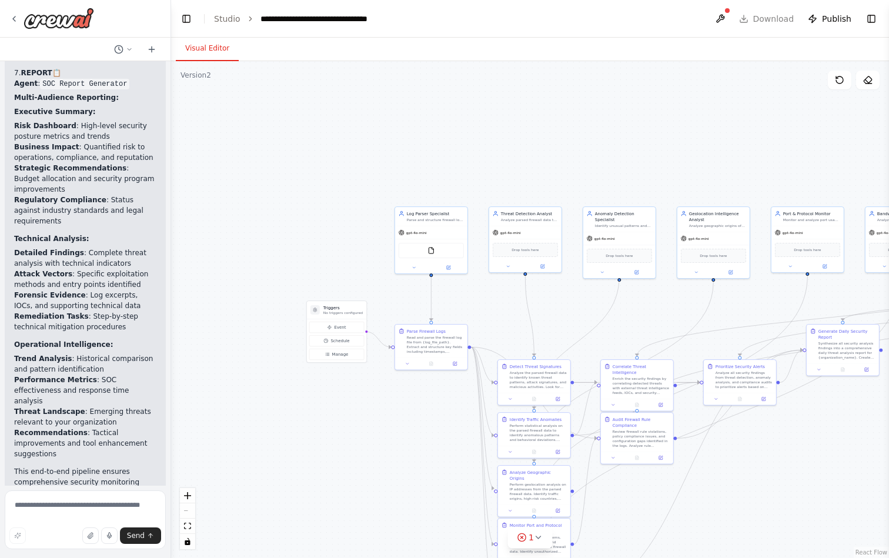
scroll to position [7128, 0]
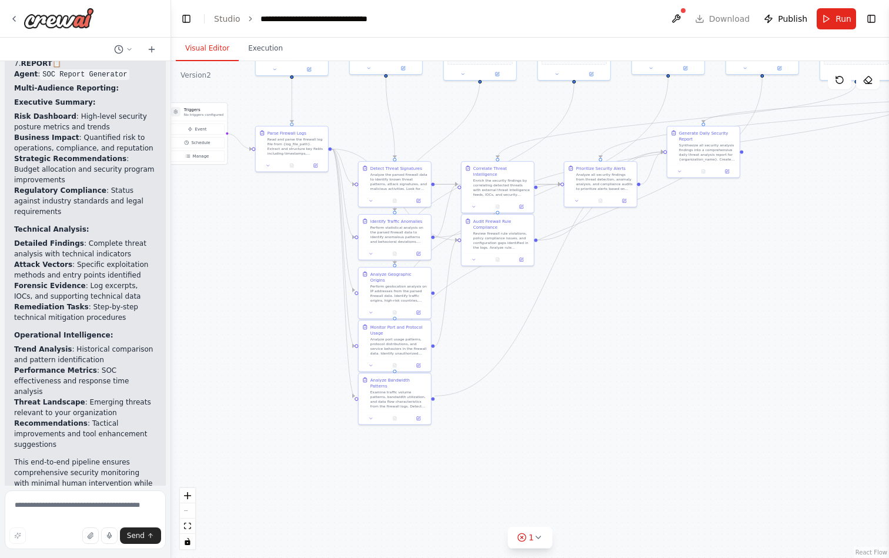
drag, startPoint x: 723, startPoint y: 454, endPoint x: 632, endPoint y: 263, distance: 211.8
click at [632, 263] on div ".deletable-edge-delete-btn { width: 20px; height: 20px; border: 0px solid #ffff…" at bounding box center [530, 309] width 718 height 497
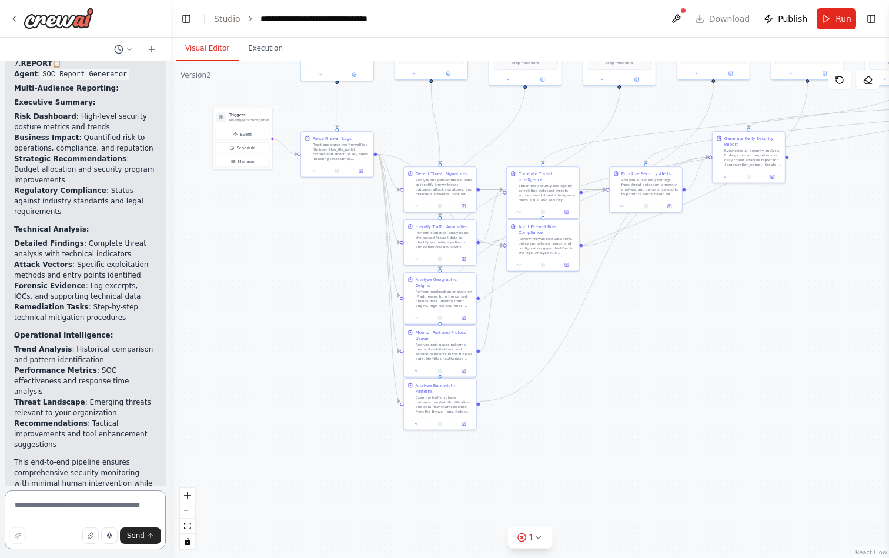
click at [33, 514] on textarea at bounding box center [85, 520] width 161 height 59
type textarea "**********"
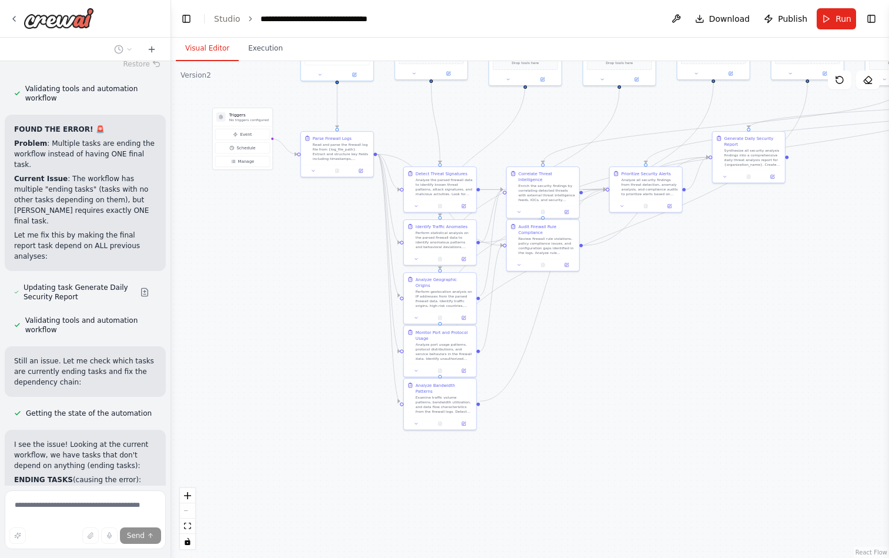
scroll to position [7628, 0]
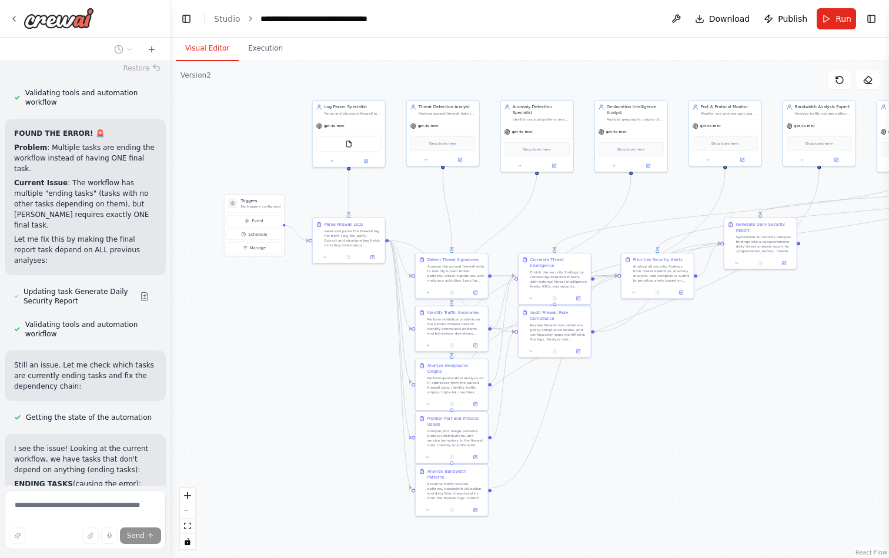
drag, startPoint x: 293, startPoint y: 312, endPoint x: 296, endPoint y: 381, distance: 68.9
click at [296, 381] on div ".deletable-edge-delete-btn { width: 20px; height: 20px; border: 0px solid #ffff…" at bounding box center [530, 309] width 718 height 497
click at [271, 229] on button "Event" at bounding box center [252, 225] width 55 height 11
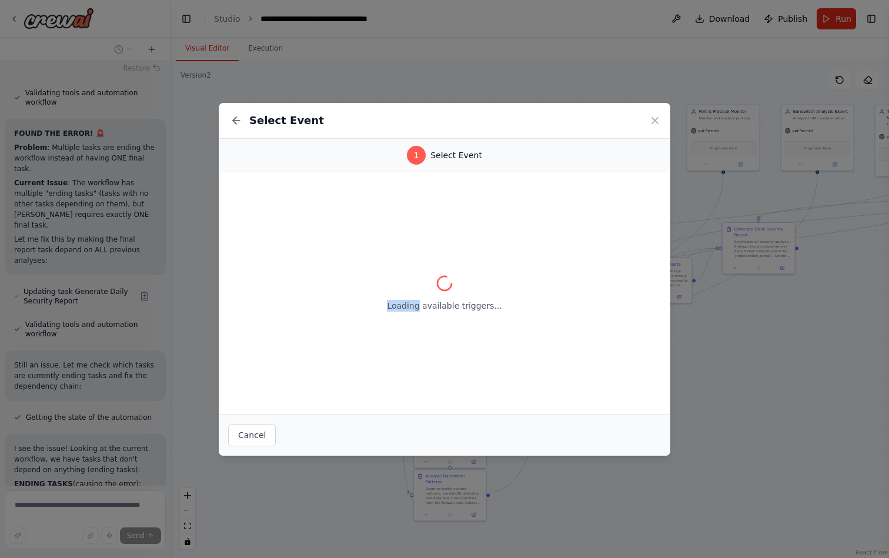
click at [271, 229] on div "Loading available triggers..." at bounding box center [445, 293] width 452 height 242
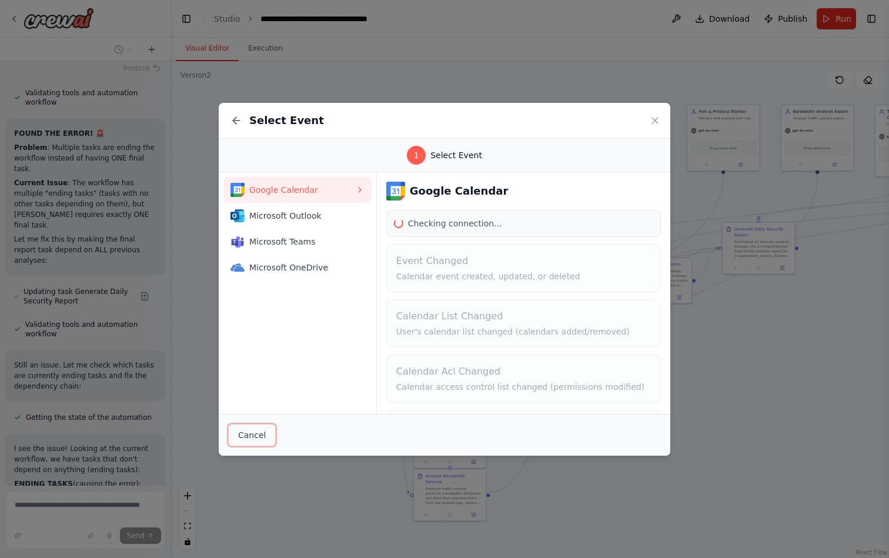
click at [248, 435] on button "Cancel" at bounding box center [252, 435] width 48 height 22
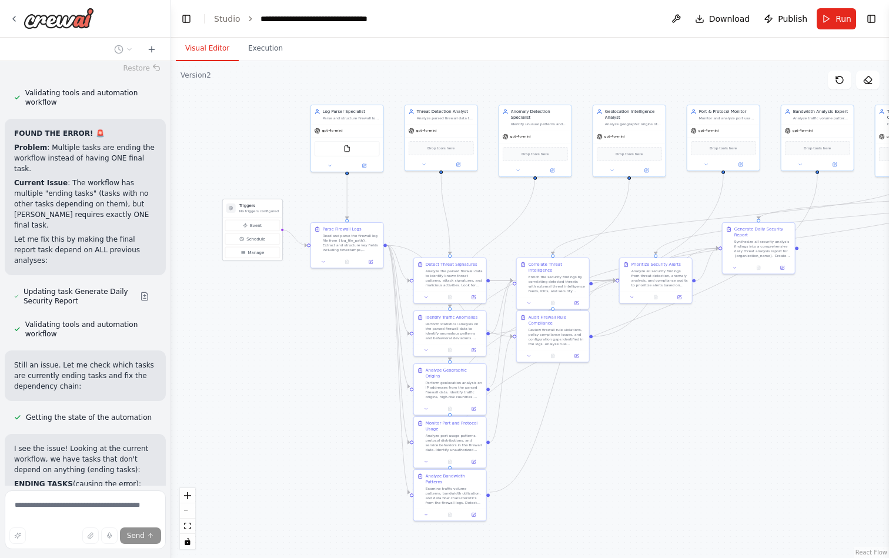
click at [245, 209] on p "No triggers configured" at bounding box center [258, 211] width 39 height 5
click at [253, 204] on h3 "Triggers" at bounding box center [258, 206] width 39 height 6
drag, startPoint x: 256, startPoint y: 209, endPoint x: 233, endPoint y: 198, distance: 25.3
click at [233, 262] on p "No triggers configured" at bounding box center [247, 264] width 39 height 5
drag, startPoint x: 301, startPoint y: 243, endPoint x: 302, endPoint y: 280, distance: 37.1
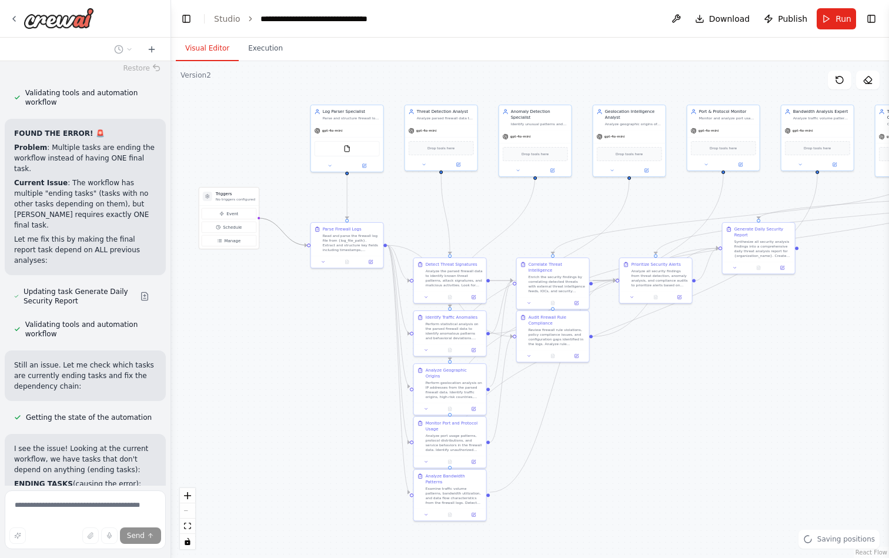
click at [302, 280] on div ".deletable-edge-delete-btn { width: 20px; height: 20px; border: 0px solid #ffff…" at bounding box center [530, 309] width 718 height 497
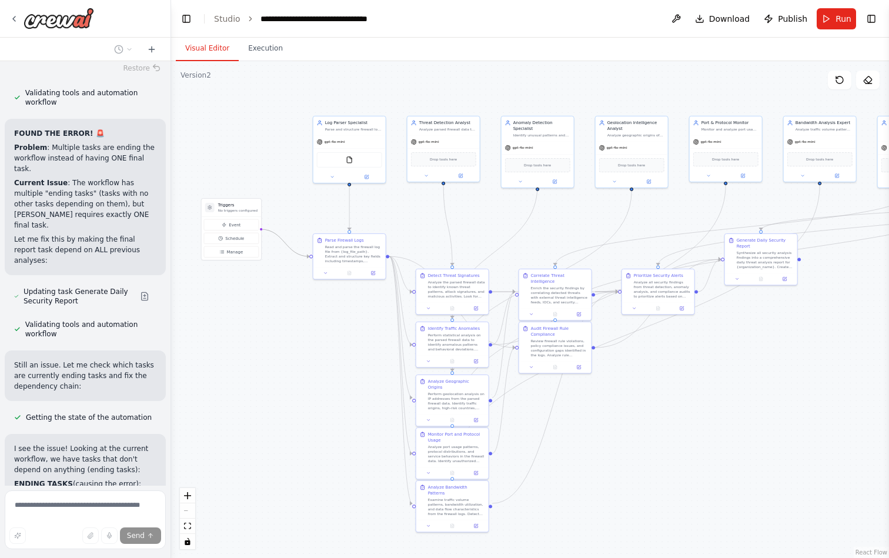
drag, startPoint x: 301, startPoint y: 248, endPoint x: 318, endPoint y: 250, distance: 17.1
click at [318, 251] on div ".deletable-edge-delete-btn { width: 20px; height: 20px; border: 0px solid #ffff…" at bounding box center [530, 309] width 718 height 497
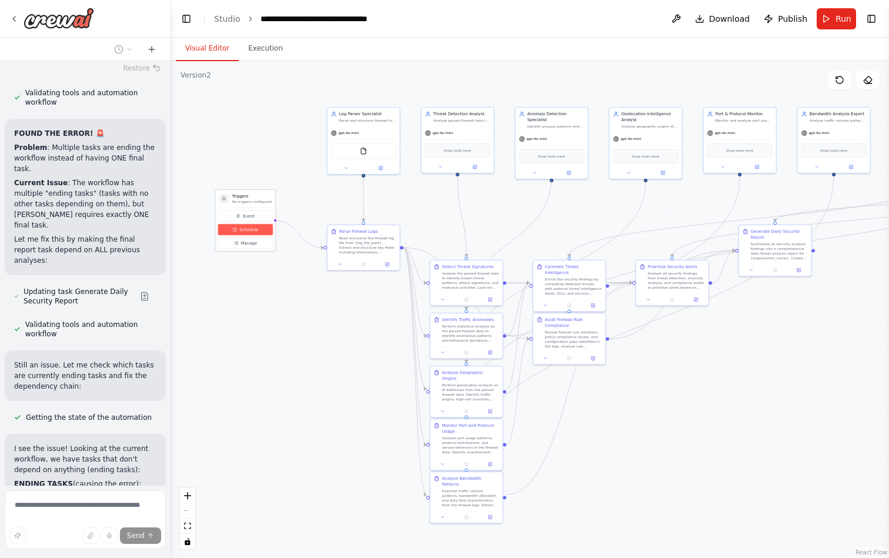
drag, startPoint x: 255, startPoint y: 229, endPoint x: 268, endPoint y: 245, distance: 20.1
click at [258, 232] on span "Schedule" at bounding box center [248, 229] width 19 height 6
click at [875, 89] on div ".deletable-edge-delete-btn { width: 20px; height: 20px; border: 0px solid #ffff…" at bounding box center [530, 309] width 718 height 497
click at [872, 83] on icon at bounding box center [867, 79] width 9 height 9
click at [261, 219] on p "No triggers configured" at bounding box center [263, 218] width 39 height 5
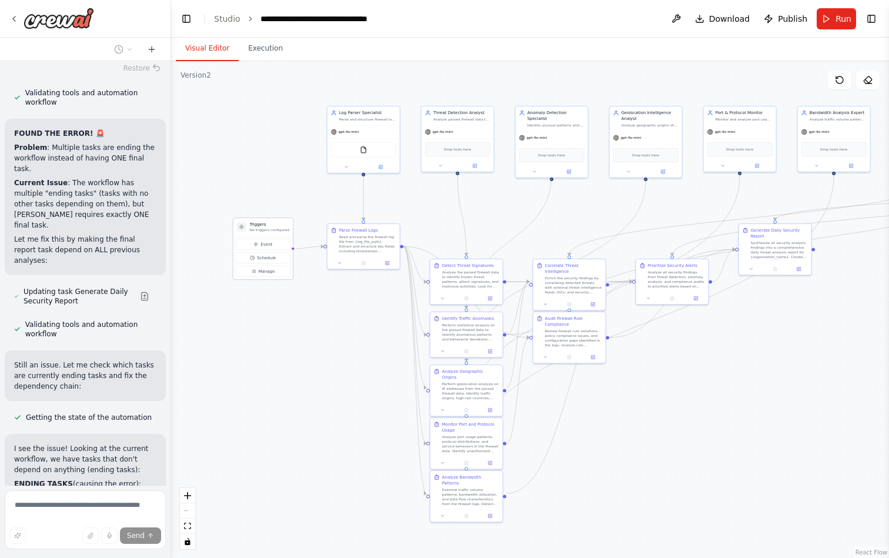
drag, startPoint x: 261, startPoint y: 219, endPoint x: 265, endPoint y: 236, distance: 17.5
click at [265, 232] on p "No triggers configured" at bounding box center [269, 230] width 39 height 5
click at [868, 81] on icon at bounding box center [867, 79] width 9 height 9
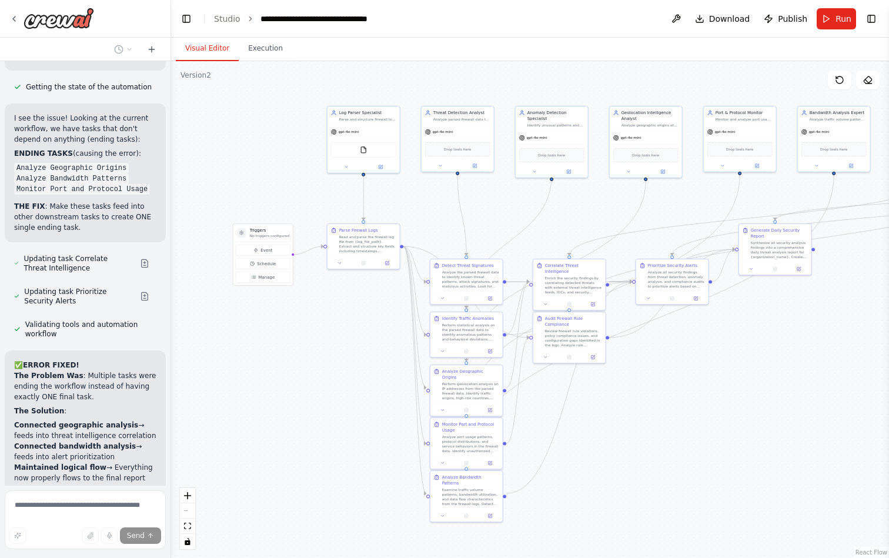
scroll to position [8250, 0]
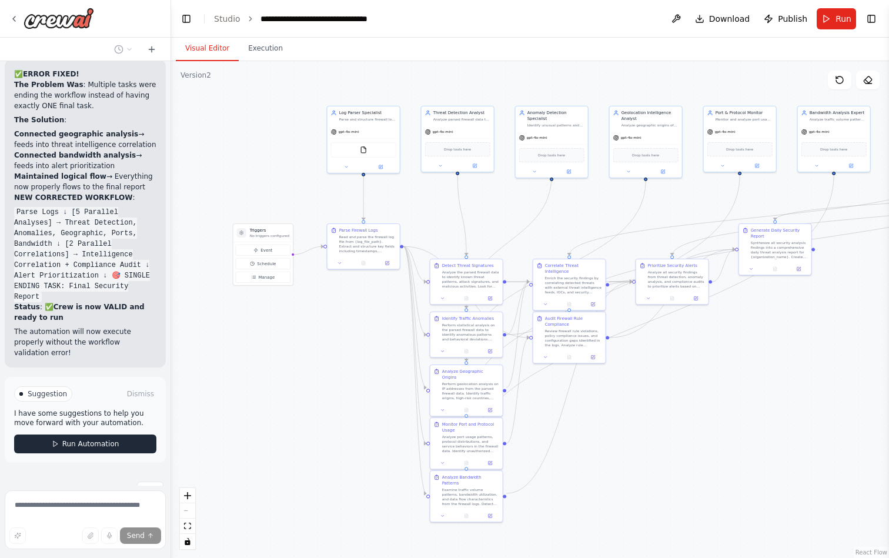
click at [80, 439] on span "Run Automation" at bounding box center [90, 443] width 57 height 9
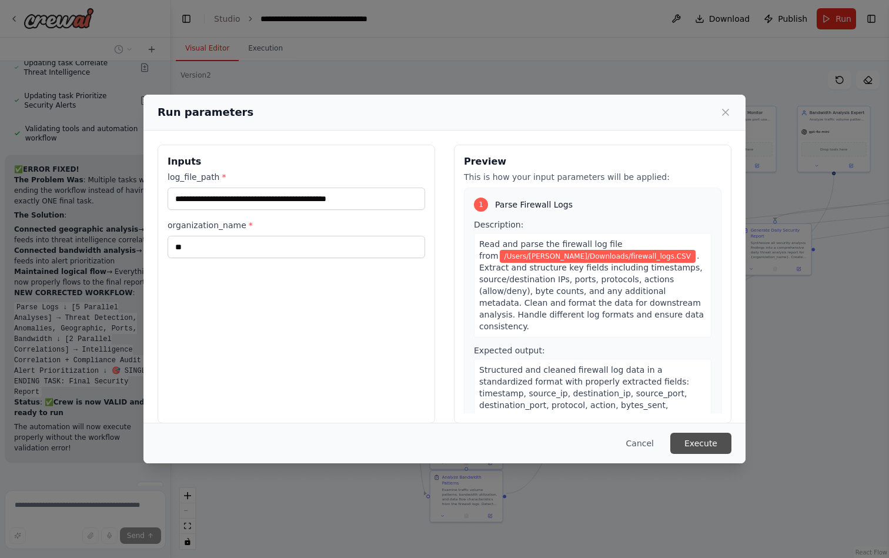
click at [724, 446] on button "Execute" at bounding box center [700, 443] width 61 height 21
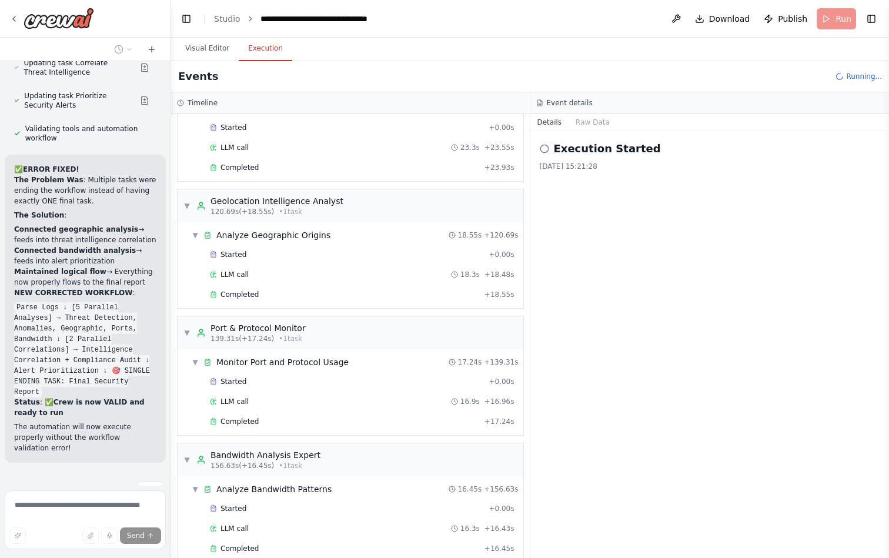
scroll to position [1211, 0]
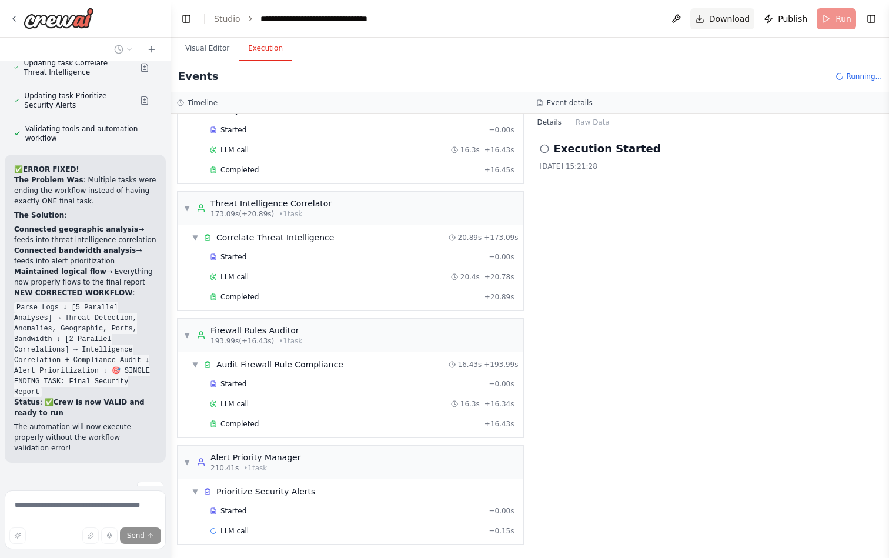
click at [721, 21] on span "Download" at bounding box center [729, 19] width 41 height 12
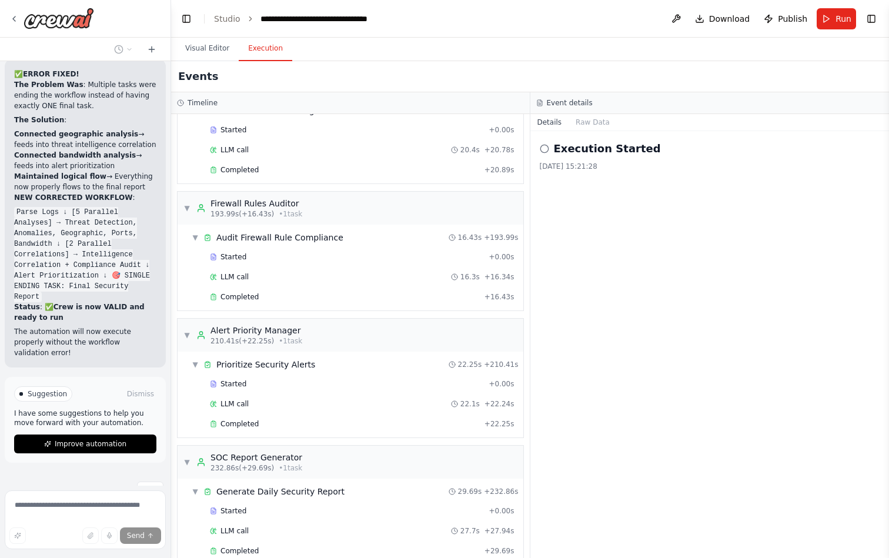
scroll to position [1358, 0]
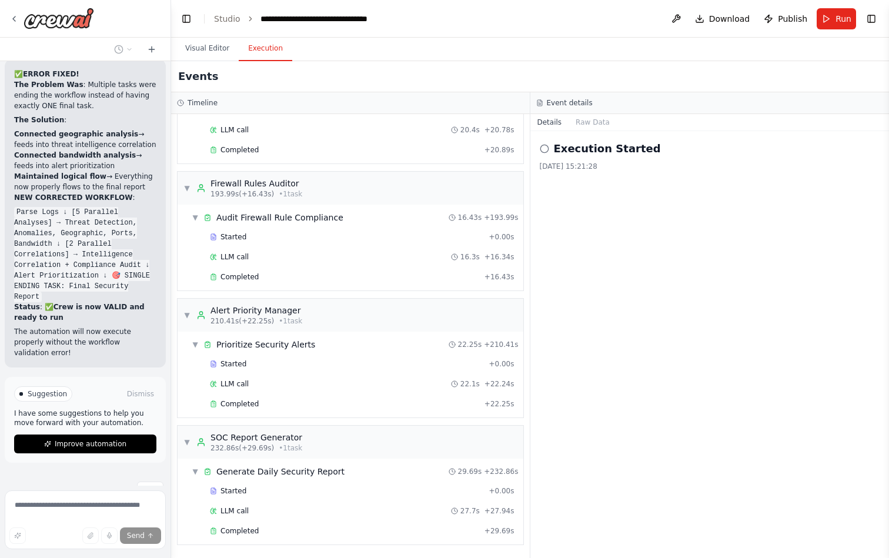
click at [376, 181] on div "▼ Firewall Rules Auditor 193.99s (+16.43s) • 1 task" at bounding box center [351, 188] width 346 height 33
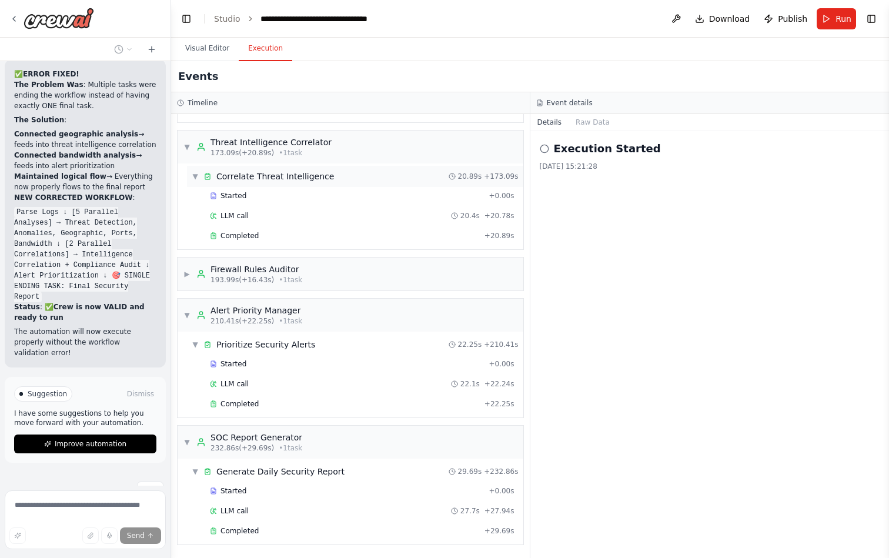
scroll to position [1272, 0]
